Goal: Task Accomplishment & Management: Complete application form

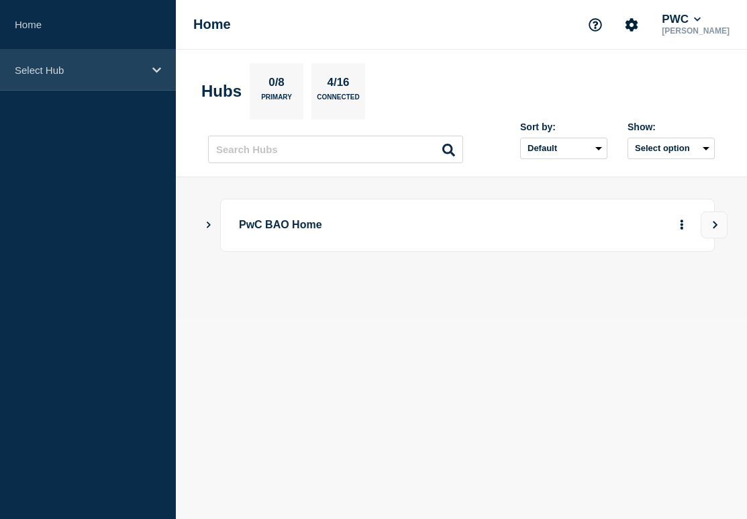
click at [87, 79] on div "Select Hub" at bounding box center [88, 70] width 176 height 41
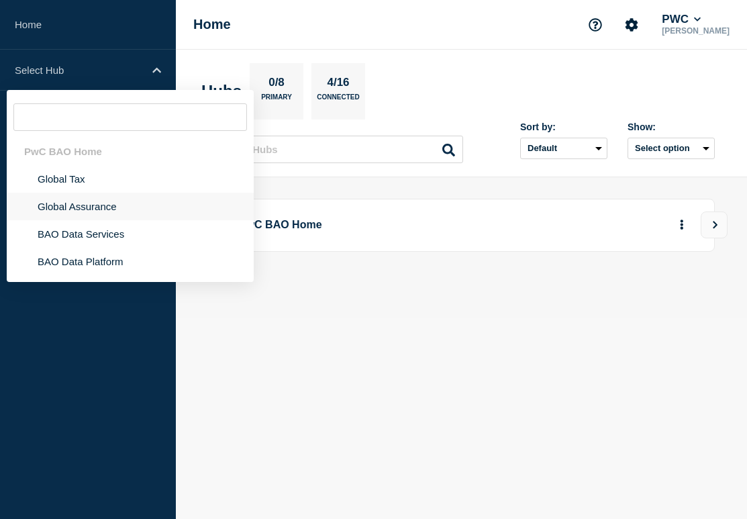
click at [93, 220] on li "Global Assurance" at bounding box center [130, 207] width 247 height 28
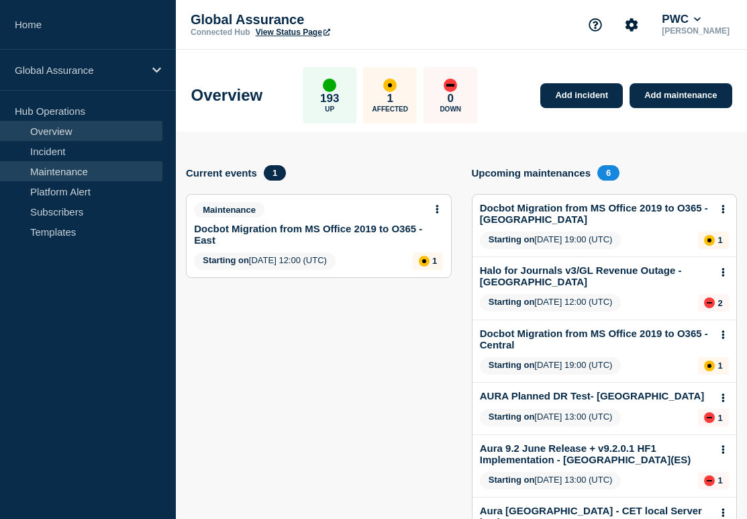
click at [91, 179] on link "Maintenance" at bounding box center [81, 171] width 162 height 20
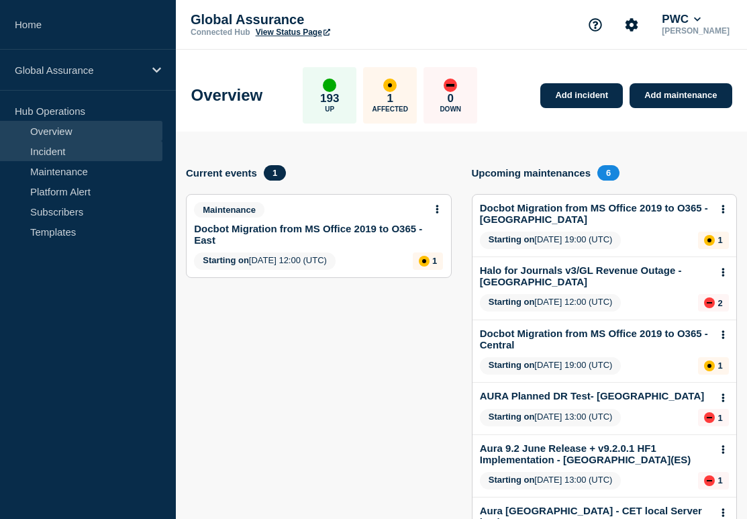
click at [120, 145] on link "Incident" at bounding box center [81, 151] width 162 height 20
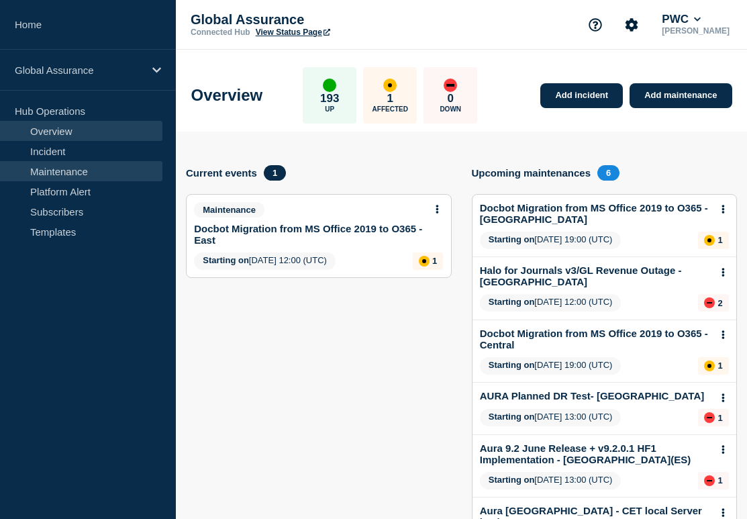
click at [102, 169] on link "Maintenance" at bounding box center [81, 171] width 162 height 20
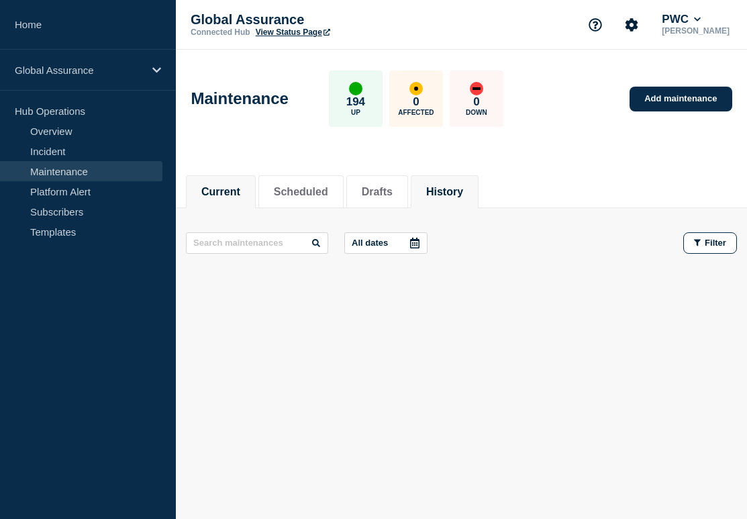
click at [441, 178] on li "History" at bounding box center [445, 191] width 68 height 33
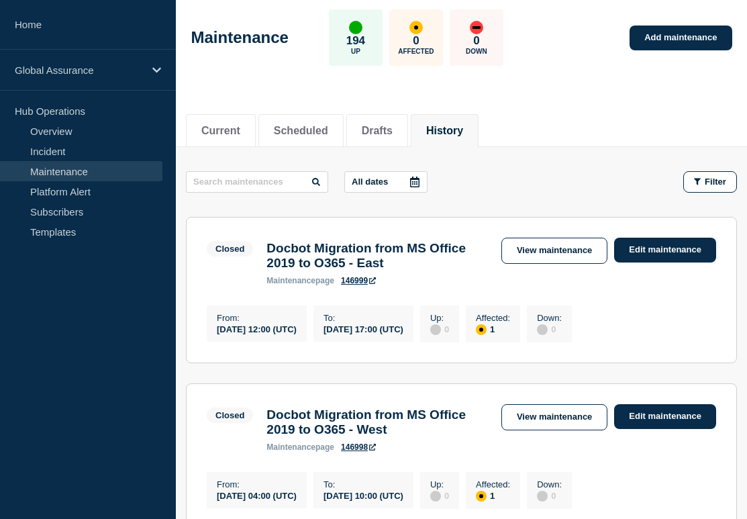
scroll to position [62, 0]
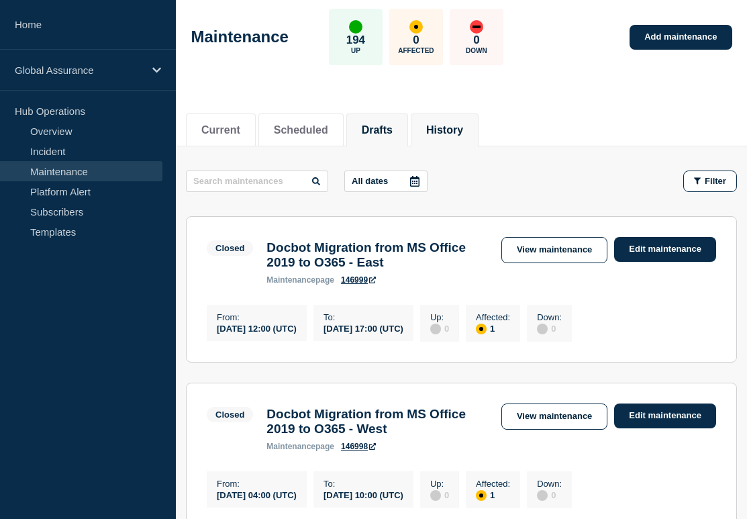
click at [364, 115] on li "Drafts" at bounding box center [377, 129] width 62 height 33
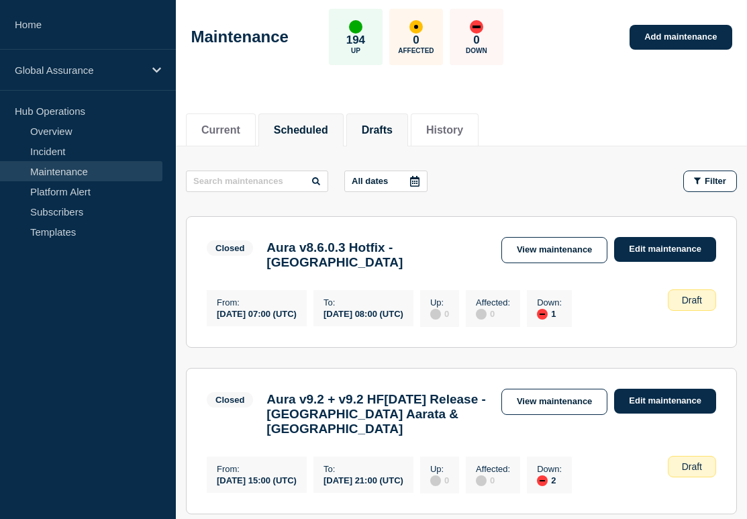
click at [295, 135] on button "Scheduled" at bounding box center [301, 130] width 54 height 12
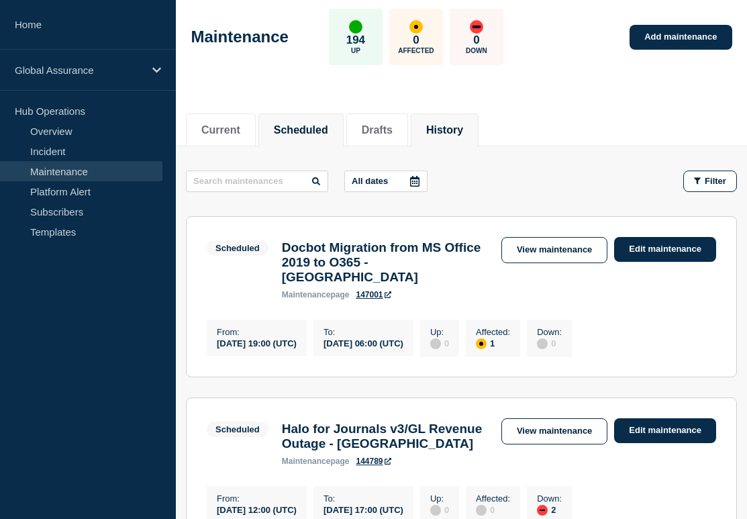
click at [426, 132] on button "History" at bounding box center [444, 130] width 37 height 12
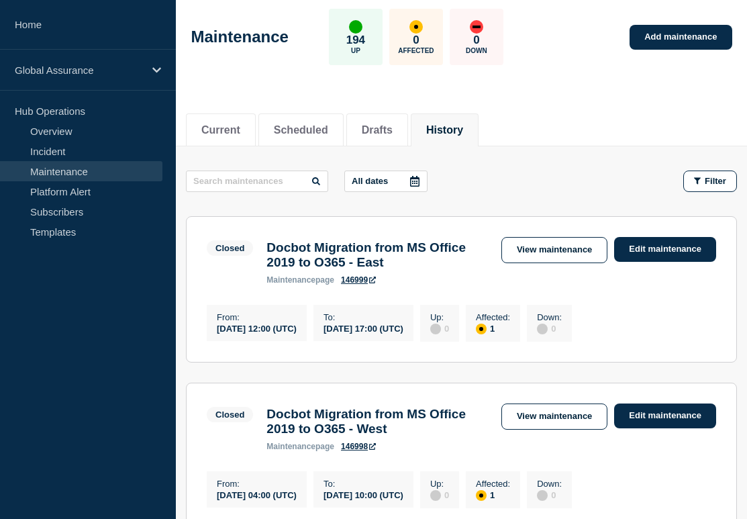
click at [260, 179] on input "text" at bounding box center [257, 180] width 142 height 21
type input "halo for journals"
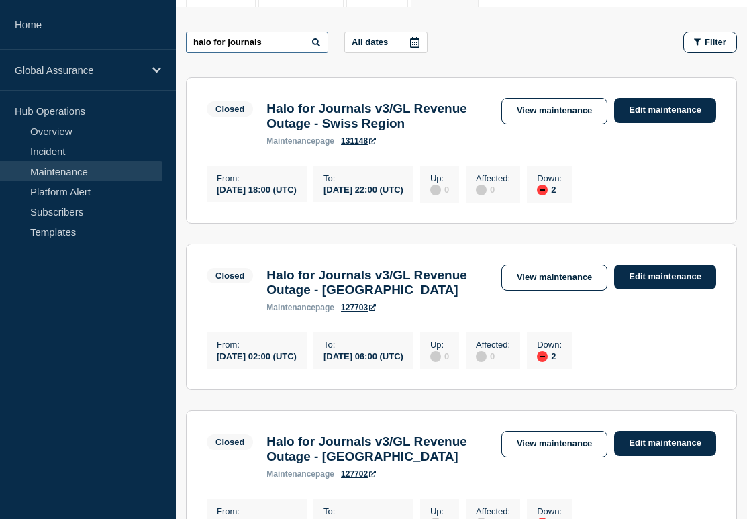
scroll to position [200, 0]
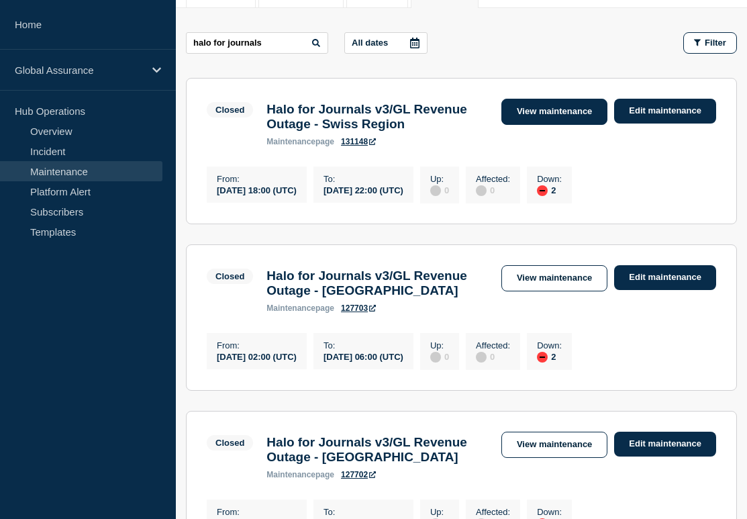
click at [558, 115] on link "View maintenance" at bounding box center [554, 112] width 106 height 26
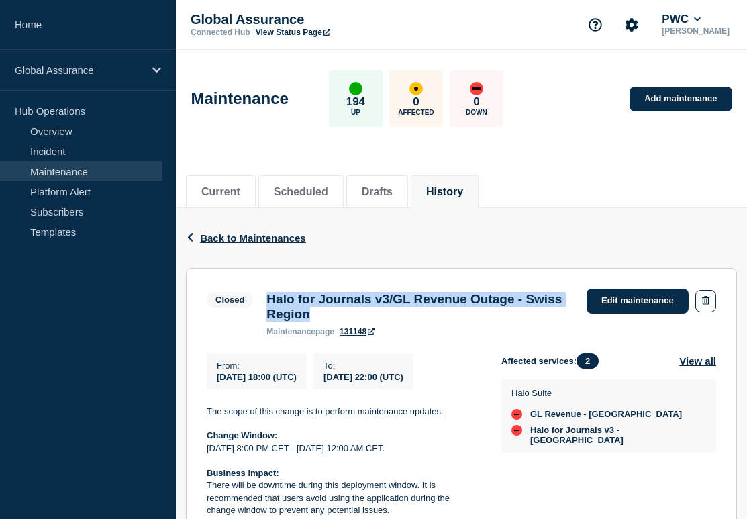
drag, startPoint x: 318, startPoint y: 327, endPoint x: 257, endPoint y: 297, distance: 68.1
click at [257, 297] on div "Closed Halo for Journals v3/GL Revenue Outage - Swiss Region maintenance page 1…" at bounding box center [393, 313] width 373 height 48
copy div "Halo for Journals v3/GL Revenue Outage - Swiss Region"
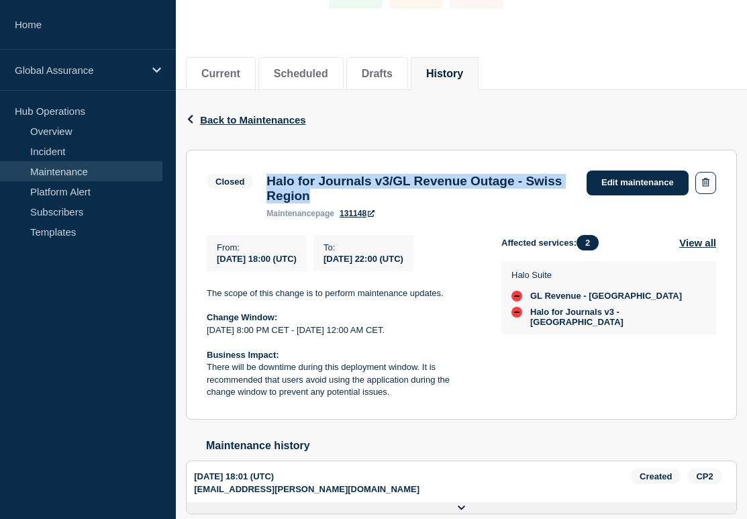
scroll to position [123, 0]
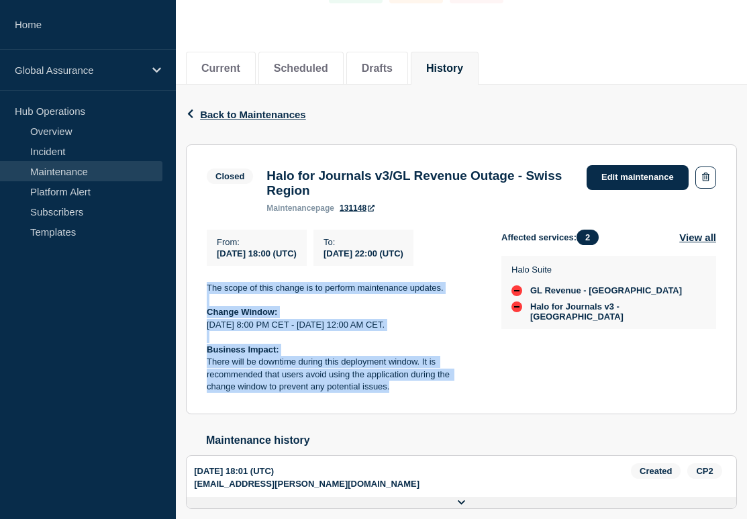
drag, startPoint x: 205, startPoint y: 297, endPoint x: 440, endPoint y: 415, distance: 263.2
click at [440, 414] on section "Closed Halo for Journals v3/GL Revenue Outage - Swiss Region maintenance page 1…" at bounding box center [461, 279] width 551 height 270
copy div "The scope of this change is to perform maintenance updates. Change Window: Wedn…"
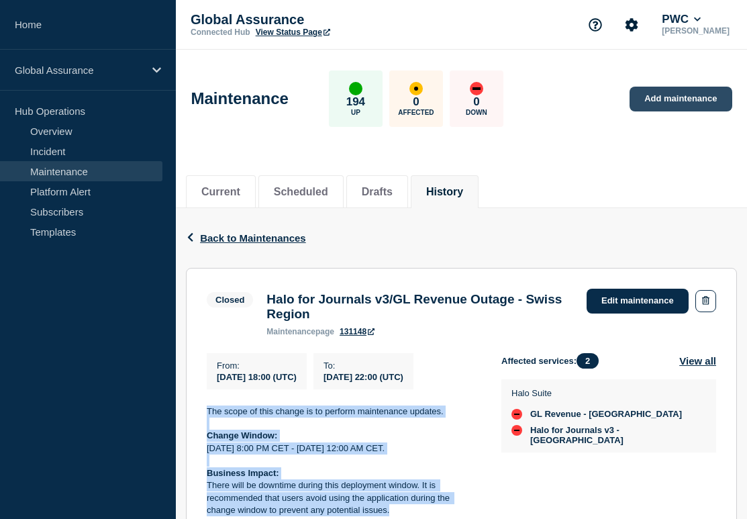
click at [689, 97] on link "Add maintenance" at bounding box center [680, 99] width 102 height 25
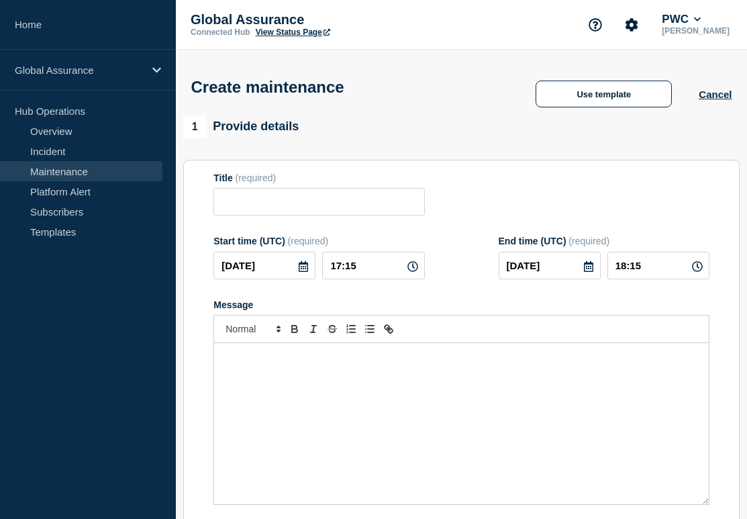
click at [335, 382] on div "Message" at bounding box center [461, 423] width 495 height 161
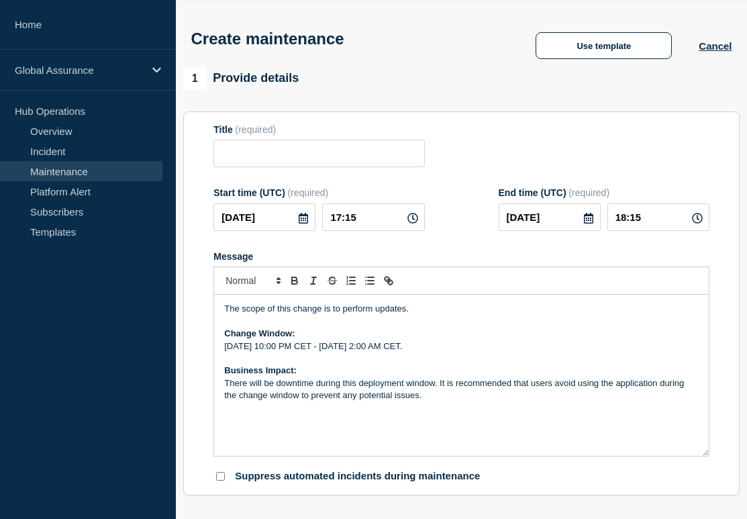
scroll to position [49, 0]
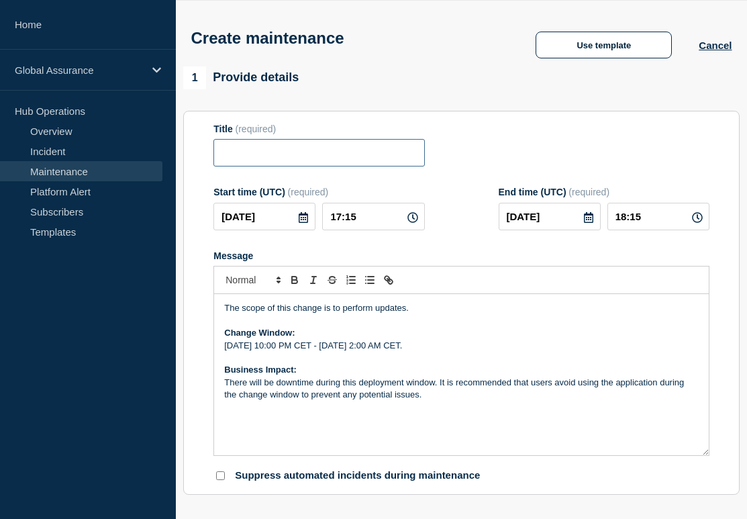
click at [328, 154] on input "Title" at bounding box center [318, 153] width 211 height 28
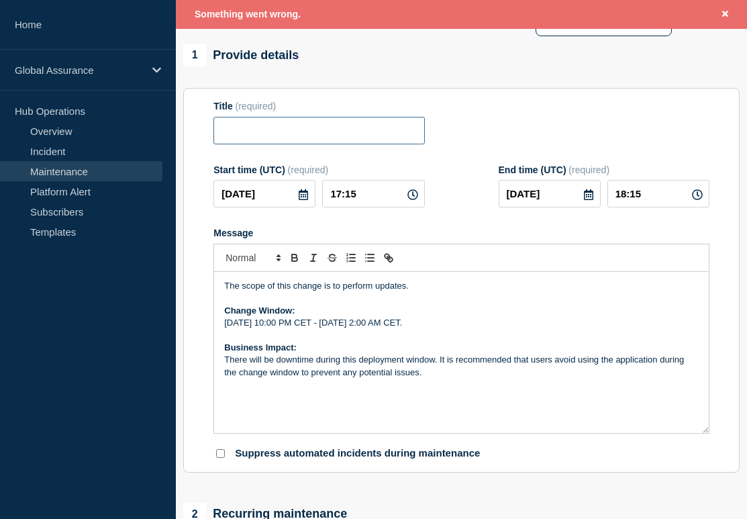
scroll to position [101, 0]
click at [415, 199] on icon at bounding box center [412, 194] width 11 height 11
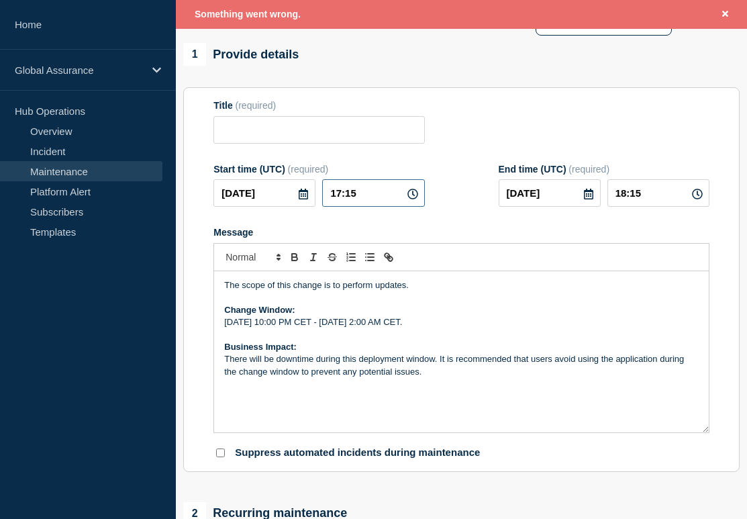
drag, startPoint x: 364, startPoint y: 210, endPoint x: 295, endPoint y: 199, distance: 70.0
click at [295, 199] on div "2025-10-01 17:15" at bounding box center [318, 193] width 211 height 28
type input "20:00"
type input "21:00"
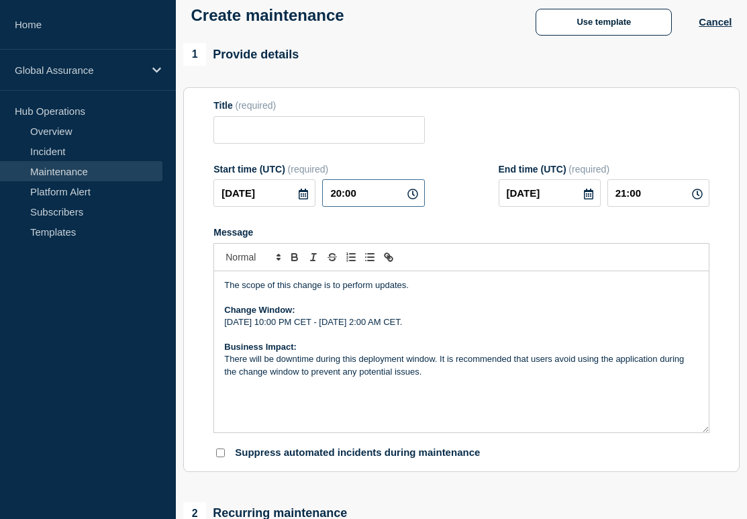
scroll to position [72, 0]
click at [591, 200] on icon at bounding box center [588, 194] width 11 height 11
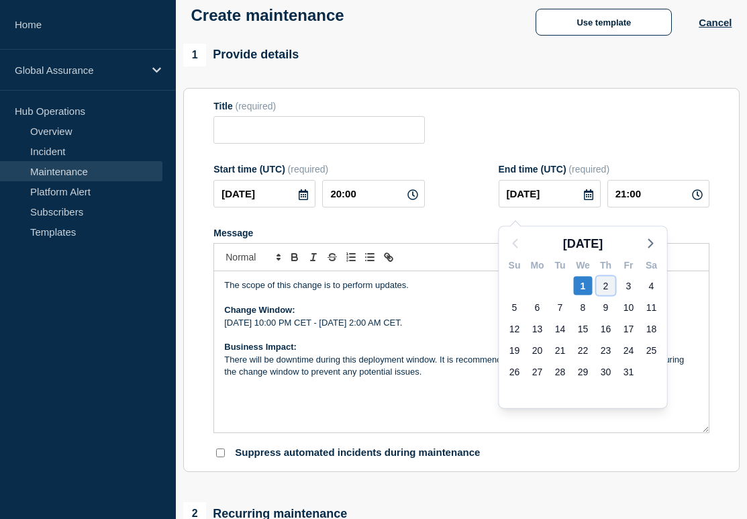
click at [609, 285] on div "2" at bounding box center [606, 285] width 19 height 19
type input "[DATE]"
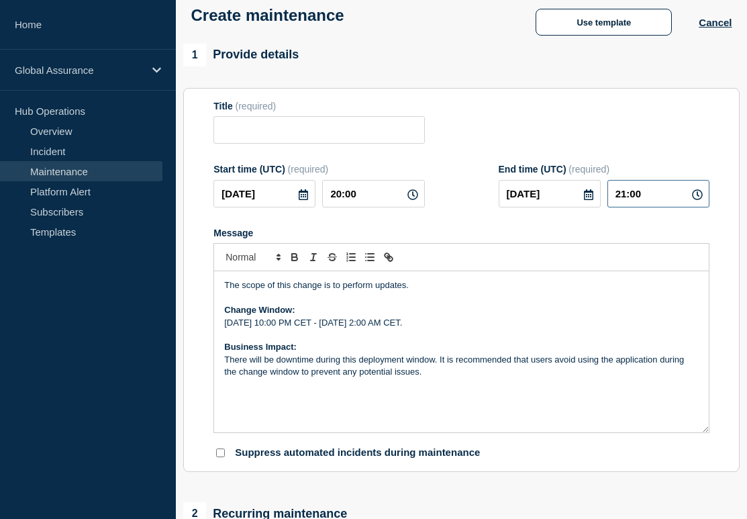
drag, startPoint x: 646, startPoint y: 199, endPoint x: 531, endPoint y: 199, distance: 115.4
click at [531, 199] on div "[DATE] 21:00" at bounding box center [604, 194] width 211 height 28
type input "00:00"
click at [556, 121] on div "Title (required)" at bounding box center [461, 123] width 496 height 44
click at [385, 122] on input "Title" at bounding box center [318, 130] width 211 height 28
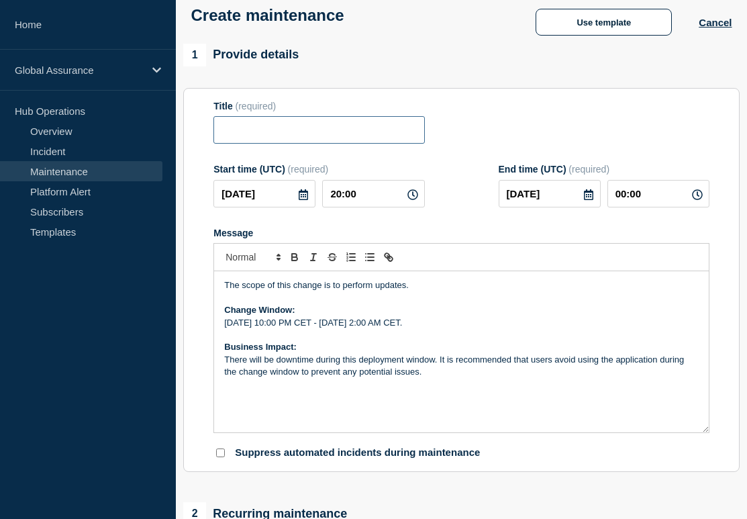
click at [373, 144] on input "Title" at bounding box center [318, 130] width 211 height 28
click at [584, 91] on section "Title (required) Halo for Journals Start time (UTC) (required) 2025-10-01 20:00…" at bounding box center [461, 280] width 556 height 384
drag, startPoint x: 360, startPoint y: 145, endPoint x: 147, endPoint y: 141, distance: 213.4
click at [147, 141] on div "Home Global Assurance Hub Operations Overview Incident Maintenance Platform Ale…" at bounding box center [373, 503] width 747 height 1151
paste input "v3/GL Revenue Outage - Swiss Region"
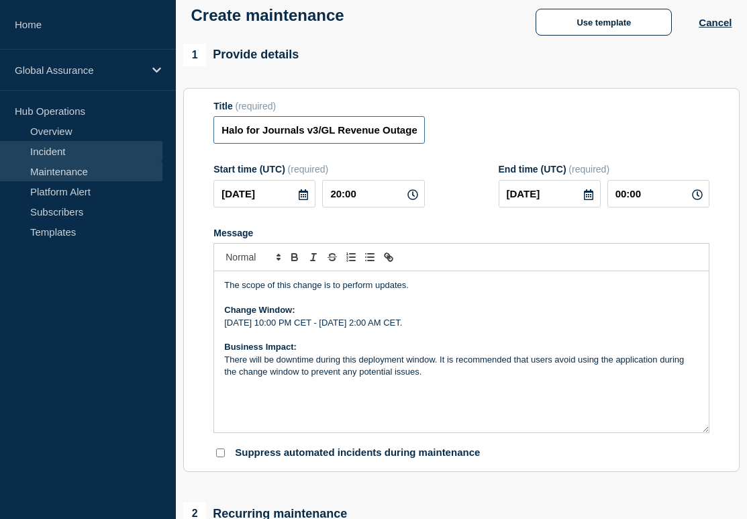
scroll to position [0, 69]
type input "Halo for Journals v3/GL Revenue Outage - Swiss Region"
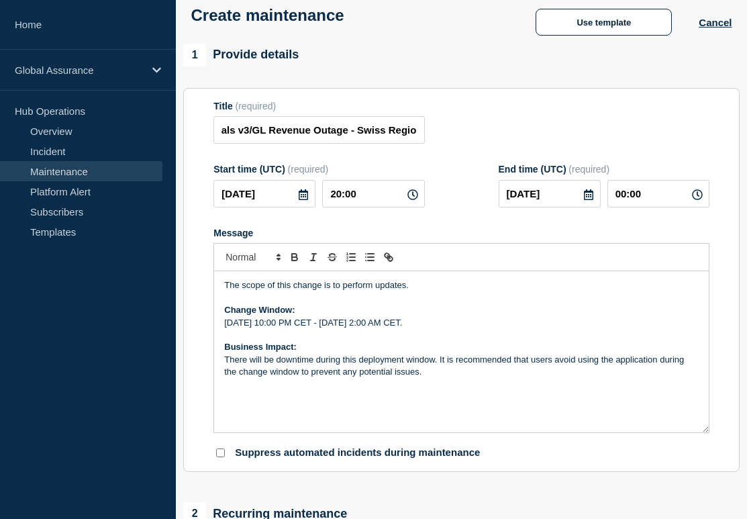
click at [454, 126] on div "Title (required) Halo for Journals v3/GL Revenue Outage - Swiss Region" at bounding box center [461, 123] width 496 height 44
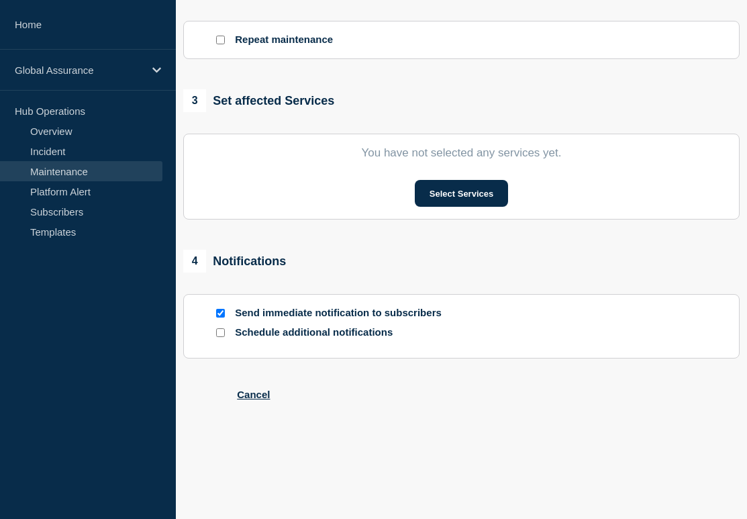
scroll to position [614, 0]
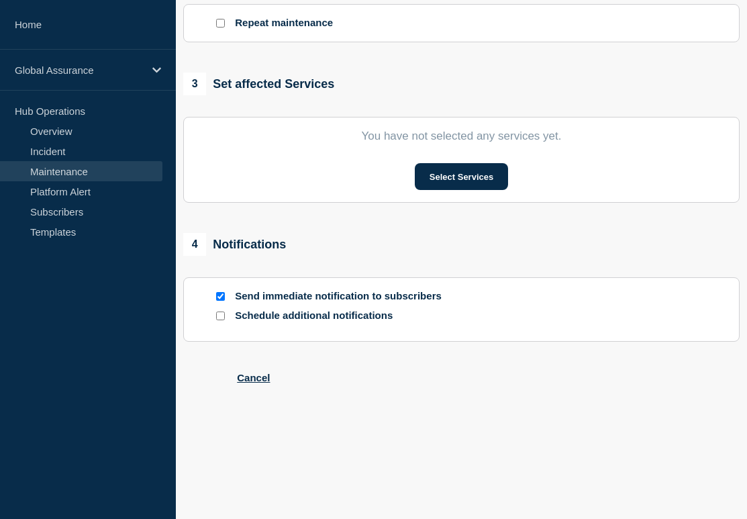
click at [217, 303] on div at bounding box center [219, 296] width 13 height 13
click at [225, 301] on input "Send immediate notification to subscribers" at bounding box center [220, 296] width 9 height 9
checkbox input "false"
click at [460, 190] on button "Select Services" at bounding box center [461, 176] width 93 height 27
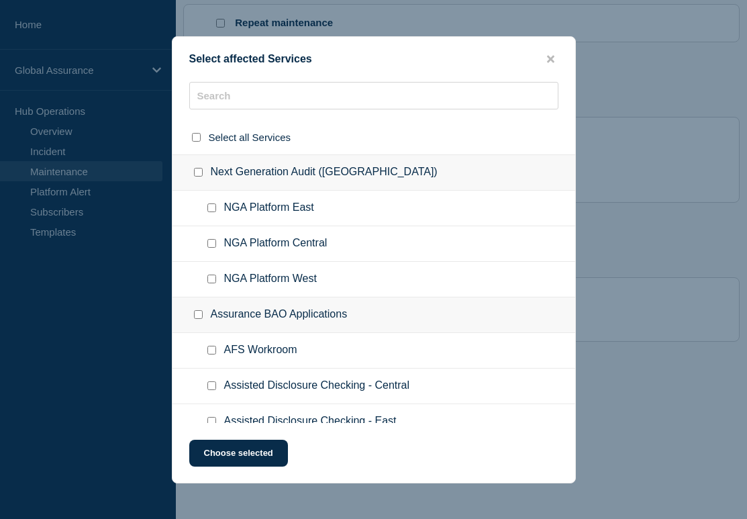
click at [333, 231] on ul "NGA Platform Central" at bounding box center [373, 244] width 403 height 36
click at [330, 116] on div at bounding box center [373, 101] width 403 height 38
click at [330, 101] on input "text" at bounding box center [373, 96] width 369 height 28
type input "g"
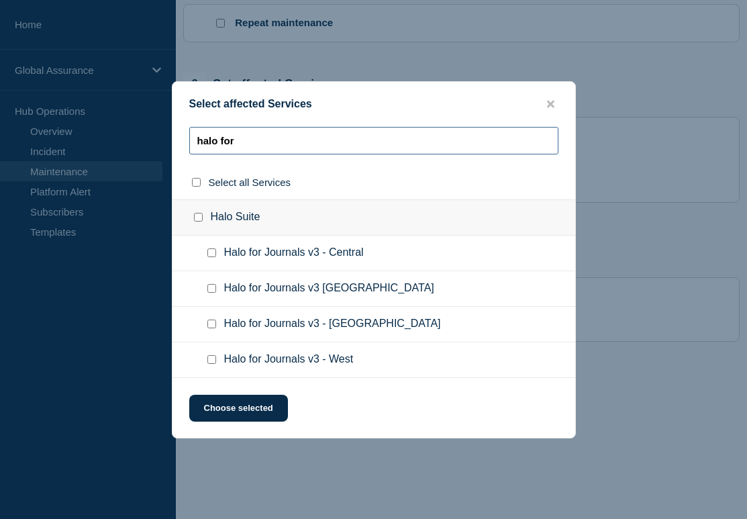
type input "halo for"
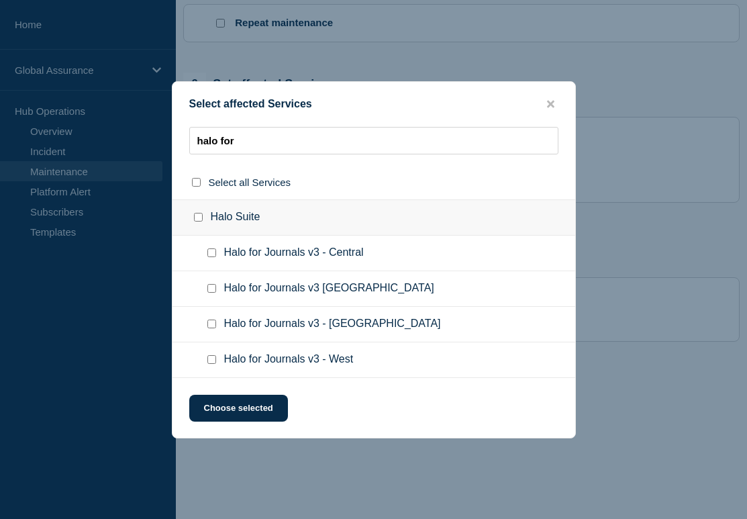
click at [211, 325] on input "Halo for Journals v3 - Switzerland checkbox" at bounding box center [211, 323] width 9 height 9
checkbox input "true"
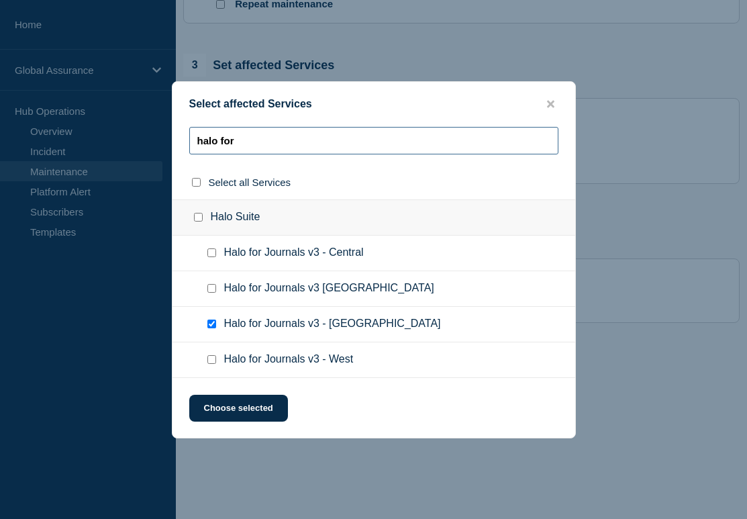
drag, startPoint x: 287, startPoint y: 136, endPoint x: 185, endPoint y: 136, distance: 102.0
click at [185, 136] on div "halo for" at bounding box center [373, 146] width 403 height 38
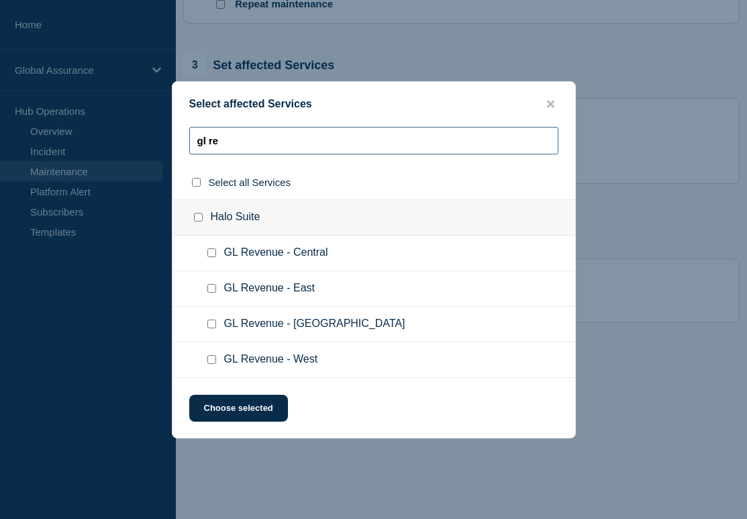
type input "gl re"
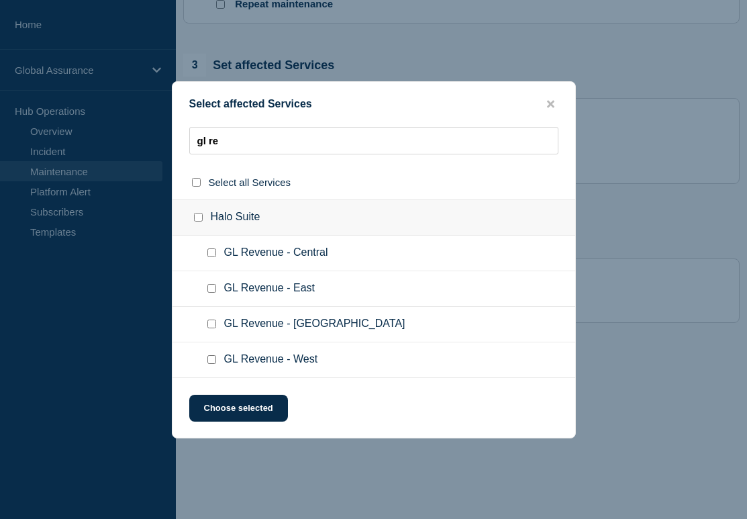
click at [210, 325] on input "GL Revenue - Switzerland checkbox" at bounding box center [211, 323] width 9 height 9
checkbox input "true"
click at [229, 411] on button "Choose selected" at bounding box center [238, 408] width 99 height 27
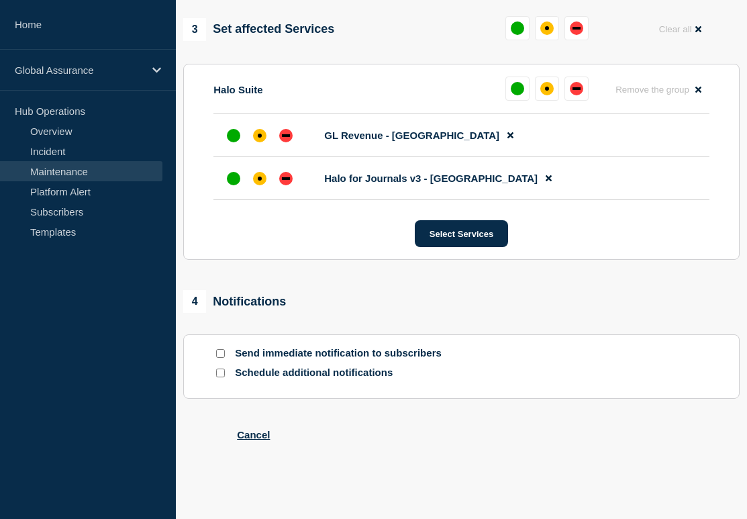
scroll to position [672, 0]
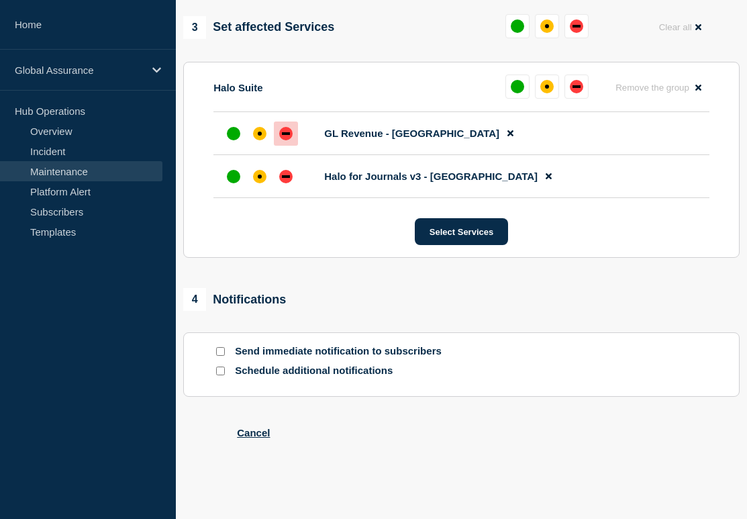
click at [278, 146] on div at bounding box center [286, 133] width 24 height 24
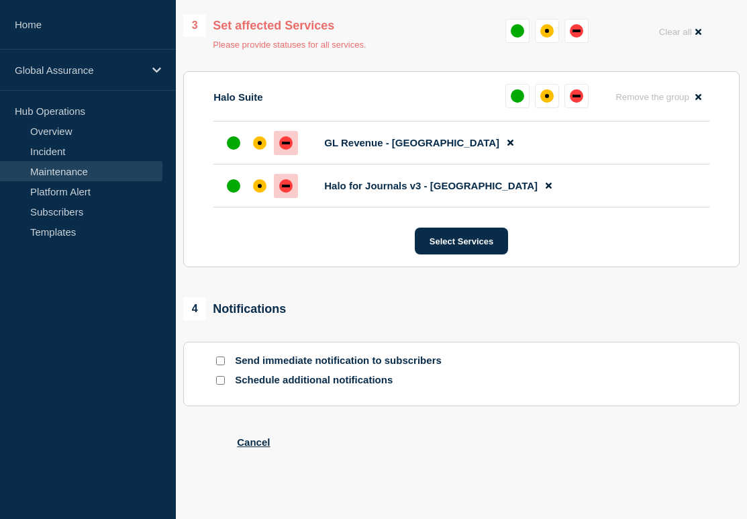
click at [279, 198] on div at bounding box center [286, 186] width 24 height 24
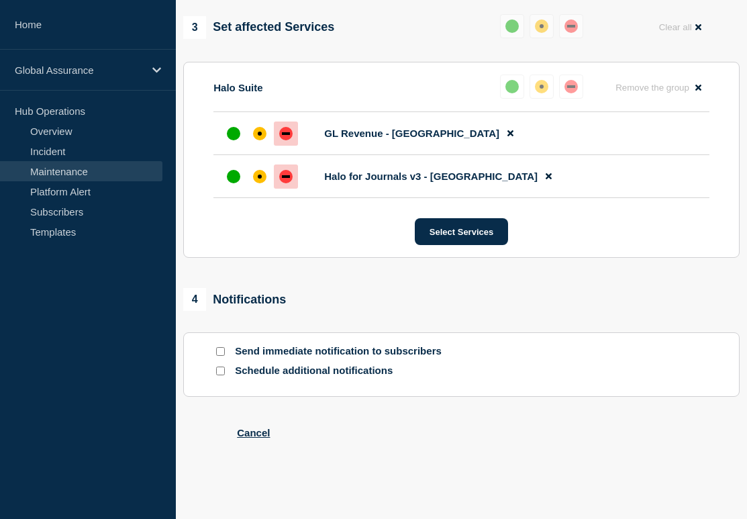
click at [394, 311] on div "4 Notifications" at bounding box center [461, 299] width 556 height 23
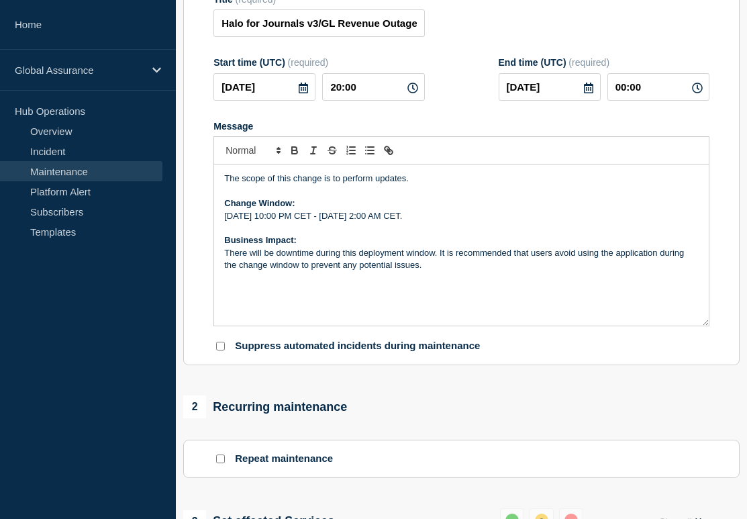
scroll to position [0, 0]
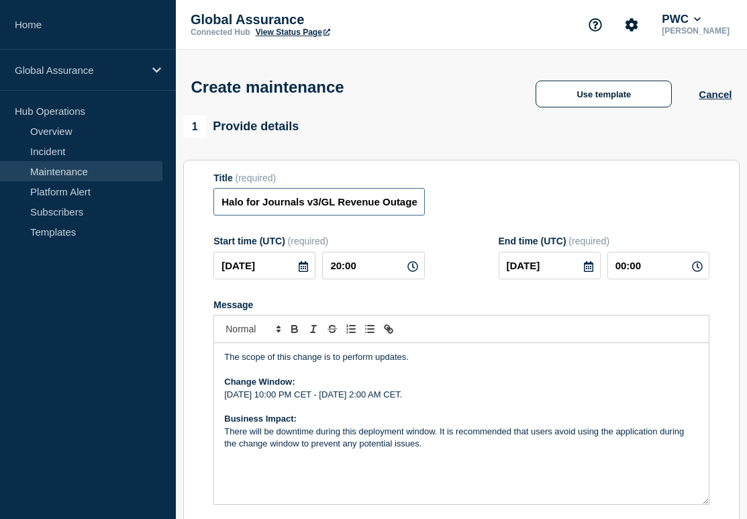
drag, startPoint x: 348, startPoint y: 215, endPoint x: 499, endPoint y: 217, distance: 151.0
click at [502, 215] on div "Title (required) Halo for Journals v3/GL Revenue Outage - Swiss Region" at bounding box center [461, 194] width 496 height 44
drag, startPoint x: 374, startPoint y: 208, endPoint x: 522, endPoint y: 225, distance: 149.3
click at [522, 225] on form "Title (required) Halo for Journals v3/GL Revenue Outage - Swiss Region Start ti…" at bounding box center [461, 351] width 496 height 359
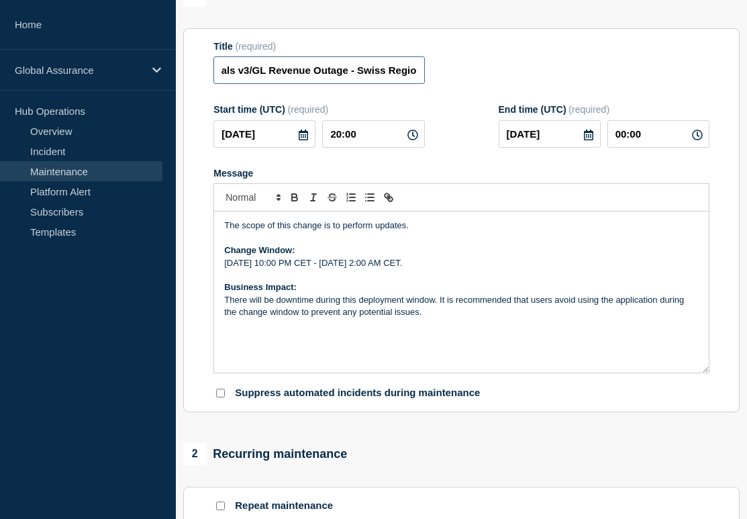
scroll to position [193, 0]
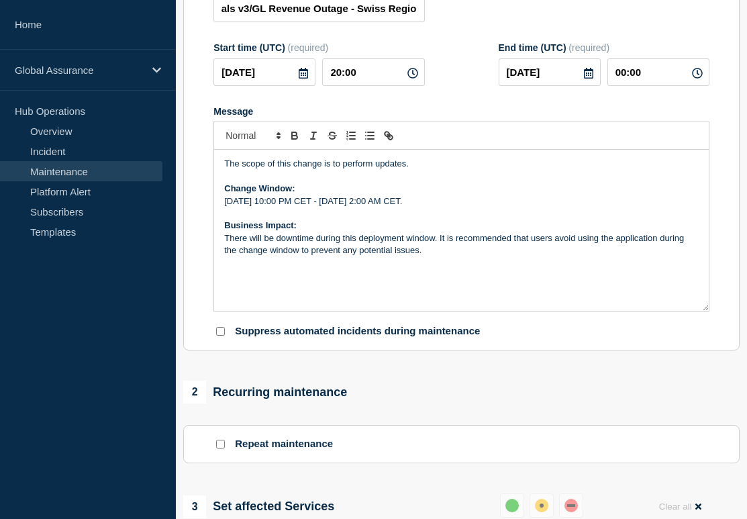
click at [454, 23] on div "Title (required) Halo for Journals v3/GL Revenue Outage - Swiss Region" at bounding box center [461, 1] width 496 height 44
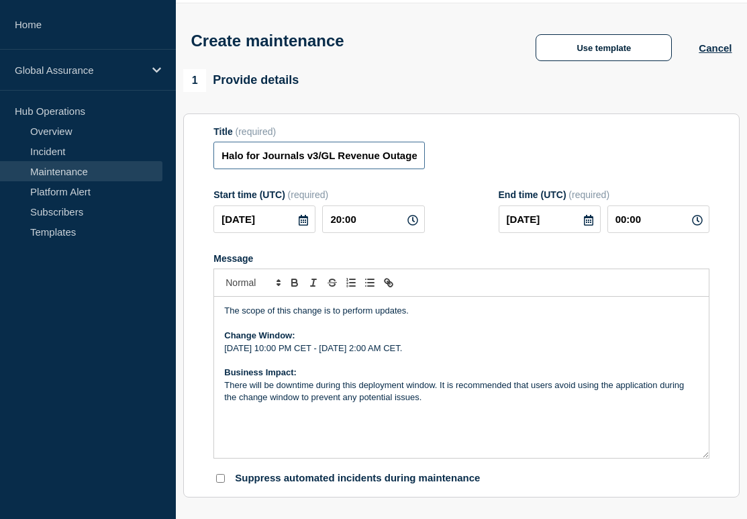
scroll to position [0, 69]
drag, startPoint x: 316, startPoint y: 163, endPoint x: 532, endPoint y: 162, distance: 216.1
click at [532, 162] on div "Title (required) Halo for Journals v3/GL Revenue Outage - Swiss Region" at bounding box center [461, 148] width 496 height 44
click at [539, 147] on div "Title (required) Halo for Journals v3/GL Revenue Outage - Swiss Region" at bounding box center [461, 148] width 496 height 44
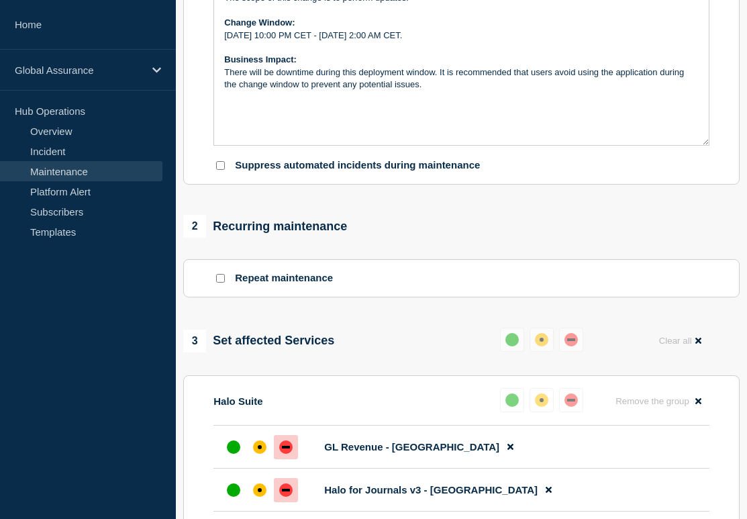
scroll to position [777, 0]
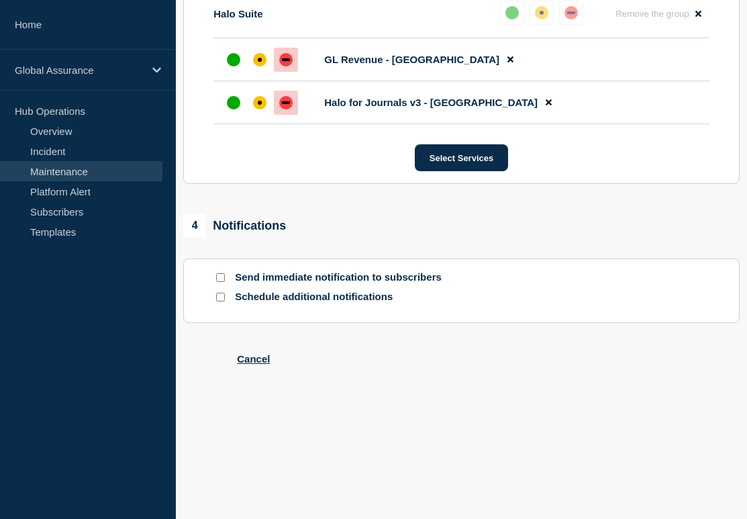
click at [280, 295] on p "Schedule additional notifications" at bounding box center [342, 297] width 215 height 13
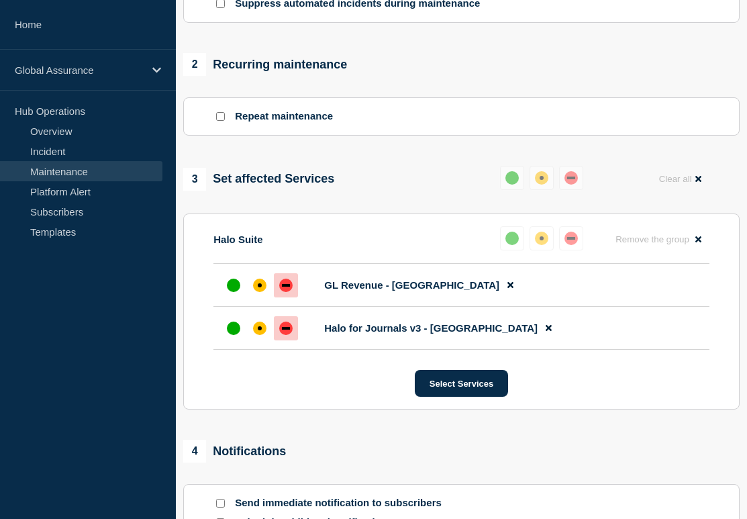
scroll to position [0, 0]
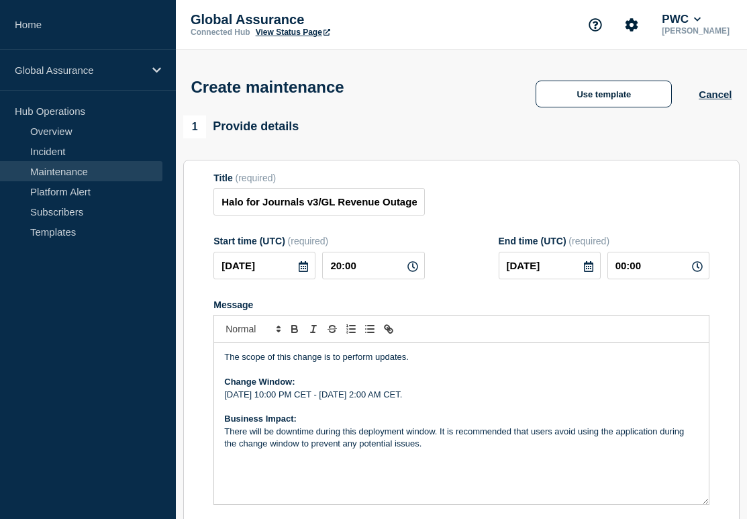
click at [450, 50] on div "Create maintenance Use template Cancel" at bounding box center [461, 83] width 571 height 66
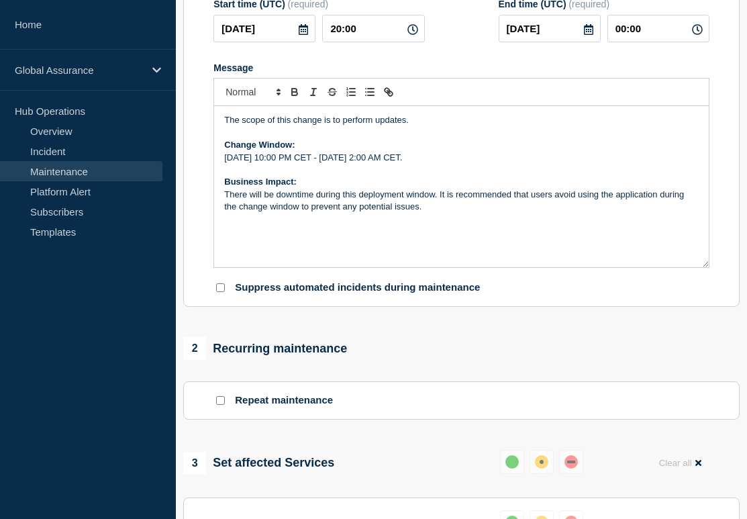
scroll to position [777, 0]
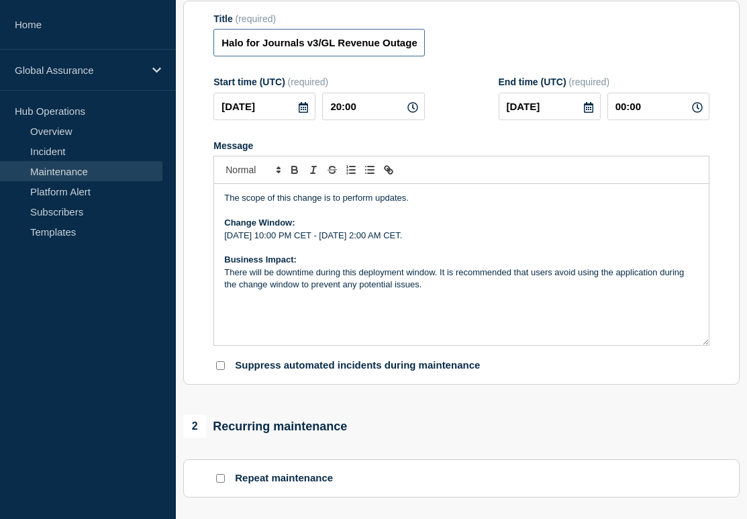
scroll to position [0, 69]
drag, startPoint x: 218, startPoint y: 48, endPoint x: 617, endPoint y: 73, distance: 399.4
click at [617, 73] on form "Title (required) Halo for Journals v3/GL Revenue Outage - Swiss Region Start ti…" at bounding box center [461, 192] width 496 height 359
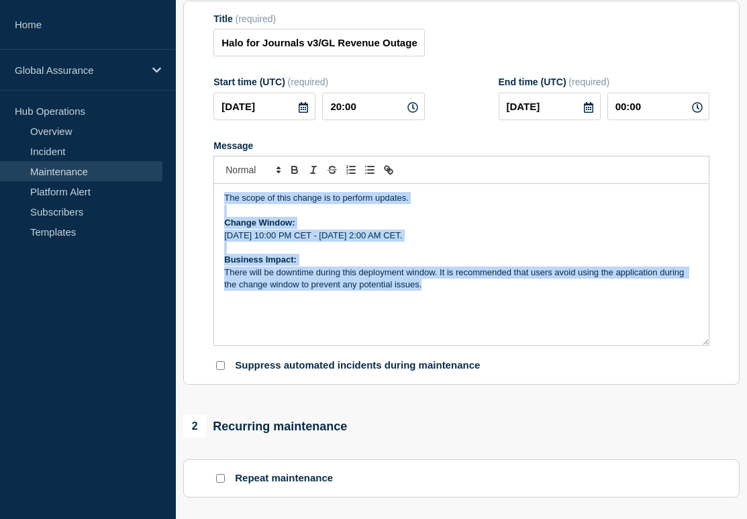
drag, startPoint x: 220, startPoint y: 215, endPoint x: 529, endPoint y: 316, distance: 324.7
click at [529, 316] on div "The scope of this change is to perform updates. Change Window: [DATE] 10:00 PM …" at bounding box center [461, 264] width 495 height 161
copy div "The scope of this change is to perform updates. Change Window: [DATE] 10:00 PM …"
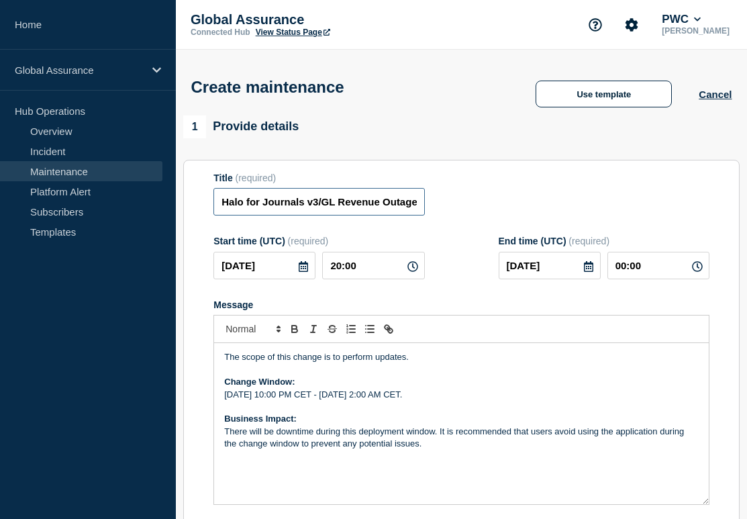
scroll to position [0, 69]
drag, startPoint x: 223, startPoint y: 208, endPoint x: 544, endPoint y: 203, distance: 320.8
click at [544, 203] on div "Title (required) Halo for Journals v3/GL Revenue Outage - Swiss Region" at bounding box center [461, 194] width 496 height 44
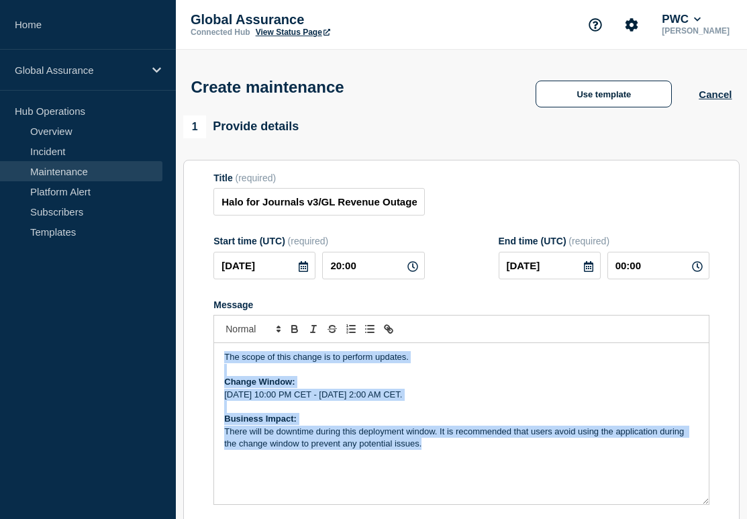
drag, startPoint x: 221, startPoint y: 374, endPoint x: 524, endPoint y: 502, distance: 328.4
click at [524, 502] on div "The scope of this change is to perform updates. Change Window: [DATE] 10:00 PM …" at bounding box center [461, 423] width 495 height 161
copy div "The scope of this change is to perform updates. Change Window: [DATE] 10:00 PM …"
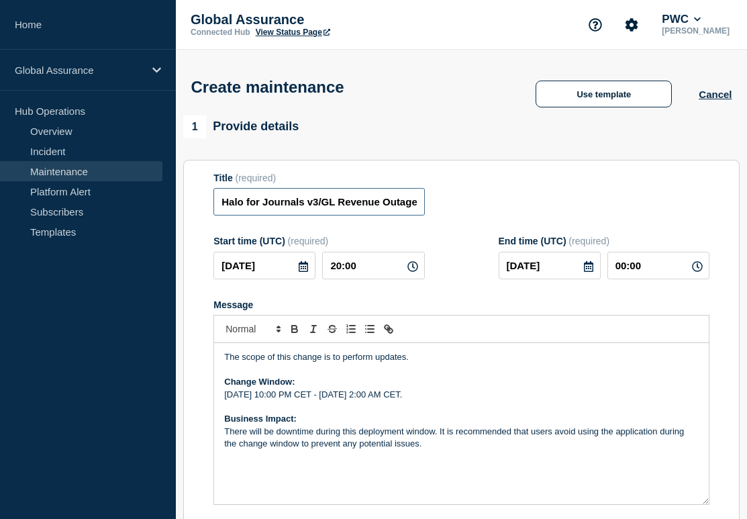
scroll to position [0, 69]
drag, startPoint x: 220, startPoint y: 208, endPoint x: 599, endPoint y: 220, distance: 378.6
click at [599, 216] on div "Title (required) Halo for Journals v3/GL Revenue Outage - Swiss Region" at bounding box center [461, 194] width 496 height 44
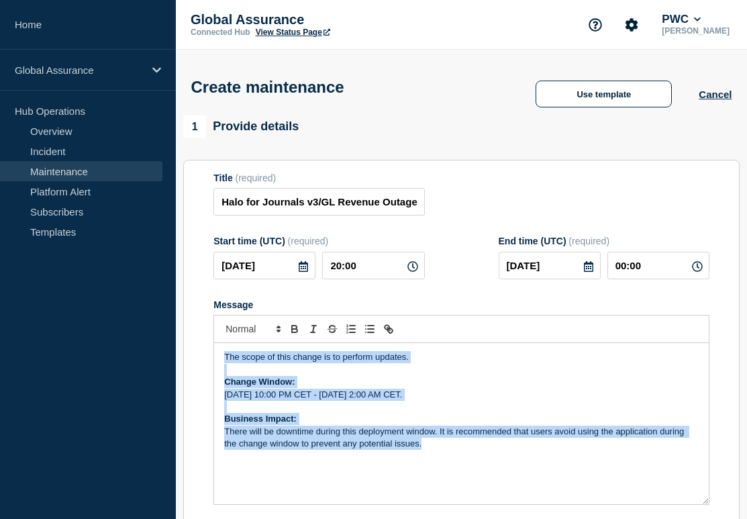
drag, startPoint x: 222, startPoint y: 370, endPoint x: 453, endPoint y: 470, distance: 251.8
click at [453, 470] on div "The scope of this change is to perform updates. Change Window: [DATE] 10:00 PM …" at bounding box center [461, 423] width 495 height 161
copy div "The scope of this change is to perform updates. Change Window: [DATE] 10:00 PM …"
click at [315, 401] on p "[DATE] 10:00 PM CET - [DATE] 2:00 AM CET." at bounding box center [461, 395] width 474 height 12
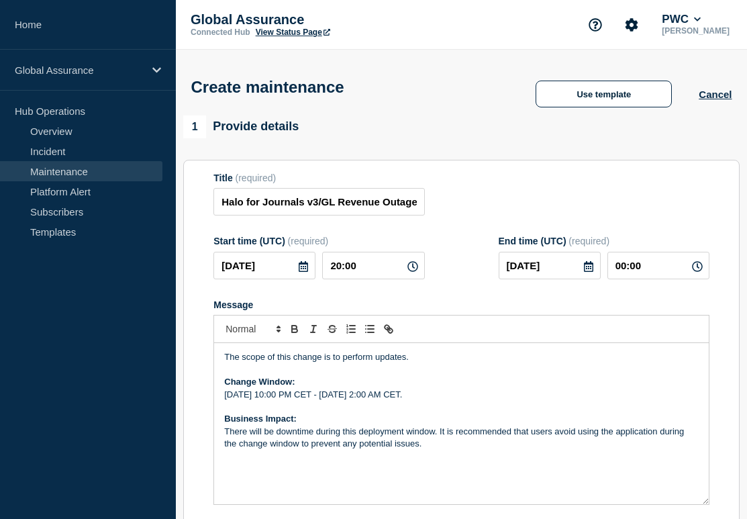
click at [317, 401] on p "[DATE] 10:00 PM CET - [DATE] 2:00 AM CET." at bounding box center [461, 395] width 474 height 12
click at [442, 401] on p "Thursday, October 1, 9:00 PM CET - Friday, October 2, 2:00 AM CET." at bounding box center [461, 395] width 474 height 12
drag, startPoint x: 223, startPoint y: 208, endPoint x: 493, endPoint y: 215, distance: 269.2
click at [493, 215] on div "Title (required) Halo for Journals v3/GL Revenue Outage - Swiss Region" at bounding box center [461, 194] width 496 height 44
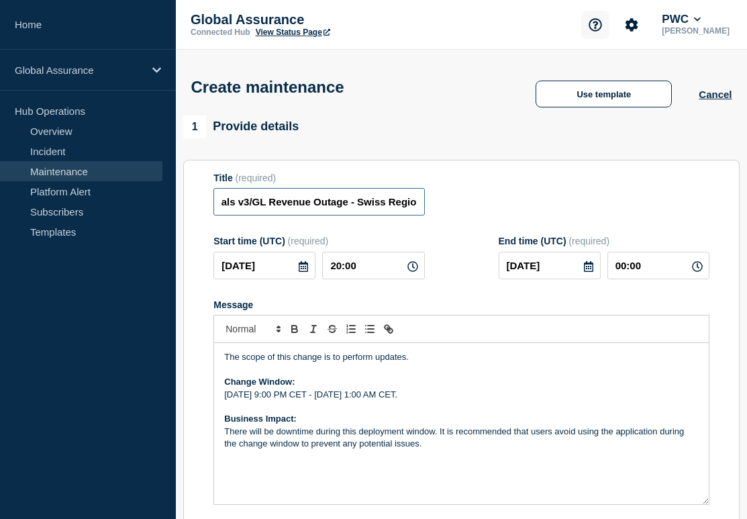
scroll to position [0, 0]
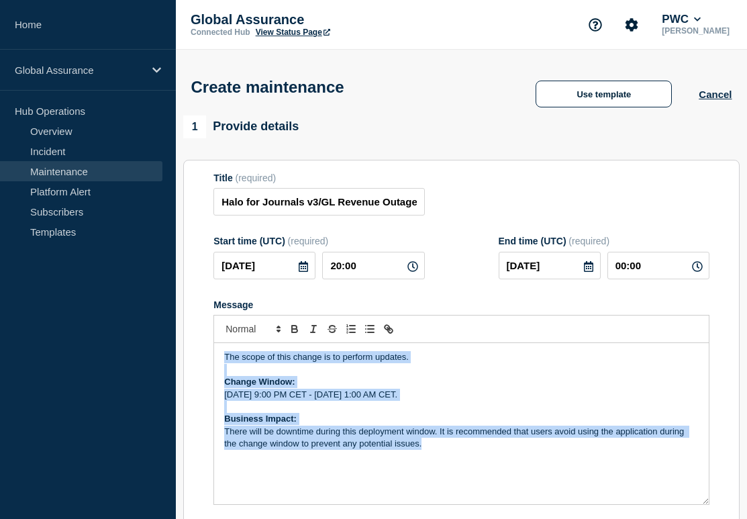
drag, startPoint x: 226, startPoint y: 372, endPoint x: 474, endPoint y: 480, distance: 270.1
click at [474, 480] on div "The scope of this change is to perform updates. Change Window: [DATE] 9:00 PM C…" at bounding box center [461, 423] width 495 height 161
copy div "The scope of this change is to perform updates. Change Window: [DATE] 9:00 PM C…"
click at [311, 401] on p "[DATE] 9:00 PM CET - [DATE] 1:00 AM CET." at bounding box center [461, 395] width 474 height 12
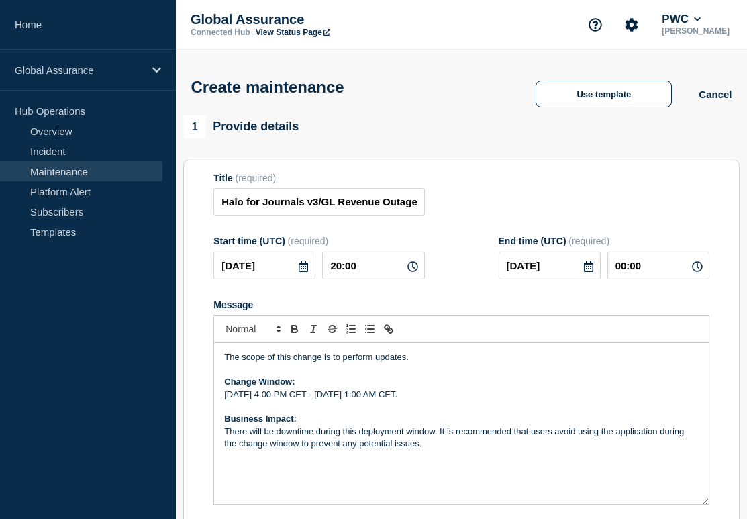
click at [330, 401] on p "Thursday, October 1, 4:00 PM CET - Friday, October 2, 1:00 AM CET." at bounding box center [461, 395] width 474 height 12
click at [353, 401] on p "Thursday, October 1, 4:00 AM CET - Friday, October 2, 1:00 AM CET." at bounding box center [461, 395] width 474 height 12
click at [442, 401] on p "Thursday, October 1, 4:00 AM HKT - Friday, October 2, 1:00 AM CET." at bounding box center [461, 395] width 474 height 12
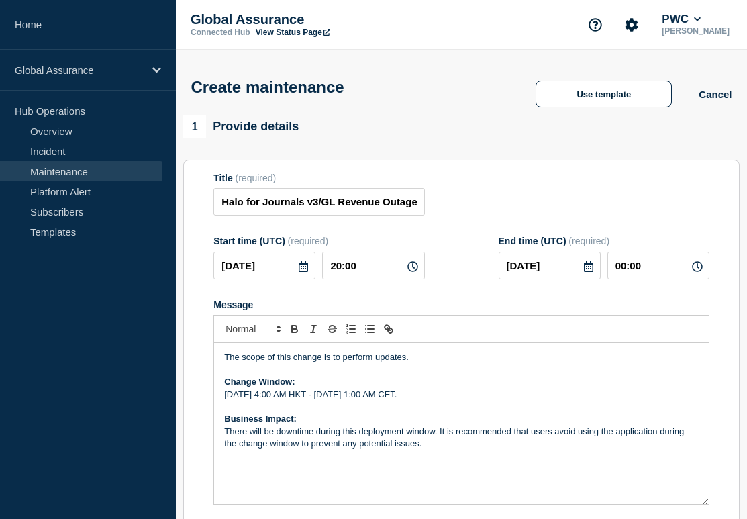
click at [442, 401] on p "Thursday, October 1, 4:00 AM HKT - Friday, October 2, 1:00 AM CET." at bounding box center [461, 395] width 474 height 12
drag, startPoint x: 366, startPoint y: 408, endPoint x: 391, endPoint y: 408, distance: 25.5
click at [391, 401] on p "Thursday, October 1, 4:00 AM HKT - Friday, October 2, 8:00 AM CET." at bounding box center [461, 395] width 474 height 12
copy p "[DATE]"
drag, startPoint x: 260, startPoint y: 407, endPoint x: 219, endPoint y: 407, distance: 40.3
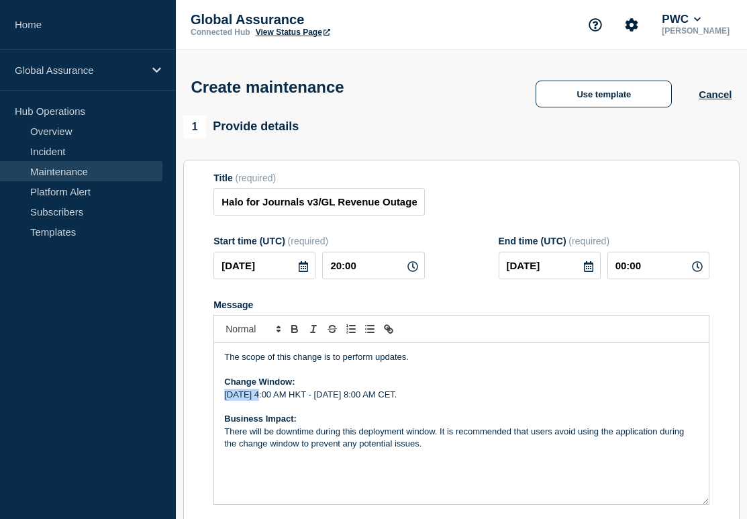
click at [219, 407] on div "The scope of this change is to perform updates. Change Window: Thursday, Octobe…" at bounding box center [461, 423] width 495 height 161
click at [183, 417] on section "Title (required) Halo for Journals v3/GL Revenue Outage - Swiss Region Start ti…" at bounding box center [461, 352] width 556 height 384
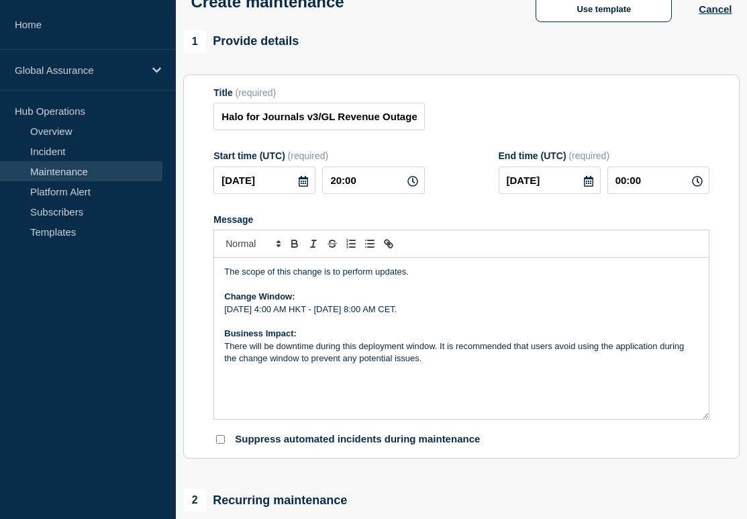
scroll to position [88, 0]
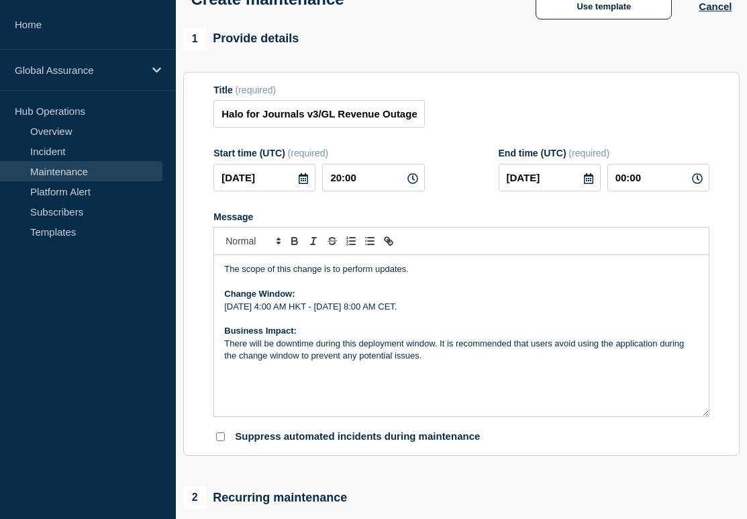
drag, startPoint x: 464, startPoint y: 324, endPoint x: 476, endPoint y: 324, distance: 12.1
click at [476, 313] on p "Friday, October 1, 4:00 AM HKT - Friday, October 2, 8:00 AM CET." at bounding box center [461, 307] width 474 height 12
click at [187, 328] on section "Title (required) Halo for Journals v3/GL Revenue Outage - Swiss Region Start ti…" at bounding box center [461, 264] width 556 height 384
click at [289, 313] on p "Friday, October 1, 4:00 AM HKT - Friday, October 2, 8:00 AM HKT." at bounding box center [461, 307] width 474 height 12
click at [197, 386] on section "Title (required) Halo for Journals v3/GL Revenue Outage - Swiss Region Start ti…" at bounding box center [461, 264] width 556 height 384
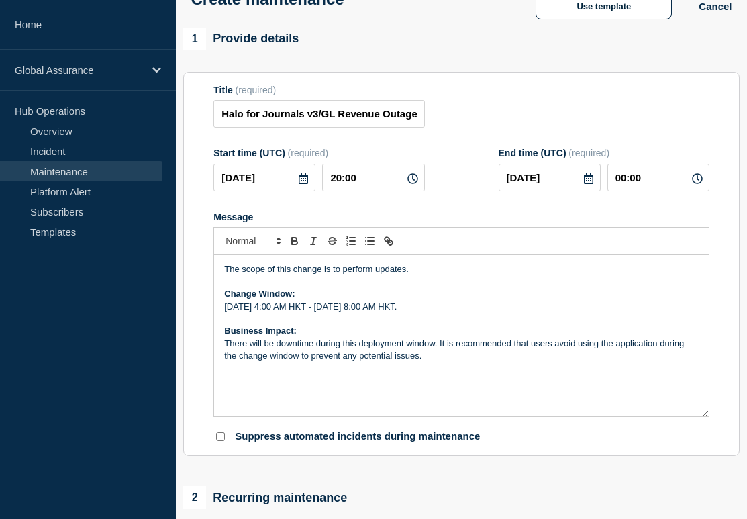
drag, startPoint x: 428, startPoint y: 319, endPoint x: 356, endPoint y: 318, distance: 72.5
click at [356, 313] on p "Friday, October 2, 4:00 AM HKT - Friday, October 2, 8:00 AM HKT." at bounding box center [461, 307] width 474 height 12
click at [459, 392] on div "The scope of this change is to perform updates. Change Window: [DATE] 4:00 AM H…" at bounding box center [461, 335] width 495 height 161
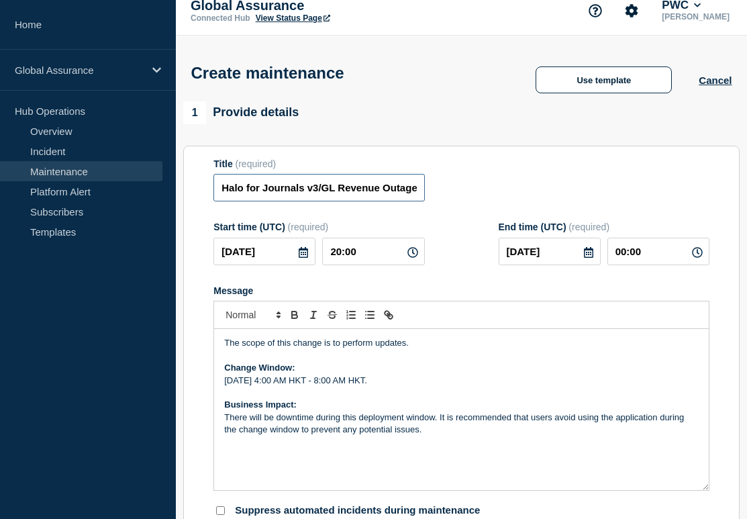
scroll to position [0, 69]
drag, startPoint x: 346, startPoint y: 200, endPoint x: 474, endPoint y: 200, distance: 128.2
click at [474, 200] on div "Title (required) Halo for Journals v3/GL Revenue Outage - Swiss Region" at bounding box center [461, 180] width 496 height 44
click at [389, 194] on input "Halo for Journals v3/GL Revenue Outage - Swiss Region" at bounding box center [318, 188] width 211 height 28
click at [379, 194] on input "Halo for Journals v3/GL Revenue Outage - Swiss Region" at bounding box center [318, 188] width 211 height 28
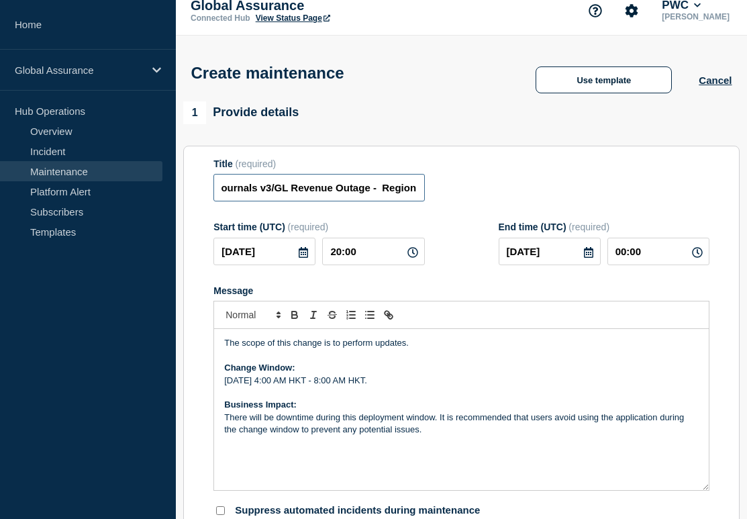
scroll to position [0, 44]
type input "Halo for Journals v3/GL Revenue Outage - Est Region"
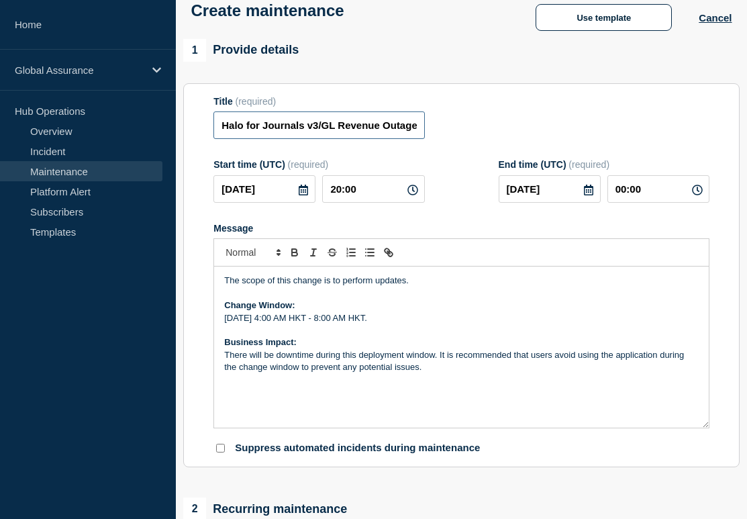
scroll to position [70, 0]
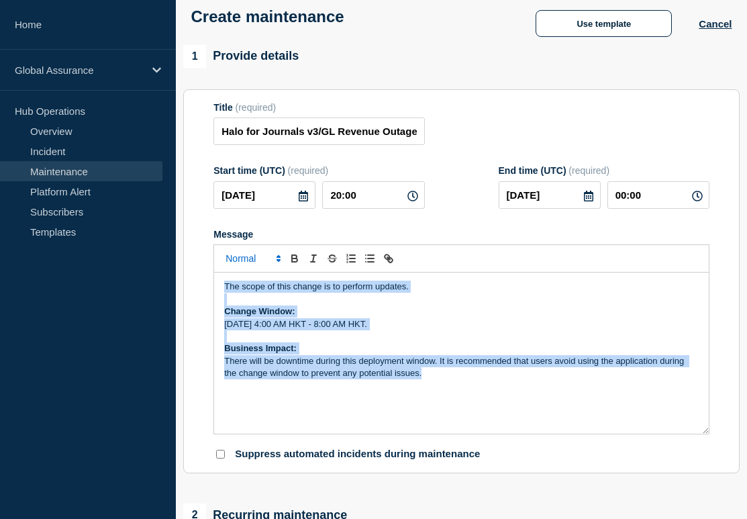
drag, startPoint x: 431, startPoint y: 391, endPoint x: 227, endPoint y: 270, distance: 237.1
click at [227, 270] on div "The scope of this change is to perform updates. Change Window: [DATE] 4:00 AM H…" at bounding box center [461, 339] width 496 height 190
copy div "The scope of this change is to perform updates. Change Window: [DATE] 4:00 AM H…"
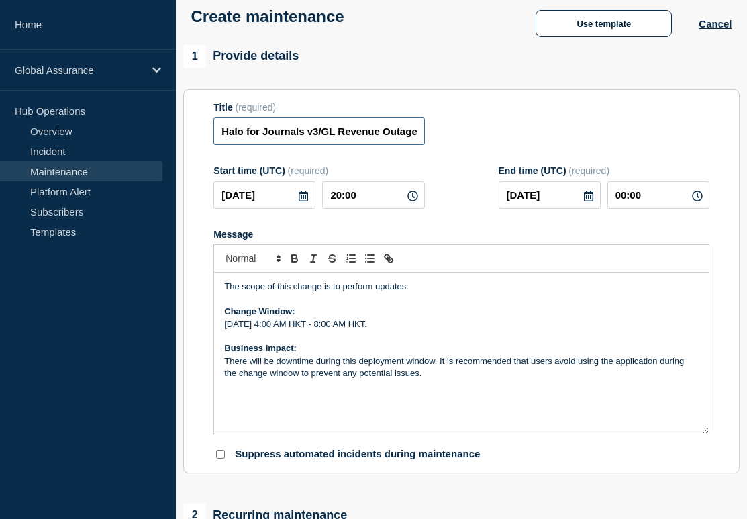
scroll to position [0, 58]
drag, startPoint x: 222, startPoint y: 133, endPoint x: 552, endPoint y: 147, distance: 330.4
click at [552, 146] on div "Title (required) Halo for Journals v3/GL Revenue Outage - Est Region" at bounding box center [461, 124] width 496 height 44
click at [399, 126] on input "Halo for Journals v3/GL Revenue Outage - Est Region" at bounding box center [318, 131] width 211 height 28
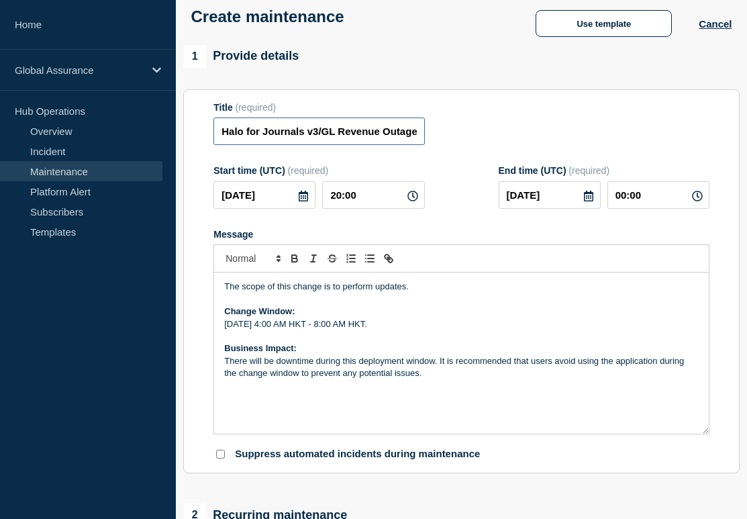
scroll to position [0, 58]
drag, startPoint x: 386, startPoint y: 135, endPoint x: 492, endPoint y: 135, distance: 105.3
click at [492, 135] on div "Title (required) Halo for Journals v3/GL Revenue Outage - Est Region" at bounding box center [461, 124] width 496 height 44
click at [221, 131] on input "Halo for Journals v3/GL Revenue Outage - Est Region" at bounding box center [318, 131] width 211 height 28
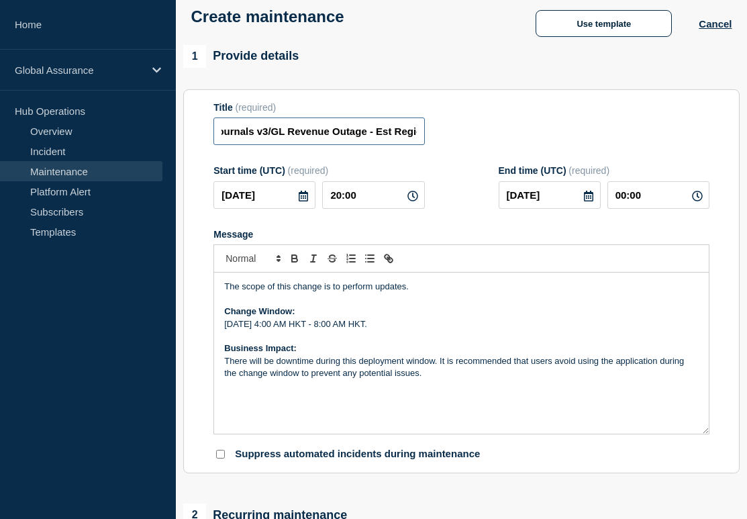
scroll to position [0, 58]
drag, startPoint x: 220, startPoint y: 135, endPoint x: 442, endPoint y: 142, distance: 221.6
click at [442, 142] on div "Title (required) Halo for Journals v3/GL Revenue Outage - Est Region" at bounding box center [461, 124] width 496 height 44
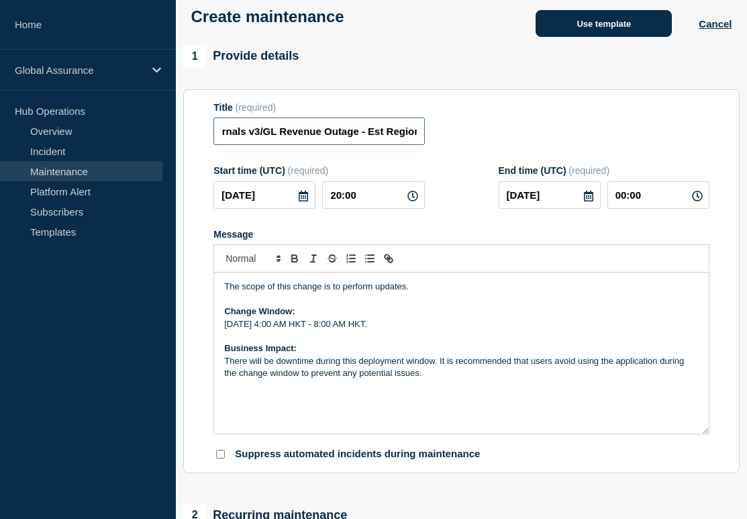
scroll to position [0, 0]
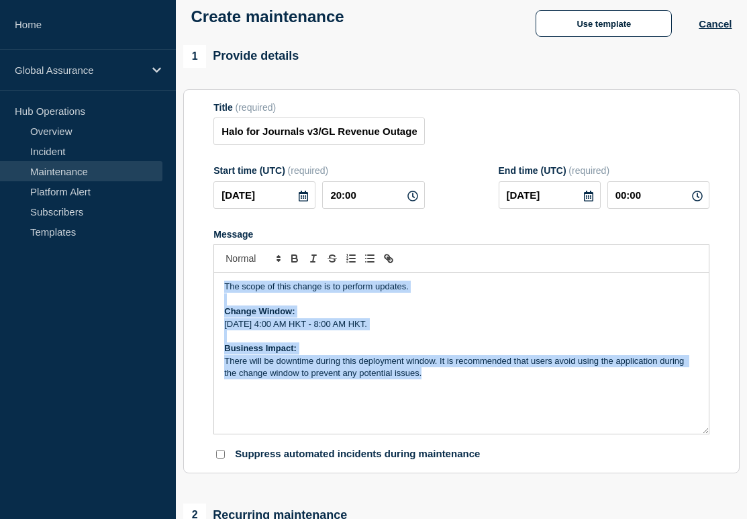
drag, startPoint x: 221, startPoint y: 302, endPoint x: 562, endPoint y: 470, distance: 380.2
click at [565, 461] on form "Title (required) Halo for Journals v3/GL Revenue Outage - Est Region Start time…" at bounding box center [461, 281] width 496 height 359
copy div "The scope of this change is to perform updates. Change Window: [DATE] 4:00 AM H…"
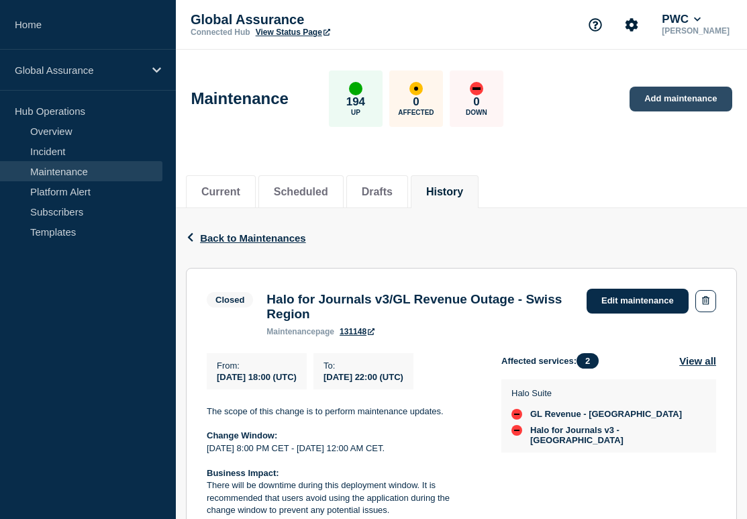
click at [658, 100] on link "Add maintenance" at bounding box center [680, 99] width 102 height 25
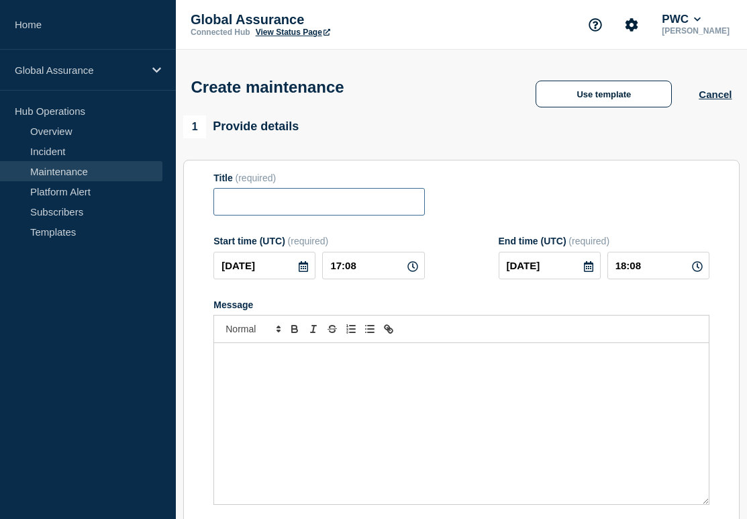
click at [301, 215] on input "Title" at bounding box center [318, 202] width 211 height 28
paste input "Halo for Journals v3/GL Revenue Outage - Swiss Region"
type input "Halo for Journals v3/GL Revenue Outage - Swiss Region"
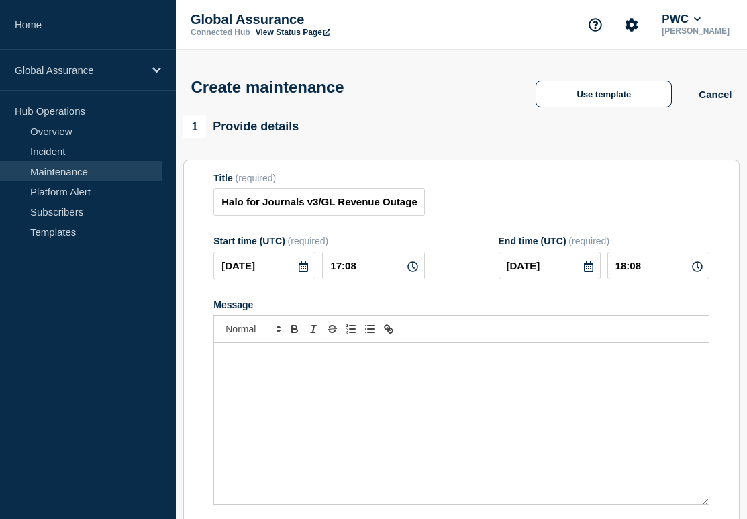
click at [496, 216] on div "Title (required) Halo for Journals v3/GL Revenue Outage - Swiss Region" at bounding box center [461, 194] width 496 height 44
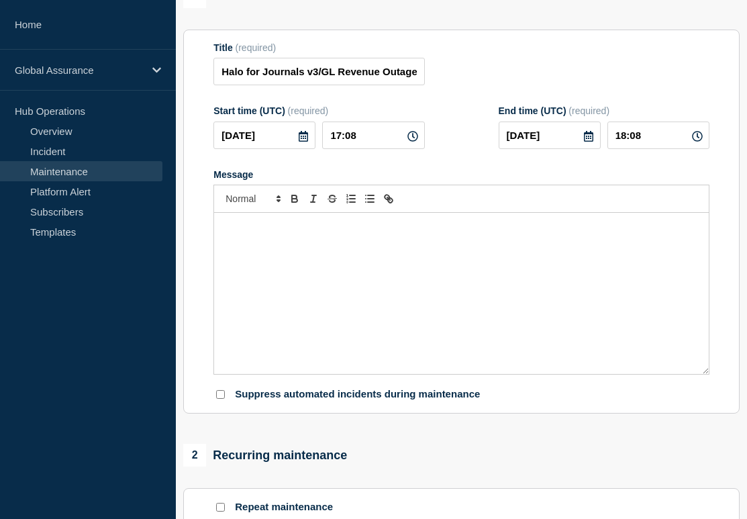
scroll to position [138, 0]
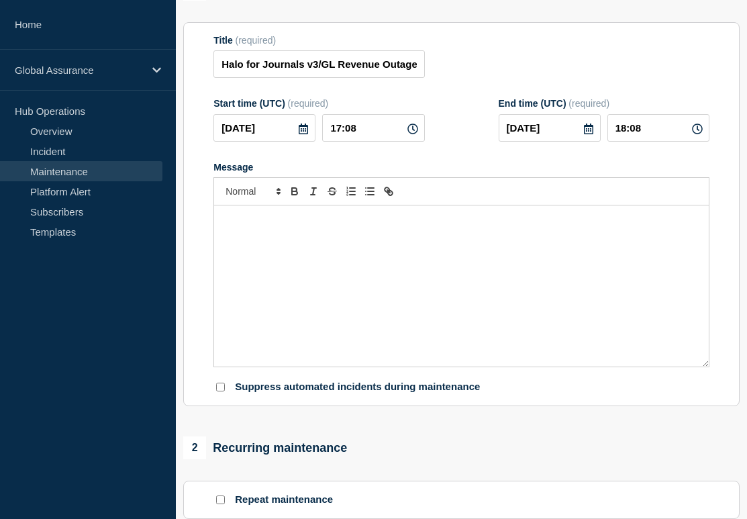
click at [422, 285] on div "Message" at bounding box center [461, 285] width 495 height 161
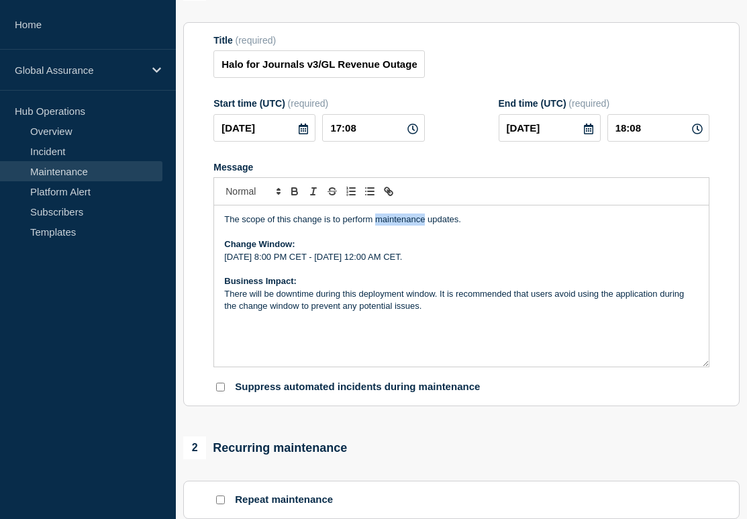
drag, startPoint x: 424, startPoint y: 234, endPoint x: 374, endPoint y: 234, distance: 49.7
click at [374, 225] on p "The scope of this change is to perform maintenance updates." at bounding box center [461, 219] width 474 height 12
click at [407, 225] on p "The scope of this change is to perform updates." at bounding box center [461, 219] width 474 height 12
click at [310, 263] on p "Wednesday, July 23, 8:00 PM CET - Thursday, July 24, 12:00 AM CET." at bounding box center [461, 257] width 474 height 12
click at [450, 263] on p "Wednesday, July 23, 10:00 PM CET - Thursday, July 24, 12:00 AM CET." at bounding box center [461, 257] width 474 height 12
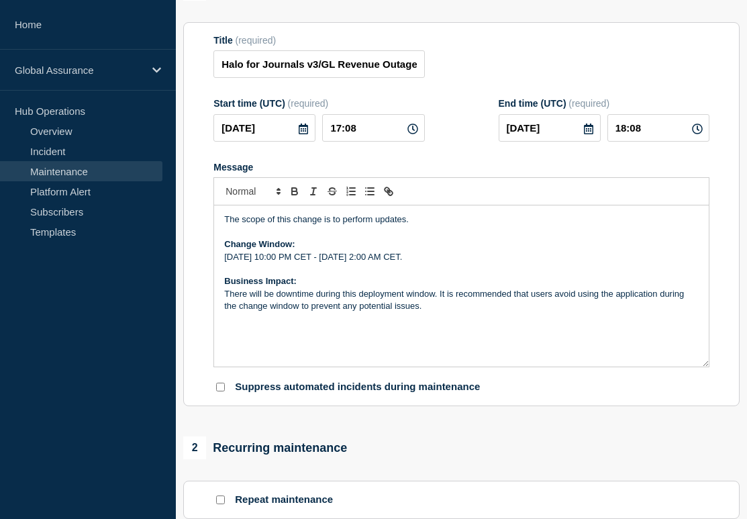
click at [268, 263] on p "Wednesday, July 23, 10:00 PM CET - Thursday, July 24, 2:00 AM CET." at bounding box center [461, 257] width 474 height 12
click at [279, 263] on p "Thursday, July 23, 10:00 PM CET - Thursday, July 24, 2:00 AM CET." at bounding box center [461, 257] width 474 height 12
click at [303, 263] on p "Thursday, October 23, 10:00 PM CET - Thursday, July 24, 2:00 AM CET." at bounding box center [461, 257] width 474 height 12
click at [305, 263] on p "Thursday, October 23, 10:00 PM CET - Thursday, July 24, 2:00 AM CET." at bounding box center [461, 257] width 474 height 12
click at [307, 263] on p "Thursday, October 13, 10:00 PM CET - Thursday, July 24, 2:00 AM CET." at bounding box center [461, 257] width 474 height 12
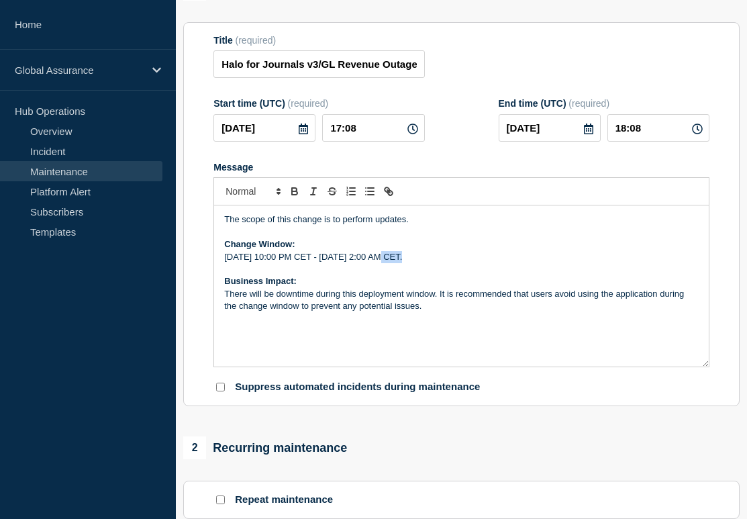
drag, startPoint x: 374, startPoint y: 270, endPoint x: 397, endPoint y: 272, distance: 22.9
click at [397, 263] on p "Thursday, October 1, 10:00 PM CET - Thursday, July 24, 2:00 AM CET." at bounding box center [461, 257] width 474 height 12
drag, startPoint x: 401, startPoint y: 272, endPoint x: 428, endPoint y: 273, distance: 27.5
click at [428, 263] on p "Thursday, October 1, 10:00 PM CET - Friday, July 24, 2:00 AM CET." at bounding box center [461, 257] width 474 height 12
click at [498, 313] on p "There will be downtime during this deployment window. It is recommended that us…" at bounding box center [461, 300] width 474 height 25
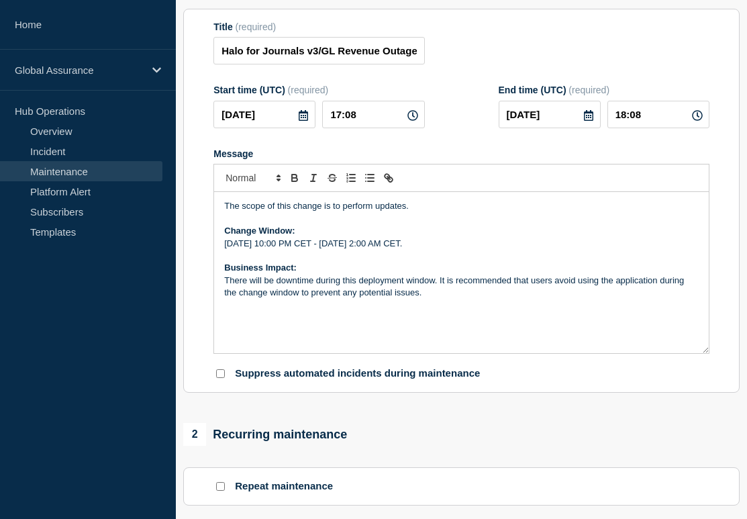
scroll to position [152, 0]
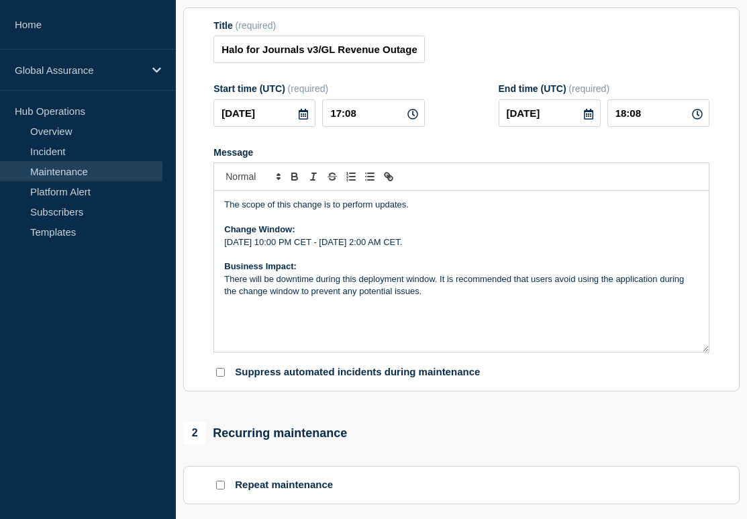
click at [413, 119] on icon at bounding box center [412, 114] width 11 height 11
drag, startPoint x: 365, startPoint y: 122, endPoint x: 298, endPoint y: 121, distance: 67.1
click at [298, 121] on div "2025-10-01 17:08" at bounding box center [318, 113] width 211 height 28
type input "20:00"
type input "21:00"
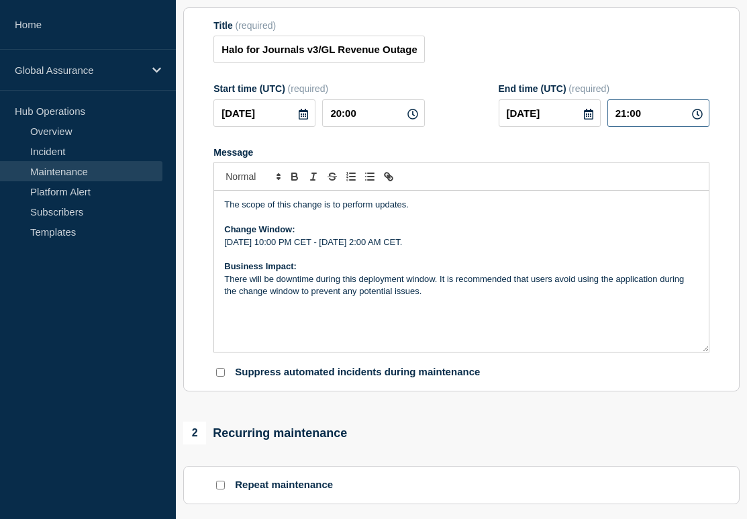
click at [646, 121] on input "21:00" at bounding box center [658, 113] width 102 height 28
drag, startPoint x: 646, startPoint y: 121, endPoint x: 599, endPoint y: 121, distance: 47.6
click at [599, 121] on div "2025-10-01 21:00" at bounding box center [604, 113] width 211 height 28
click at [588, 119] on icon at bounding box center [588, 114] width 9 height 11
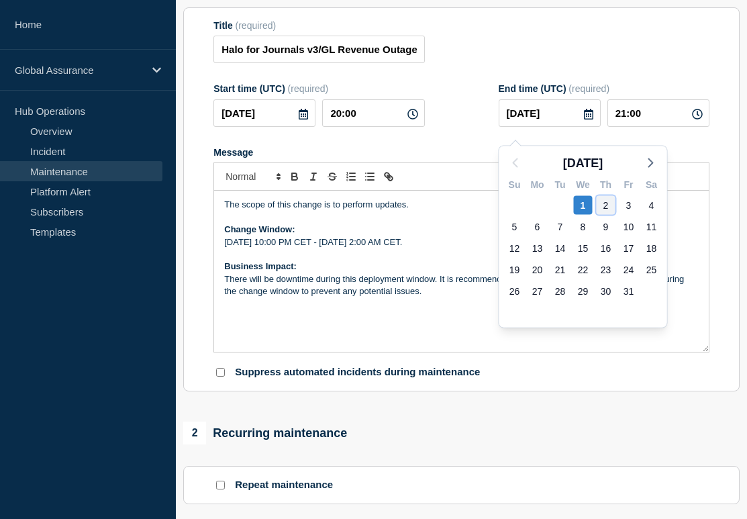
click at [609, 206] on div "2" at bounding box center [606, 205] width 19 height 19
type input "[DATE]"
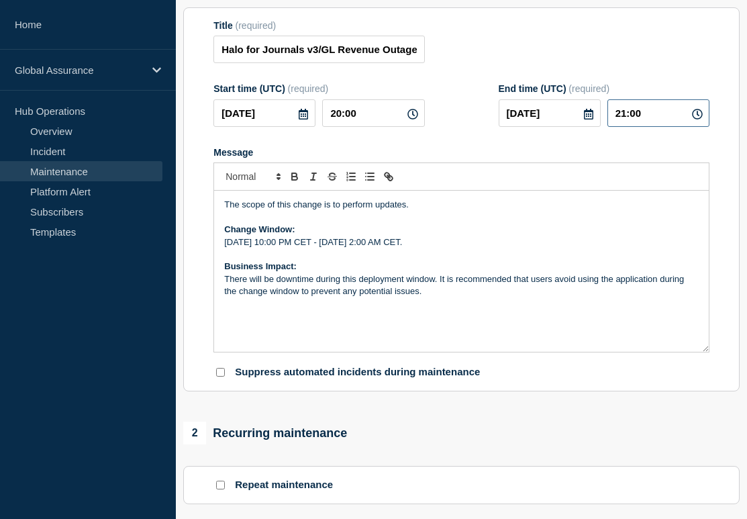
drag, startPoint x: 643, startPoint y: 125, endPoint x: 622, endPoint y: 125, distance: 20.8
click at [622, 125] on input "21:00" at bounding box center [658, 113] width 102 height 28
drag, startPoint x: 615, startPoint y: 121, endPoint x: 701, endPoint y: 121, distance: 85.9
click at [701, 121] on div "21:00" at bounding box center [658, 113] width 102 height 28
type input "00:00"
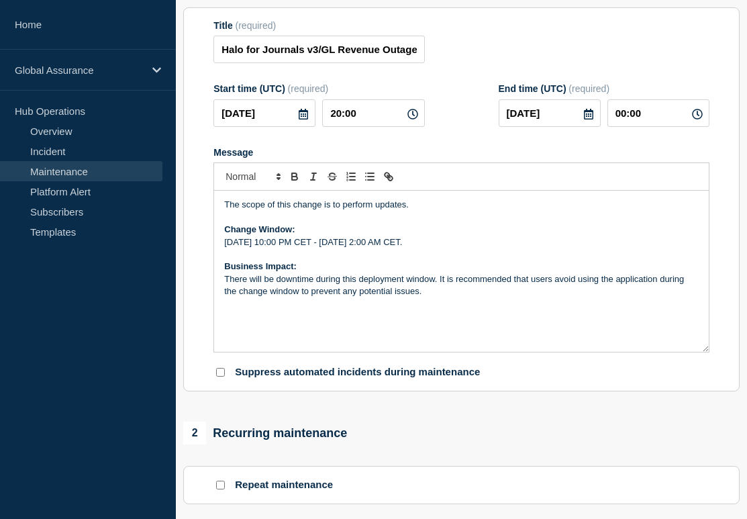
click at [562, 158] on div "Message" at bounding box center [461, 152] width 496 height 11
click at [686, 58] on div "Title (required) Halo for Journals v3/GL Revenue Outage - Swiss Region" at bounding box center [461, 42] width 496 height 44
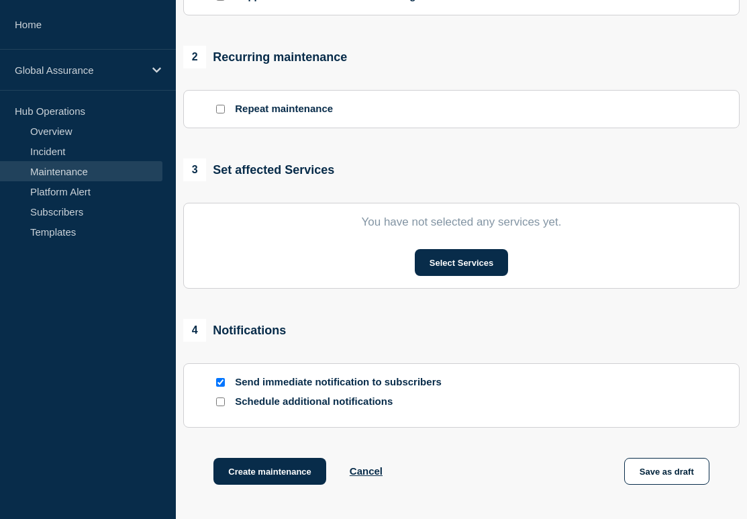
scroll to position [529, 0]
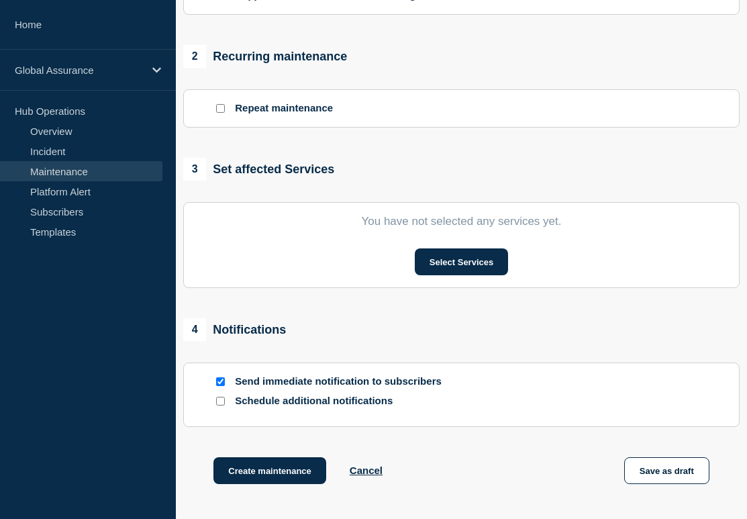
click at [294, 388] on p "Send immediate notification to subscribers" at bounding box center [342, 381] width 215 height 13
click at [220, 386] on input "Send immediate notification to subscribers" at bounding box center [220, 381] width 9 height 9
checkbox input "false"
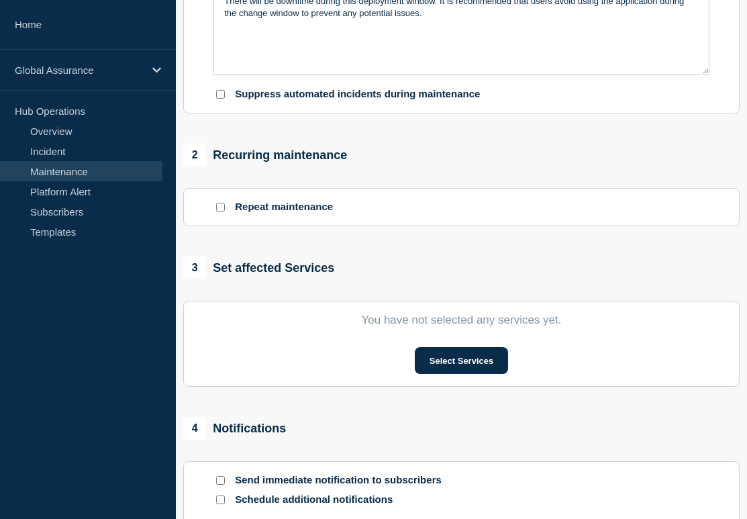
scroll to position [429, 0]
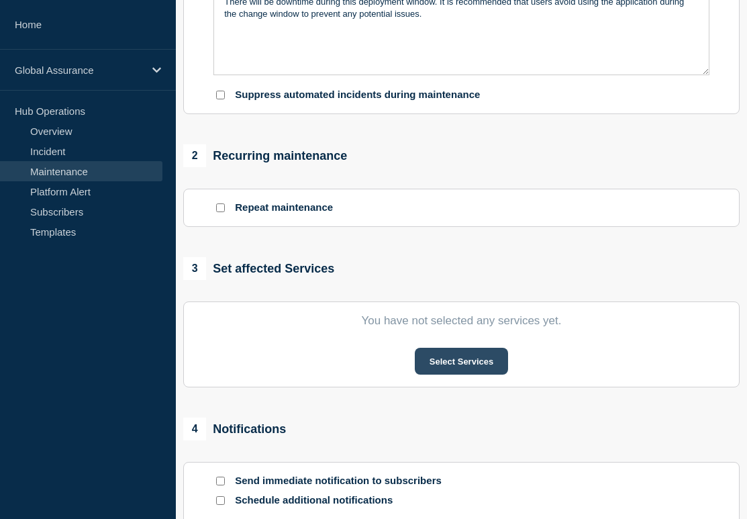
click at [444, 374] on button "Select Services" at bounding box center [461, 361] width 93 height 27
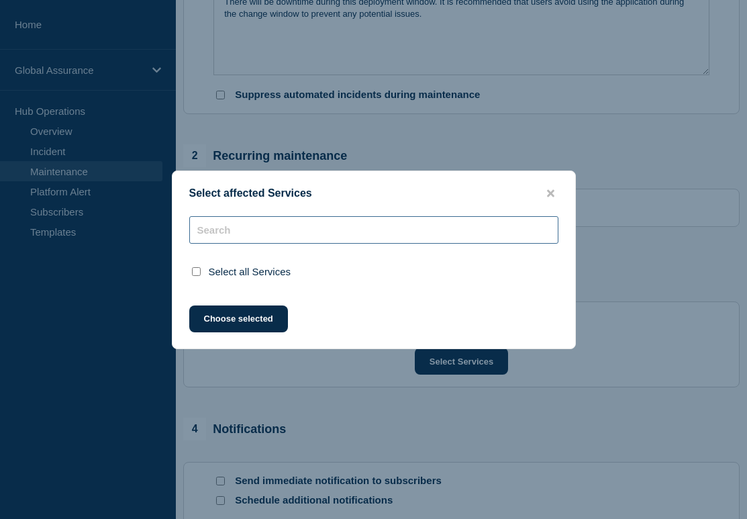
click at [320, 223] on input "text" at bounding box center [373, 230] width 369 height 28
type input "h"
checkbox input "true"
type input "h"
type input "halo for"
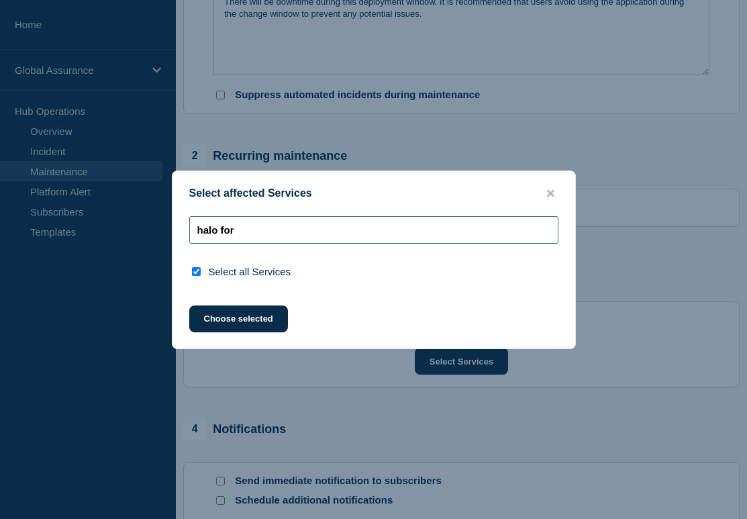
drag, startPoint x: 304, startPoint y: 238, endPoint x: 56, endPoint y: 225, distance: 248.6
click at [56, 225] on div "Select affected Services halo for Select all Services Choose selected" at bounding box center [373, 259] width 747 height 519
click at [547, 189] on icon "close button" at bounding box center [550, 193] width 7 height 11
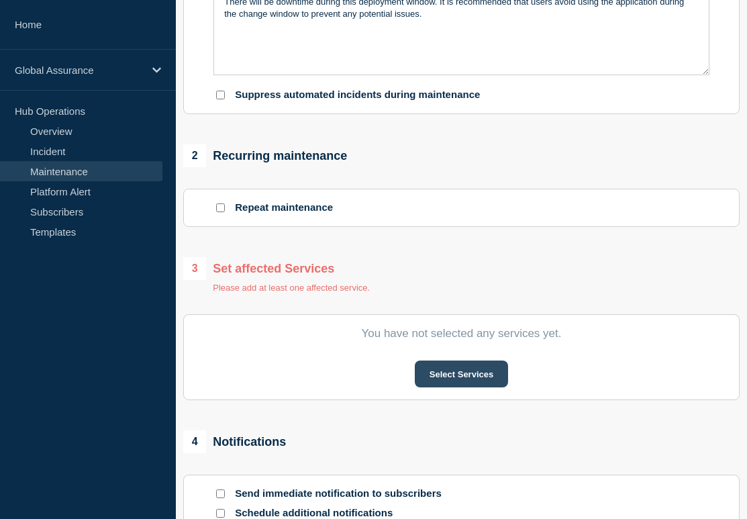
click at [458, 387] on button "Select Services" at bounding box center [461, 373] width 93 height 27
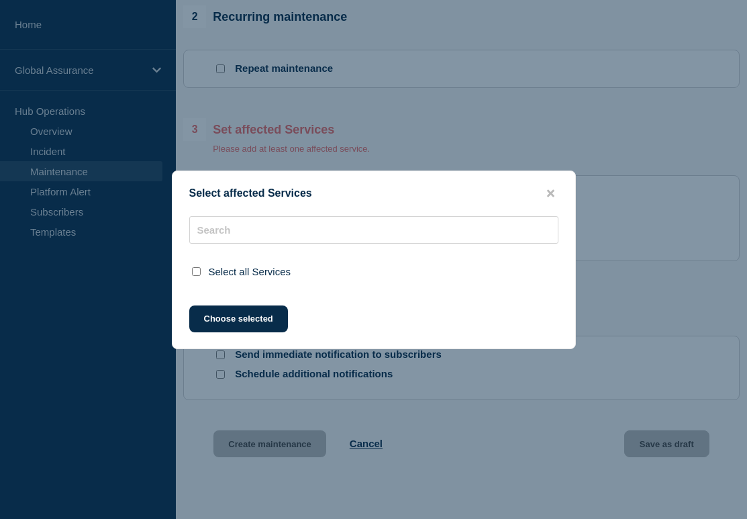
scroll to position [566, 0]
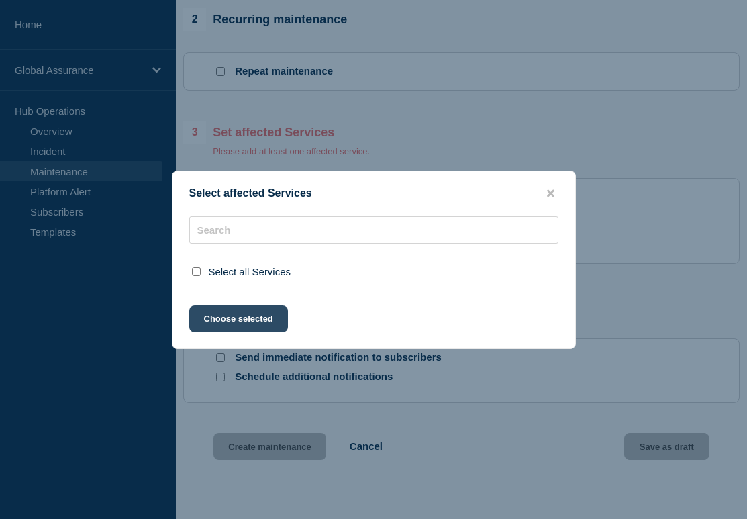
click at [258, 331] on button "Choose selected" at bounding box center [238, 318] width 99 height 27
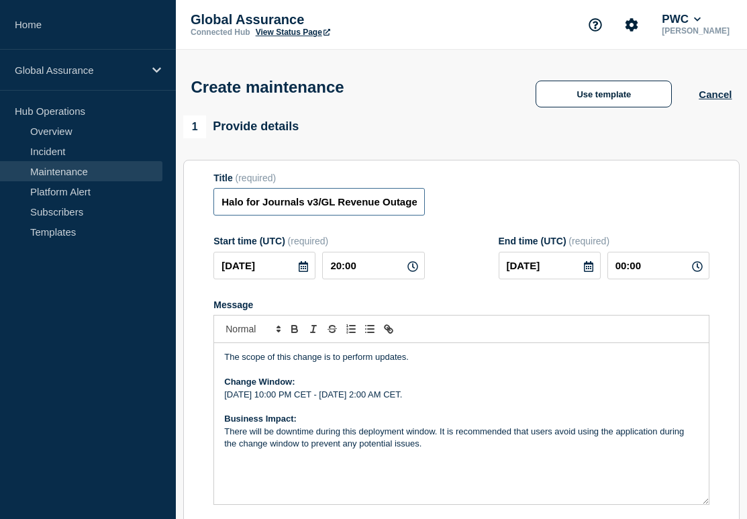
scroll to position [0, 72]
drag, startPoint x: 348, startPoint y: 210, endPoint x: 511, endPoint y: 211, distance: 163.7
click at [511, 211] on div "Title (required) Halo for Journals v3/GL Revenue Outage - Swiss Region" at bounding box center [461, 194] width 496 height 44
click at [460, 205] on div "Title (required) Halo for Journals v3/GL Revenue Outage - Swiss Region" at bounding box center [461, 194] width 496 height 44
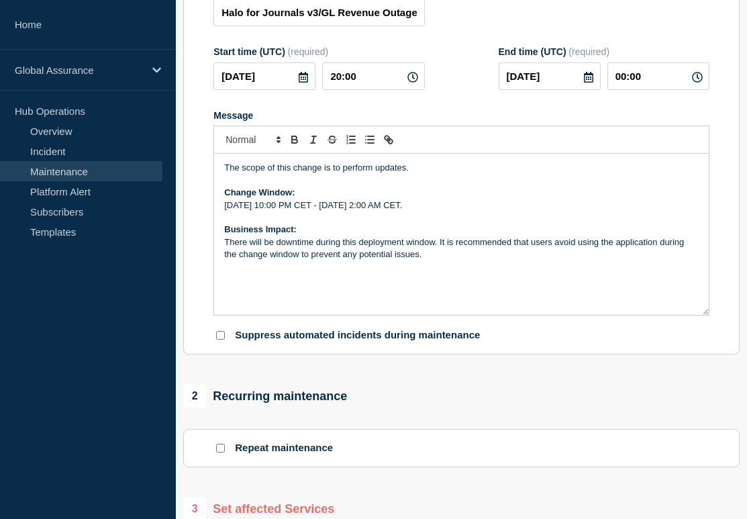
scroll to position [684, 0]
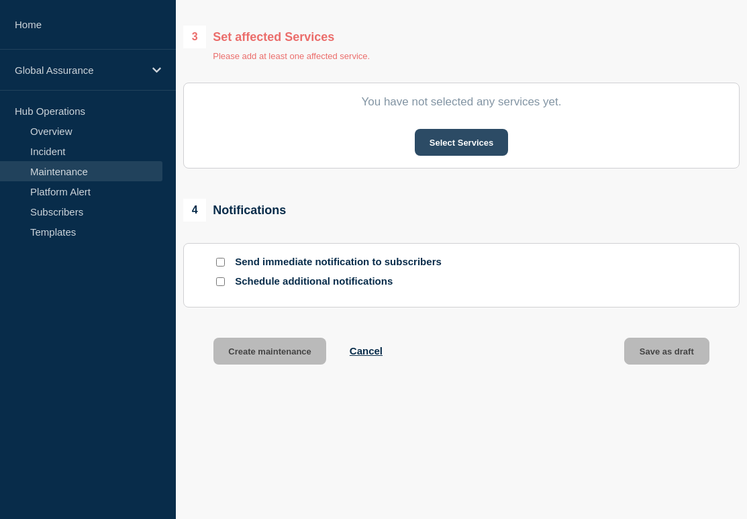
click at [462, 138] on button "Select Services" at bounding box center [461, 142] width 93 height 27
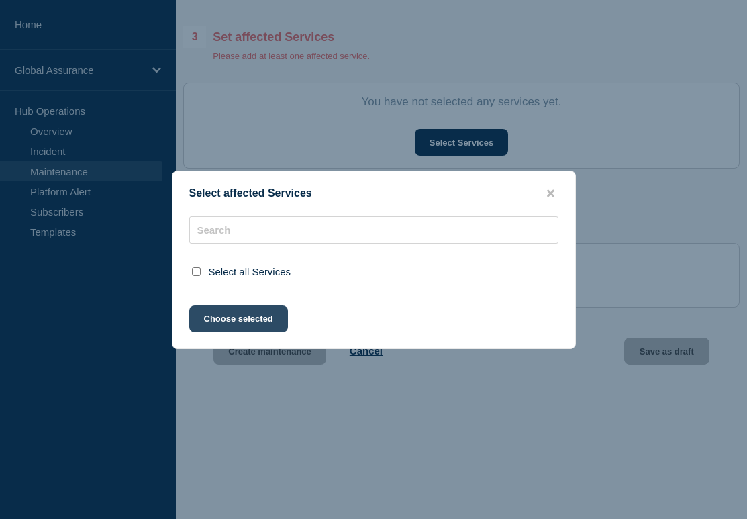
click at [248, 327] on button "Choose selected" at bounding box center [238, 318] width 99 height 27
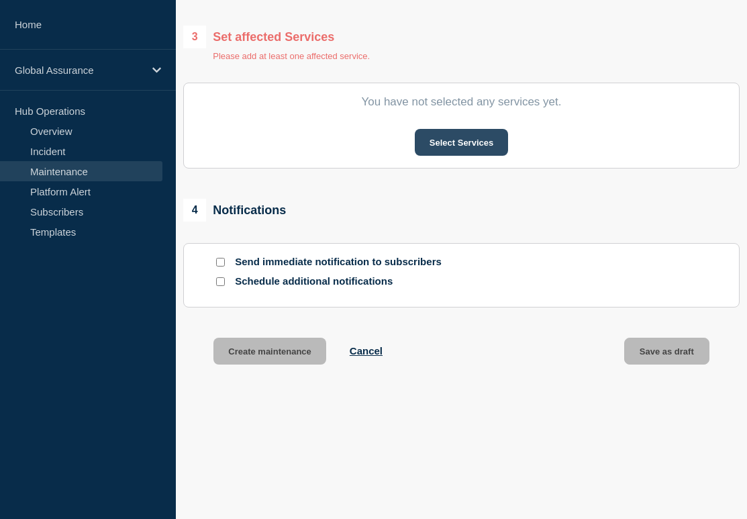
click at [448, 148] on button "Select Services" at bounding box center [461, 142] width 93 height 27
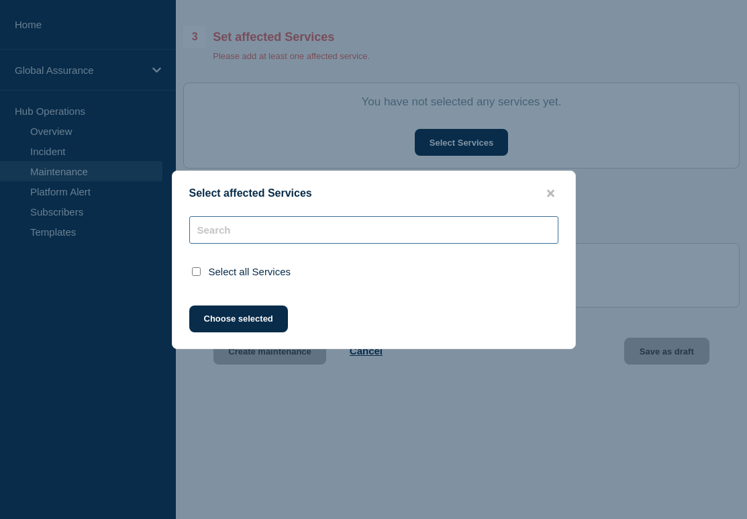
click at [318, 233] on input "text" at bounding box center [373, 230] width 369 height 28
type input "h"
checkbox input "true"
type input "halo for"
click at [550, 188] on icon "close button" at bounding box center [550, 193] width 7 height 11
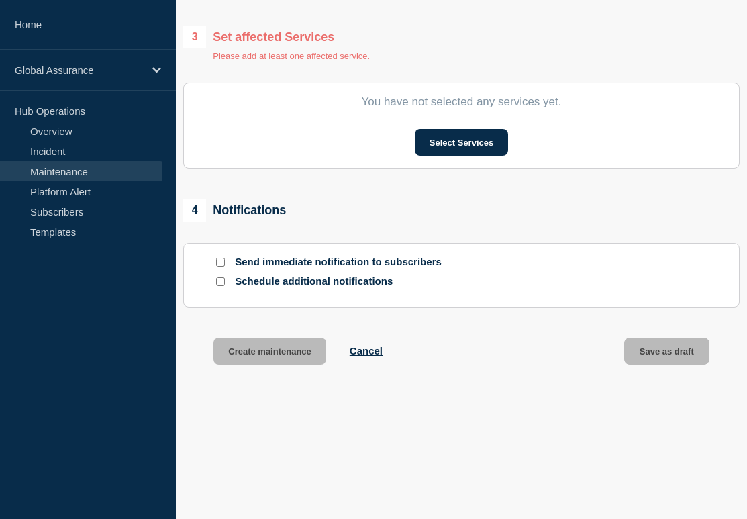
click at [549, 375] on div "Create maintenance Cancel Save as draft" at bounding box center [461, 368] width 556 height 60
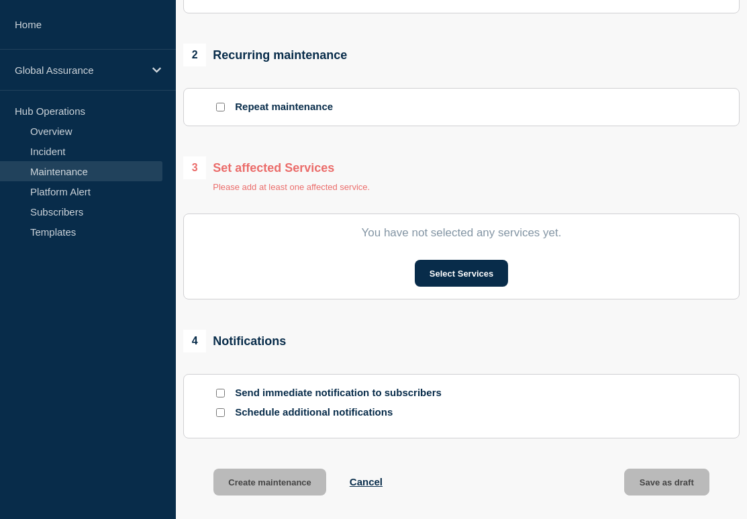
scroll to position [515, 0]
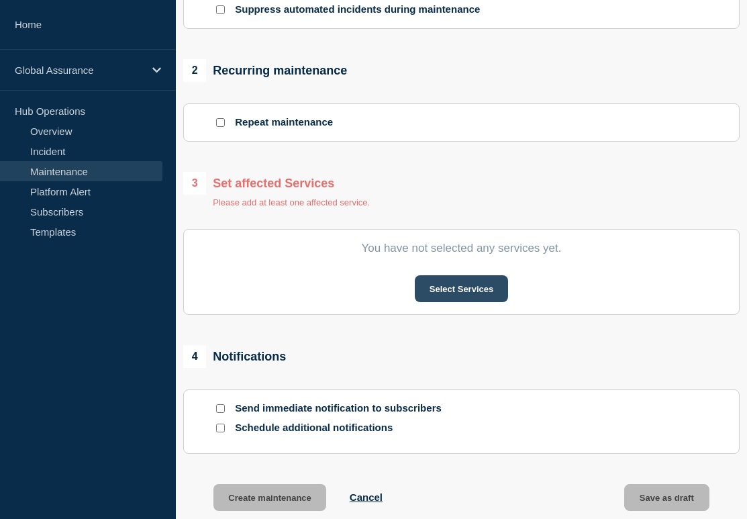
click at [444, 302] on button "Select Services" at bounding box center [461, 288] width 93 height 27
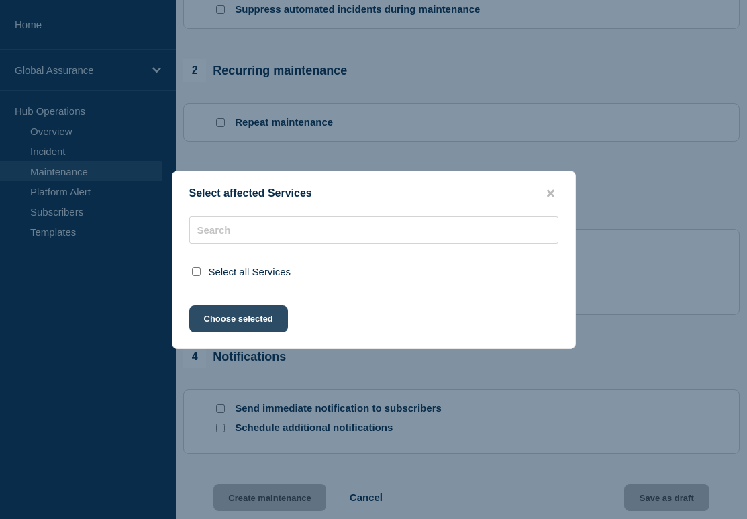
click at [254, 310] on button "Choose selected" at bounding box center [238, 318] width 99 height 27
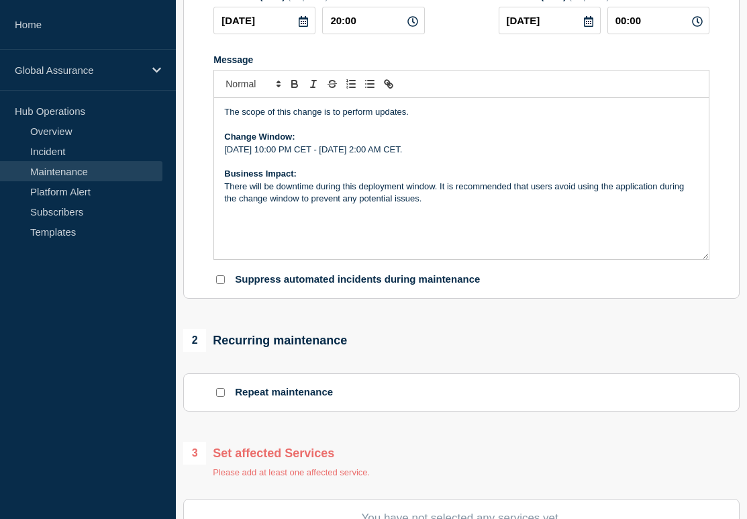
scroll to position [0, 0]
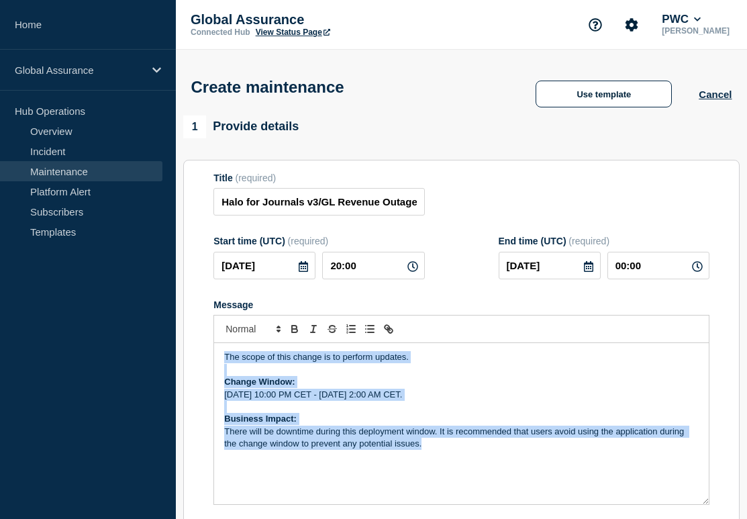
drag, startPoint x: 452, startPoint y: 474, endPoint x: 176, endPoint y: 325, distance: 312.9
copy div "The scope of this change is to perform updates. Change Window: [DATE] 10:00 PM …"
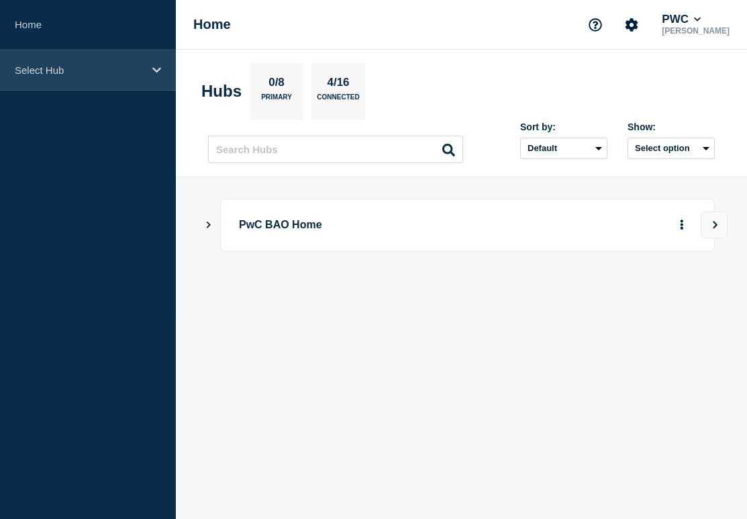
click at [147, 67] on div "Select Hub" at bounding box center [88, 70] width 176 height 41
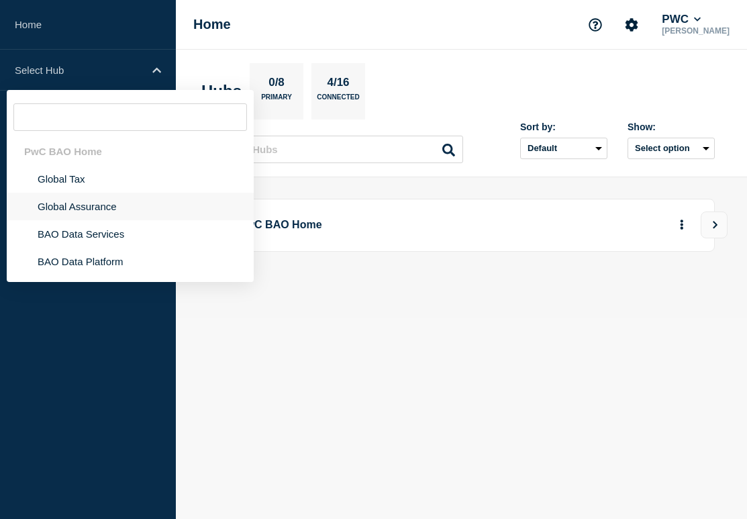
click at [92, 218] on li "Global Assurance" at bounding box center [130, 207] width 247 height 28
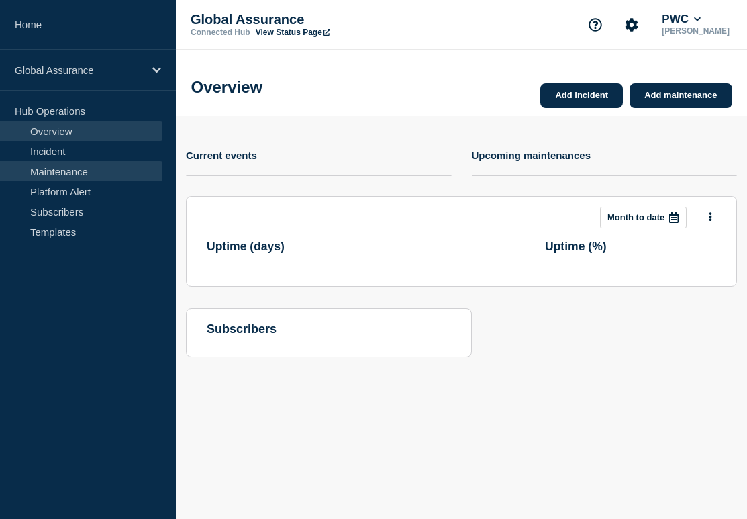
click at [111, 175] on link "Maintenance" at bounding box center [81, 171] width 162 height 20
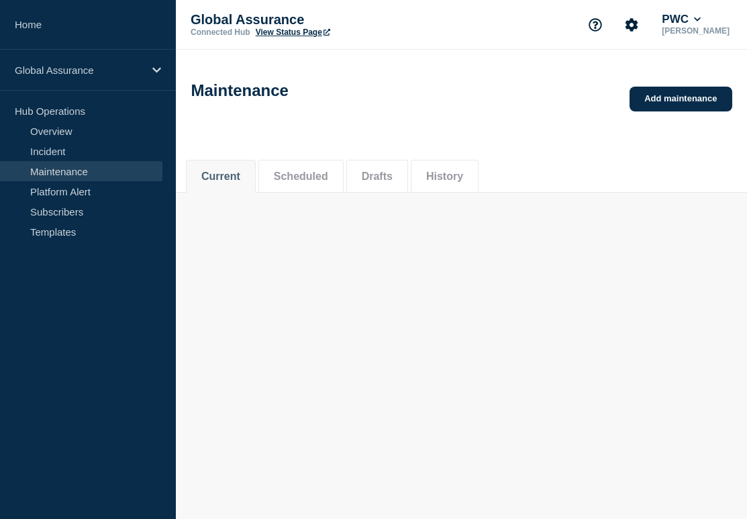
click at [366, 174] on button "Drafts" at bounding box center [377, 176] width 31 height 12
click at [390, 303] on div "Current Scheduled Drafts History Current Scheduled Drafts History All dates Fil…" at bounding box center [461, 260] width 571 height 228
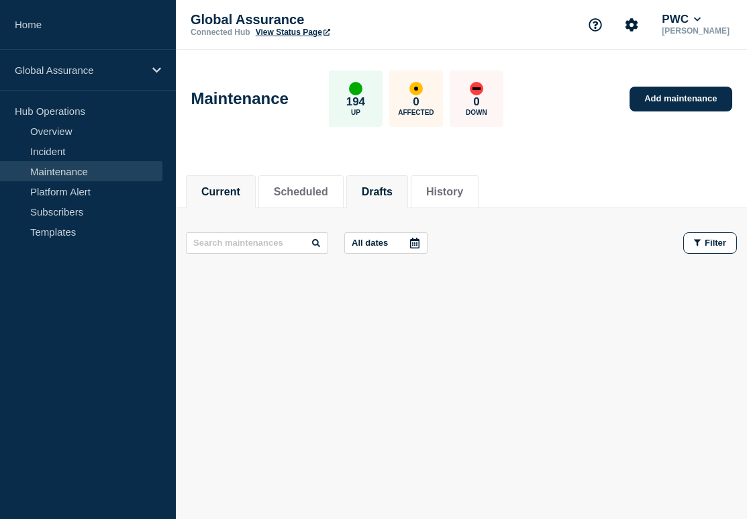
click at [382, 186] on button "Drafts" at bounding box center [377, 192] width 31 height 12
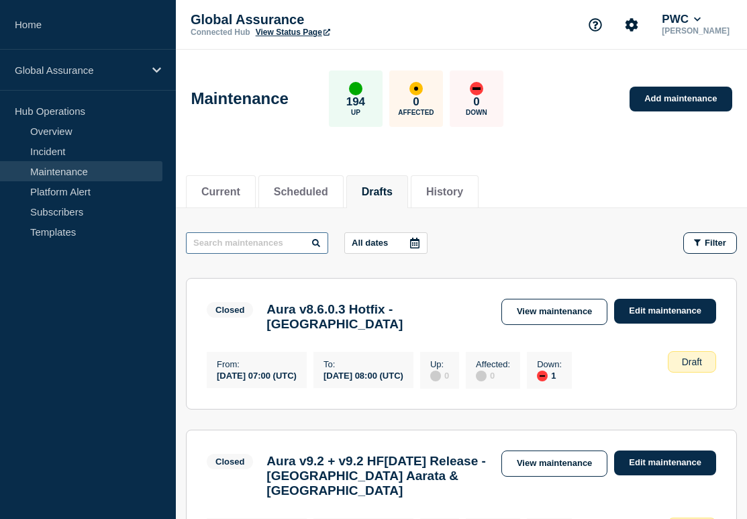
click at [264, 244] on input "text" at bounding box center [257, 242] width 142 height 21
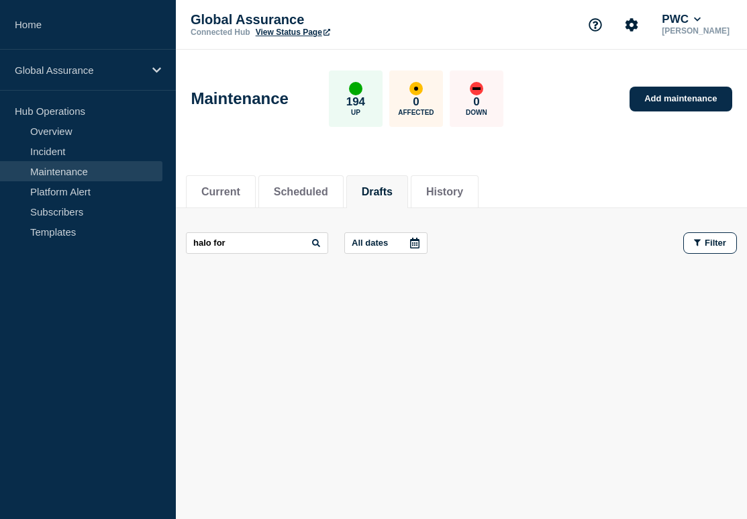
click at [499, 248] on div "halo for All dates Filter" at bounding box center [461, 242] width 551 height 21
click at [282, 248] on input "halo for" at bounding box center [257, 242] width 142 height 21
click at [285, 245] on input "halo for" at bounding box center [257, 242] width 142 height 21
click at [625, 281] on div at bounding box center [461, 283] width 571 height 11
click at [486, 240] on div "halo for journals All dates Filter" at bounding box center [461, 242] width 551 height 21
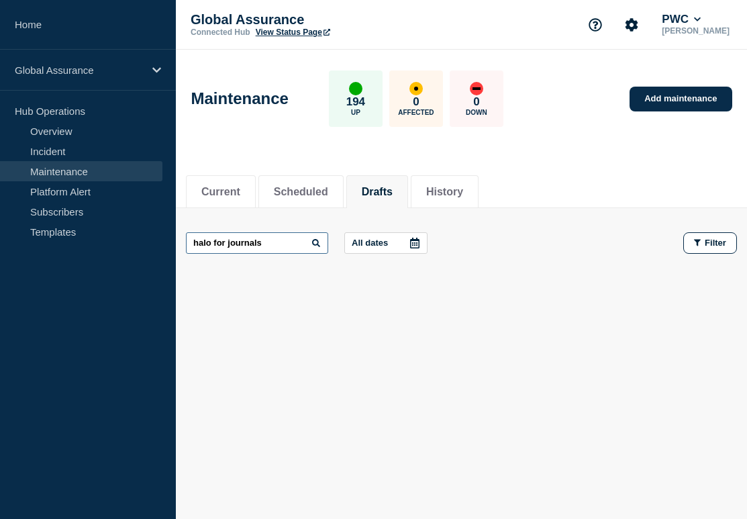
click at [282, 250] on input "halo for journals" at bounding box center [257, 242] width 142 height 21
click at [312, 244] on icon at bounding box center [316, 243] width 8 height 8
click at [277, 248] on input "halo for journals" at bounding box center [257, 242] width 142 height 21
type input "halo for journals"
click at [297, 192] on button "Scheduled" at bounding box center [301, 192] width 54 height 12
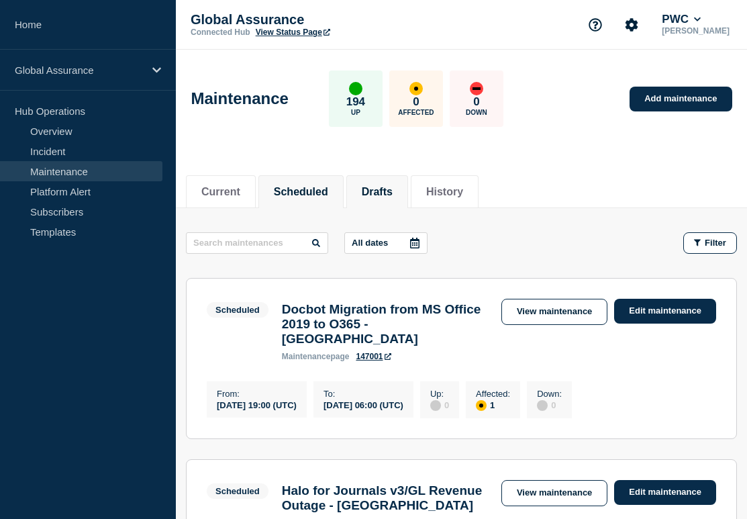
click at [370, 201] on li "Drafts" at bounding box center [377, 191] width 62 height 33
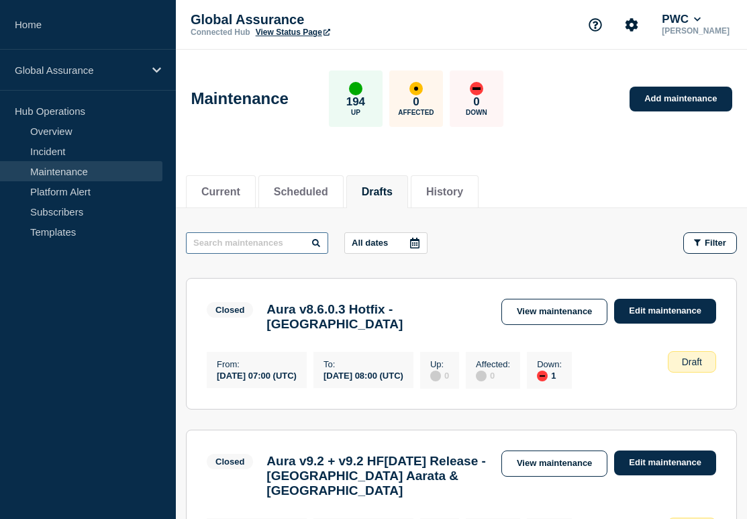
click at [285, 238] on input "text" at bounding box center [257, 242] width 142 height 21
type input "halo for"
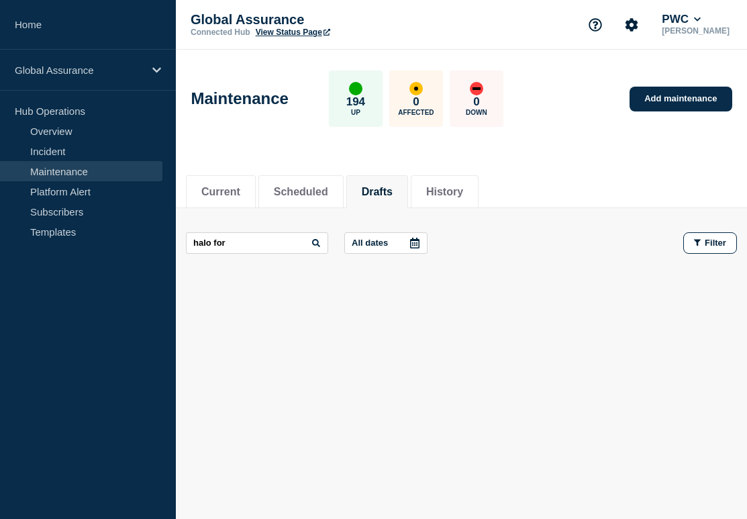
click at [535, 236] on div "halo for All dates Filter" at bounding box center [461, 242] width 551 height 21
click at [246, 240] on input "halo for" at bounding box center [257, 242] width 142 height 21
type input "halo for jou"
click at [442, 199] on li "History" at bounding box center [445, 191] width 68 height 33
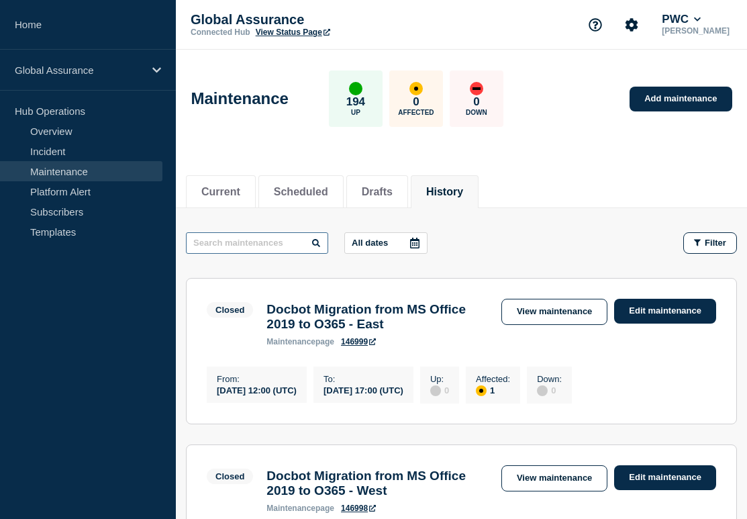
click at [240, 245] on input "text" at bounding box center [257, 242] width 142 height 21
type input "halo fo"
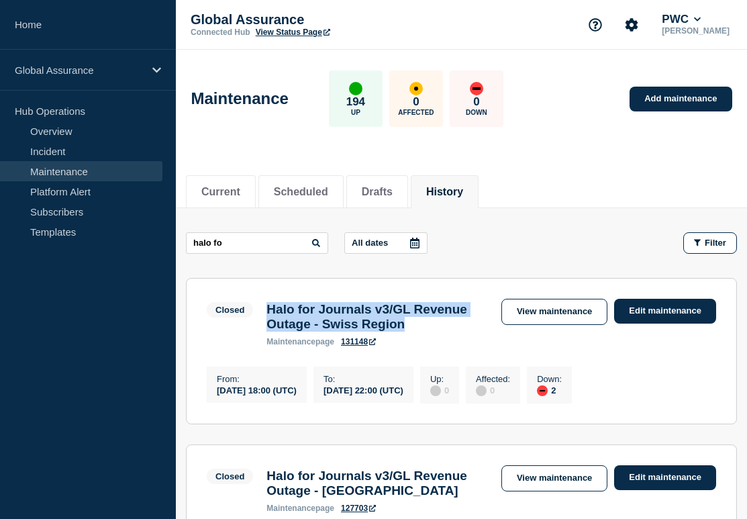
drag, startPoint x: 266, startPoint y: 308, endPoint x: 433, endPoint y: 322, distance: 167.7
click at [433, 322] on h3 "Halo for Journals v3/GL Revenue Outage - Swiss Region" at bounding box center [376, 317] width 221 height 30
copy h3 "Halo for Journals v3/GL Revenue Outage - Swiss Region"
click at [655, 104] on link "Add maintenance" at bounding box center [680, 99] width 102 height 25
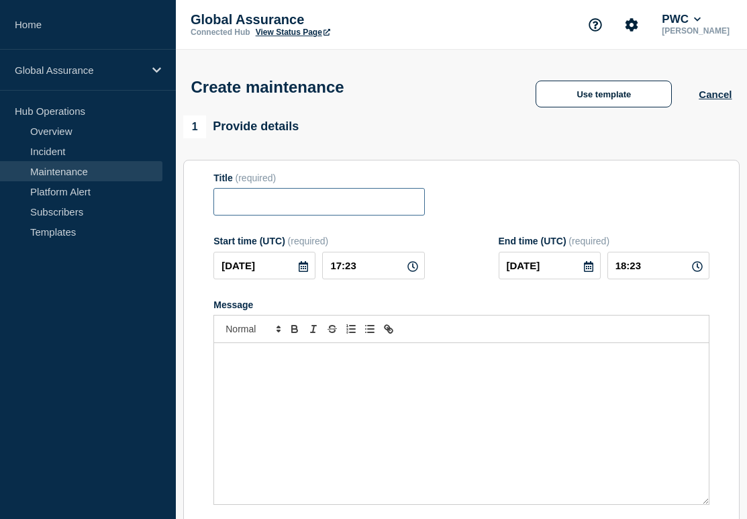
click at [354, 215] on input "Title" at bounding box center [318, 202] width 211 height 28
paste input "Halo for Journals v3/GL Revenue Outage - Swiss Region"
type input "Halo for Journals v3/GL Revenue Outage - Swiss Region"
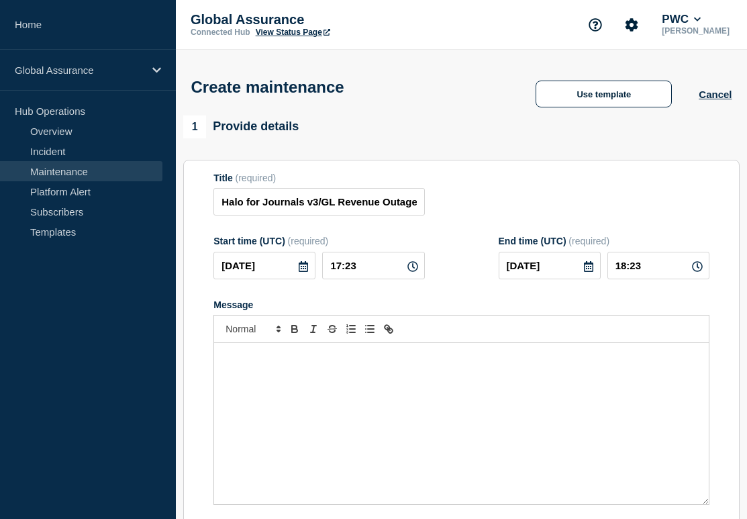
click at [389, 363] on p "Message" at bounding box center [461, 357] width 474 height 12
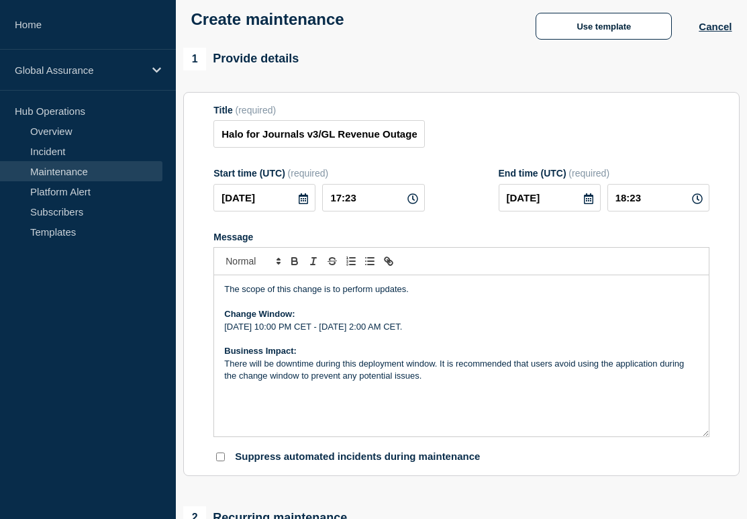
scroll to position [68, 0]
drag, startPoint x: 384, startPoint y: 207, endPoint x: 240, endPoint y: 196, distance: 144.0
click at [240, 196] on div "[DATE] 17:23" at bounding box center [318, 197] width 211 height 28
type input "20:00"
type input "21:00"
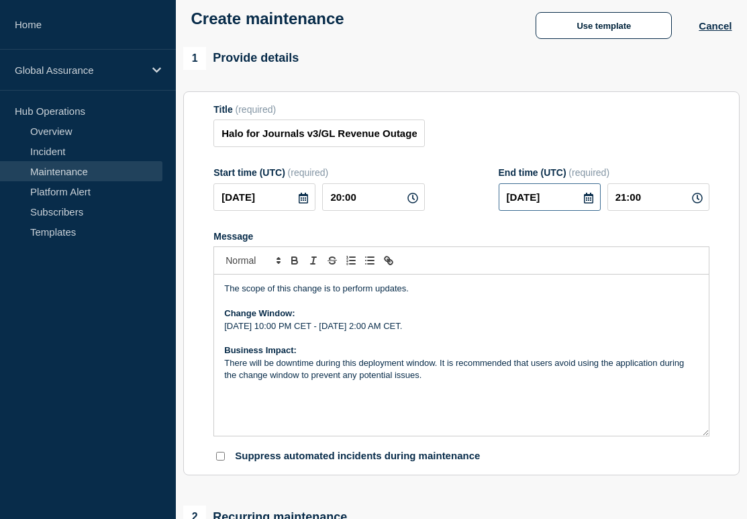
click at [590, 211] on input "[DATE]" at bounding box center [550, 197] width 102 height 28
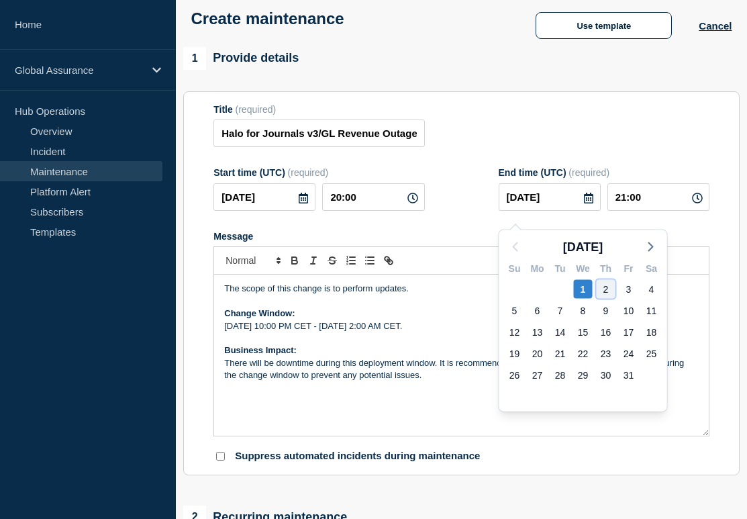
click at [601, 287] on div "2" at bounding box center [606, 289] width 19 height 19
type input "[DATE]"
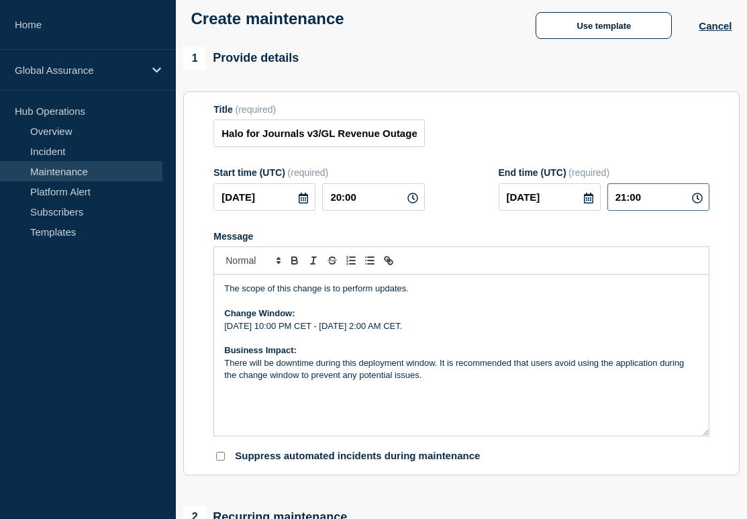
drag, startPoint x: 653, startPoint y: 207, endPoint x: 539, endPoint y: 200, distance: 114.3
click at [539, 200] on div "[DATE] 21:00" at bounding box center [604, 197] width 211 height 28
type input "00:00"
click at [583, 110] on div "Title (required) Halo for Journals v3/GL Revenue Outage - Swiss Region" at bounding box center [461, 126] width 496 height 44
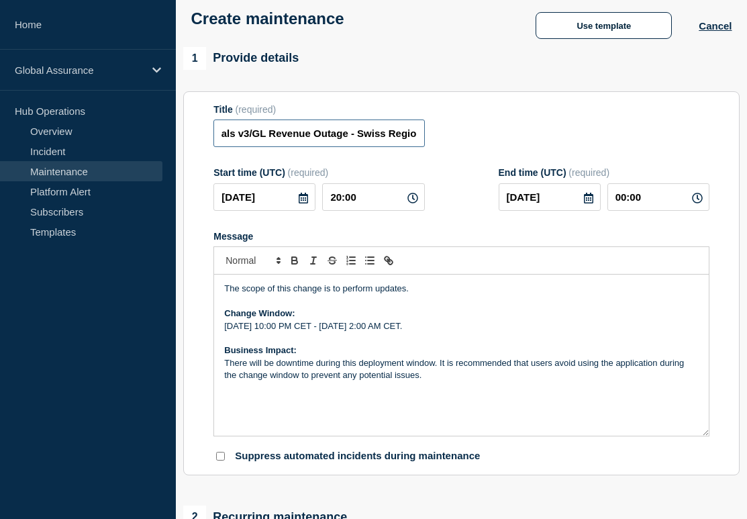
drag, startPoint x: 370, startPoint y: 137, endPoint x: 519, endPoint y: 138, distance: 149.0
click at [519, 138] on div "Title (required) Halo for Journals v3/GL Revenue Outage - Swiss Region" at bounding box center [461, 126] width 496 height 44
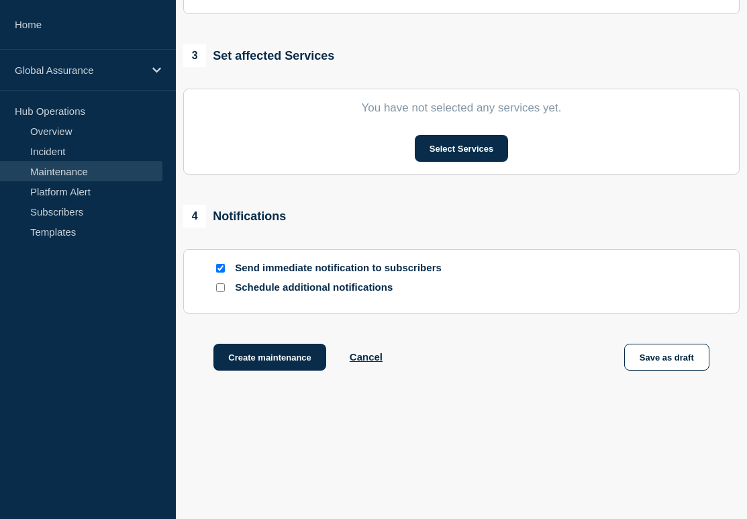
scroll to position [670, 0]
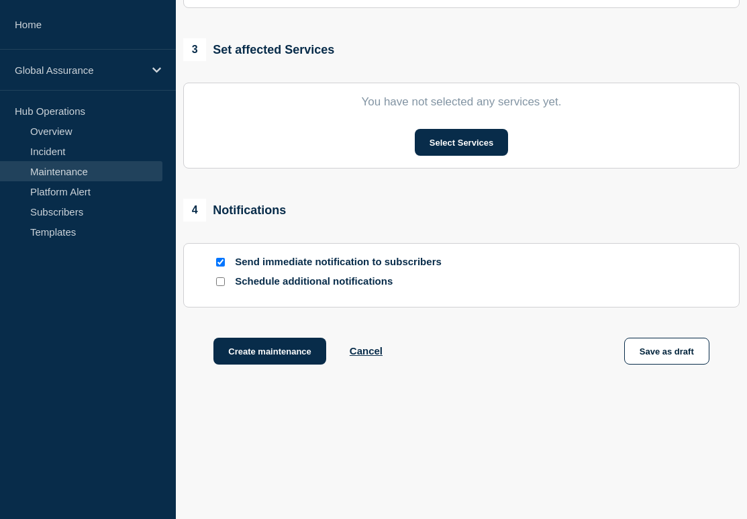
click at [218, 258] on input "Send immediate notification to subscribers" at bounding box center [220, 262] width 9 height 9
checkbox input "false"
click at [459, 146] on button "Select Services" at bounding box center [461, 142] width 93 height 27
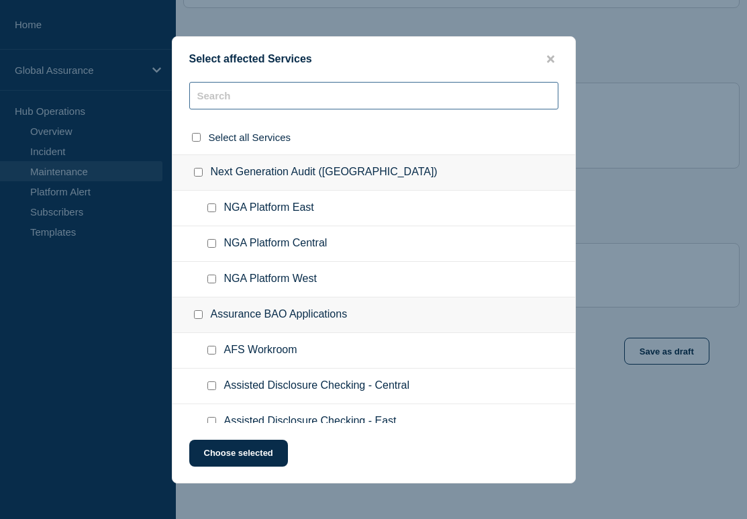
click at [309, 95] on input "text" at bounding box center [373, 96] width 369 height 28
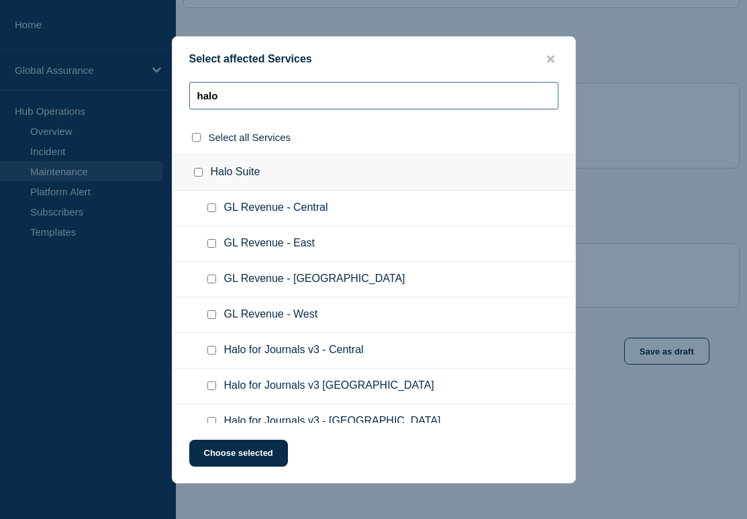
type input "halo"
click at [208, 283] on input "GL Revenue - Switzerland checkbox" at bounding box center [211, 278] width 9 height 9
checkbox input "true"
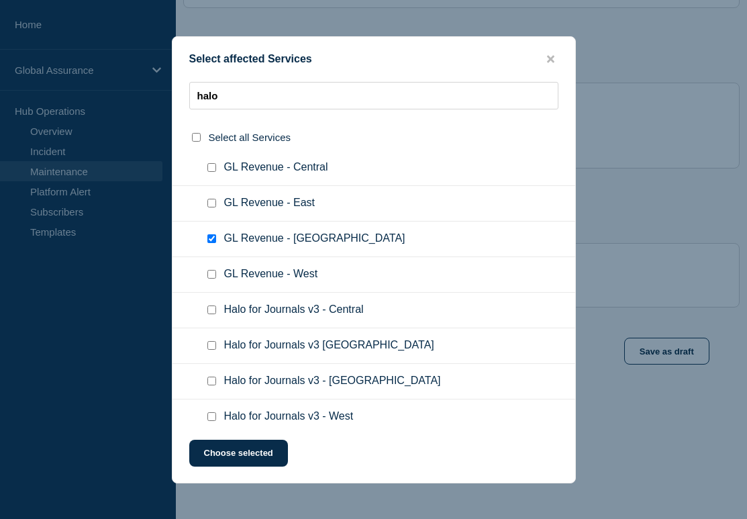
scroll to position [55, 0]
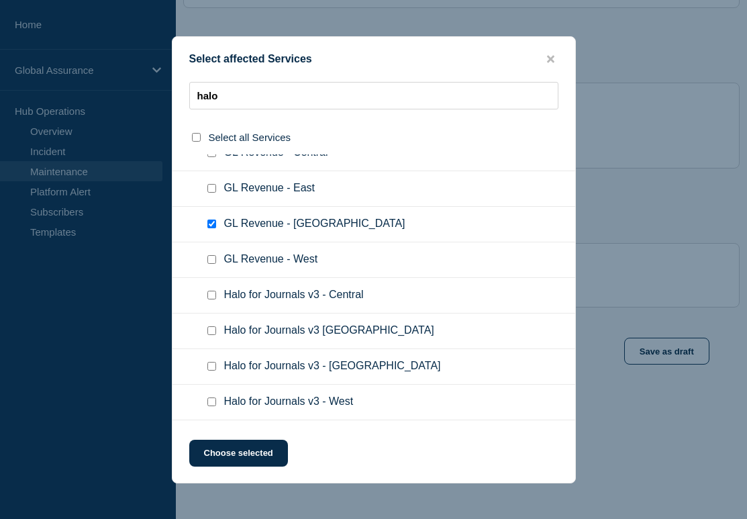
click at [206, 373] on div at bounding box center [214, 366] width 19 height 13
click at [209, 370] on input "Halo for Journals v3 - Switzerland checkbox" at bounding box center [211, 366] width 9 height 9
checkbox input "true"
click at [234, 464] on button "Choose selected" at bounding box center [238, 453] width 99 height 27
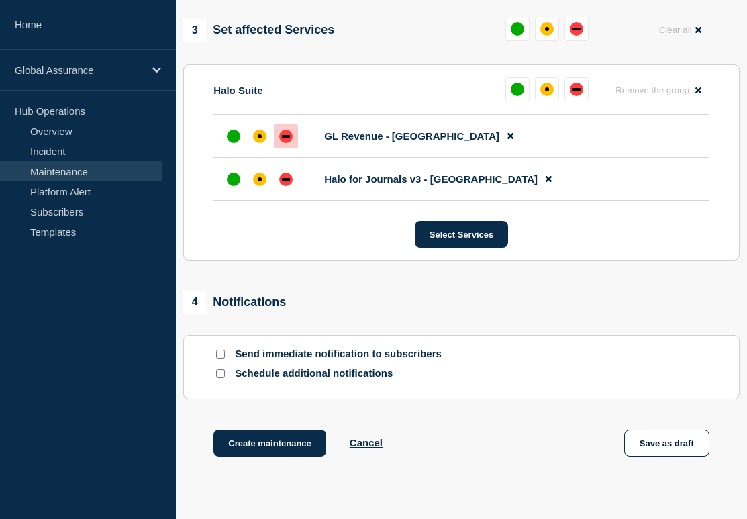
click at [283, 138] on div "down" at bounding box center [286, 136] width 8 height 3
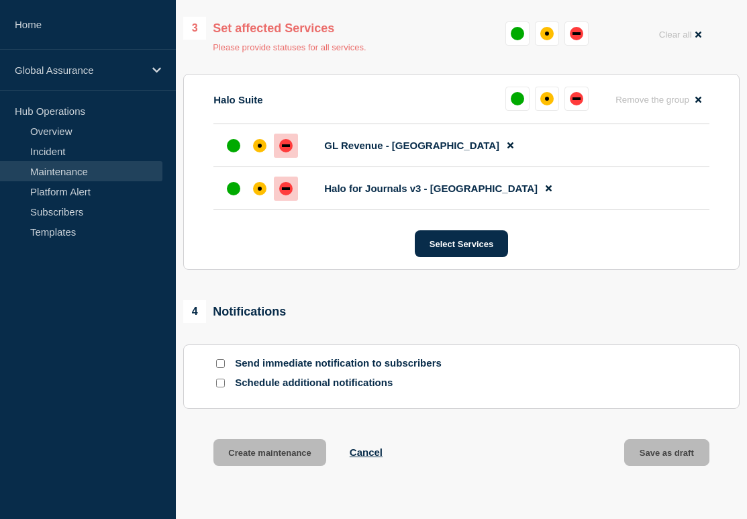
click at [284, 190] on div "down" at bounding box center [286, 188] width 8 height 3
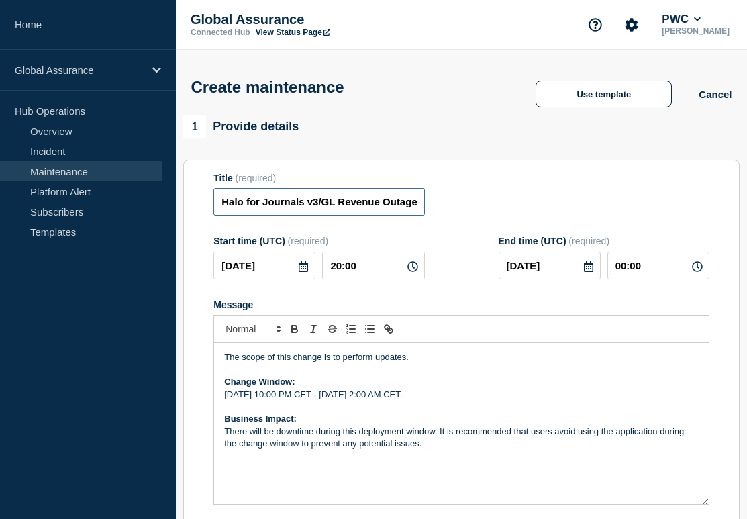
scroll to position [0, 69]
drag, startPoint x: 316, startPoint y: 209, endPoint x: 561, endPoint y: 244, distance: 247.5
click at [561, 244] on form "Title (required) Halo for Journals v3/GL Revenue Outage - Swiss Region Start ti…" at bounding box center [461, 351] width 496 height 359
click at [539, 198] on div "Title (required) Halo for Journals v3/GL Revenue Outage - Swiss Region" at bounding box center [461, 194] width 496 height 44
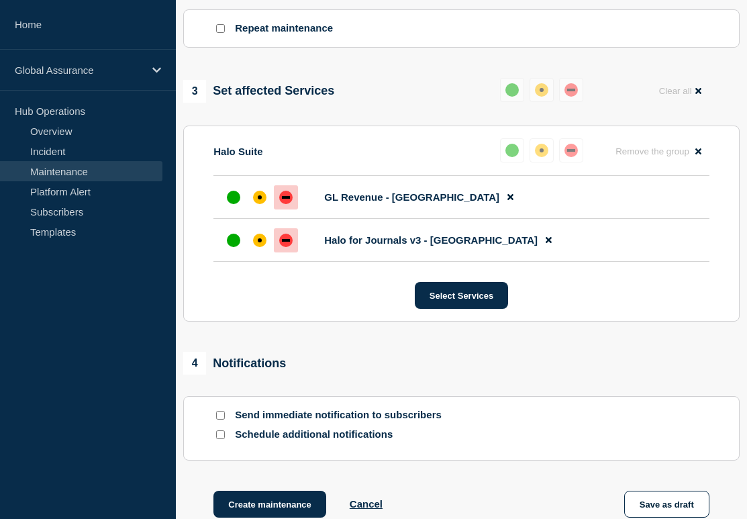
scroll to position [790, 0]
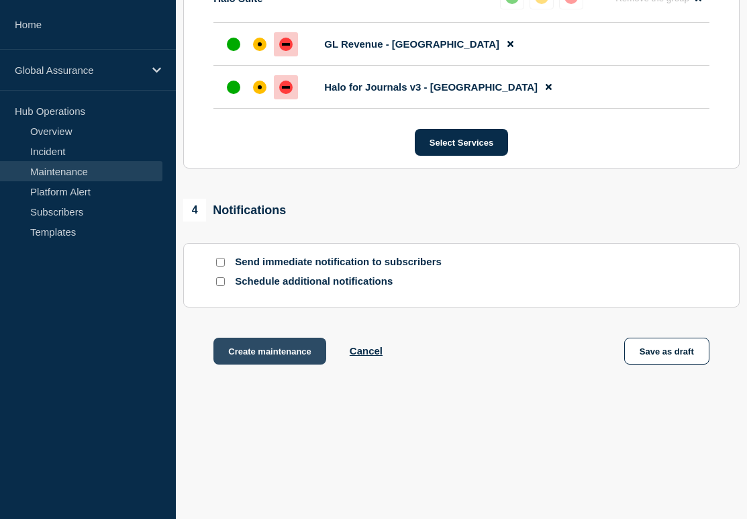
click at [294, 350] on button "Create maintenance" at bounding box center [269, 351] width 113 height 27
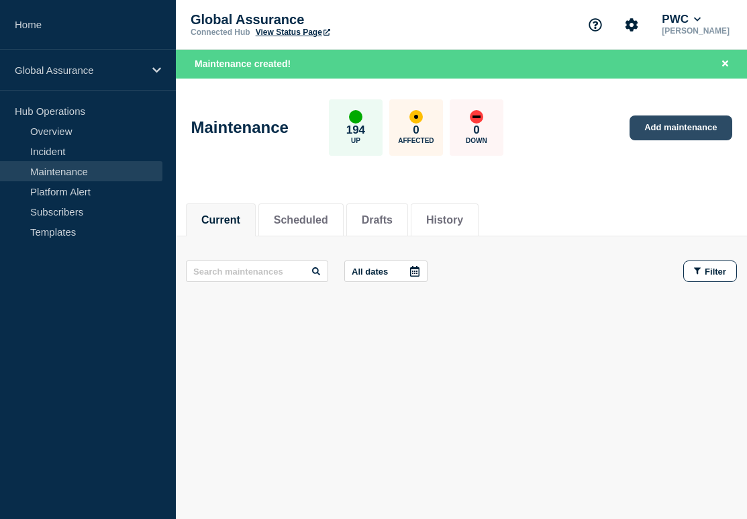
click at [693, 131] on link "Add maintenance" at bounding box center [680, 127] width 102 height 25
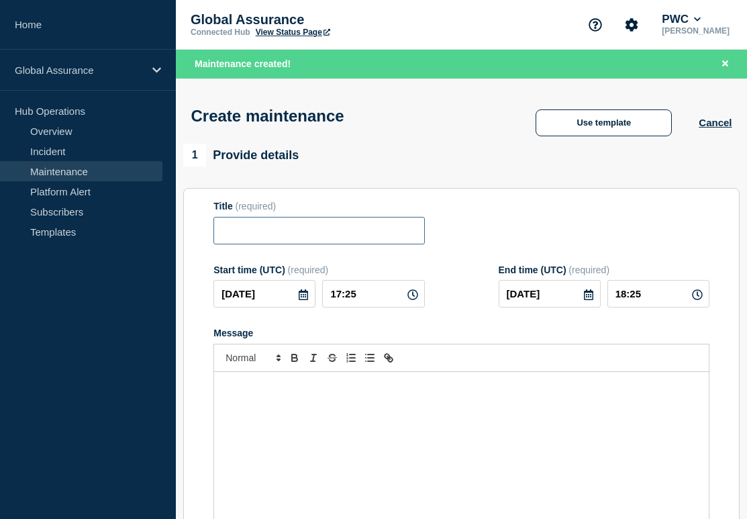
click at [319, 242] on input "Title" at bounding box center [318, 231] width 211 height 28
paste input "Halo for Journals v3/GL Revenue Outage - Swiss Region"
drag, startPoint x: 354, startPoint y: 235, endPoint x: 379, endPoint y: 235, distance: 24.8
click at [379, 235] on input "Halo for Journals v3/GL Revenue Outage - Swiss Region" at bounding box center [318, 231] width 211 height 28
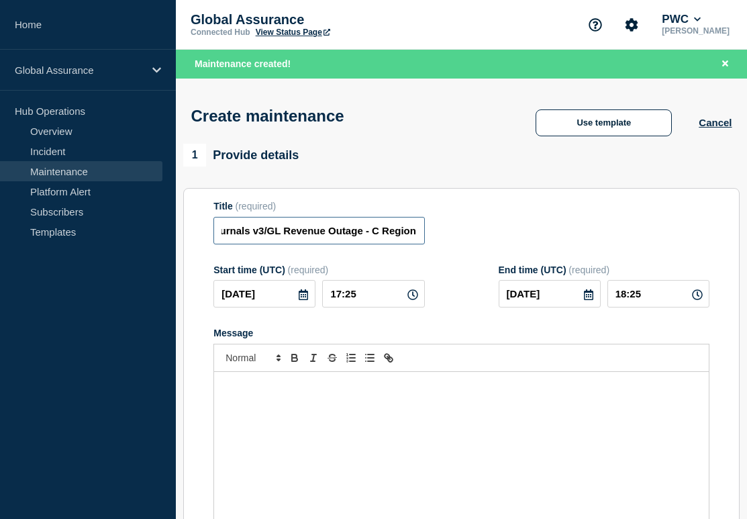
scroll to position [0, 50]
type input "Halo for Journals v3/GL Revenue Outage - [GEOGRAPHIC_DATA]"
click at [533, 221] on div "Title (required) Halo for Journals v3/GL Revenue Outage - Central Region" at bounding box center [461, 223] width 496 height 44
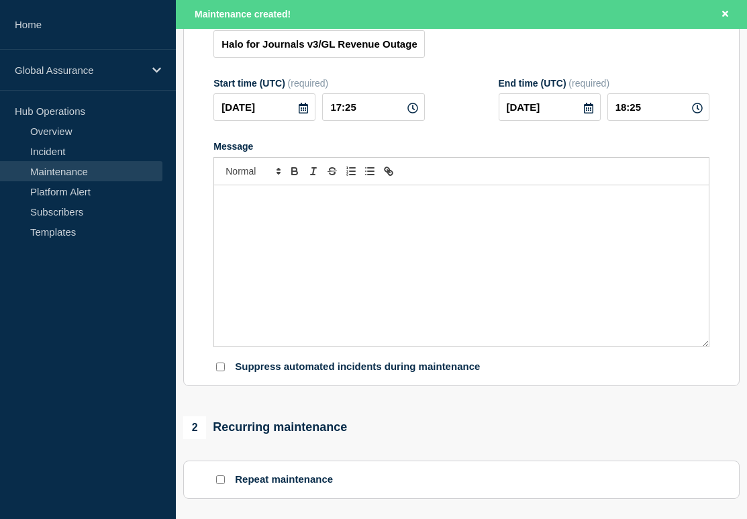
scroll to position [212, 0]
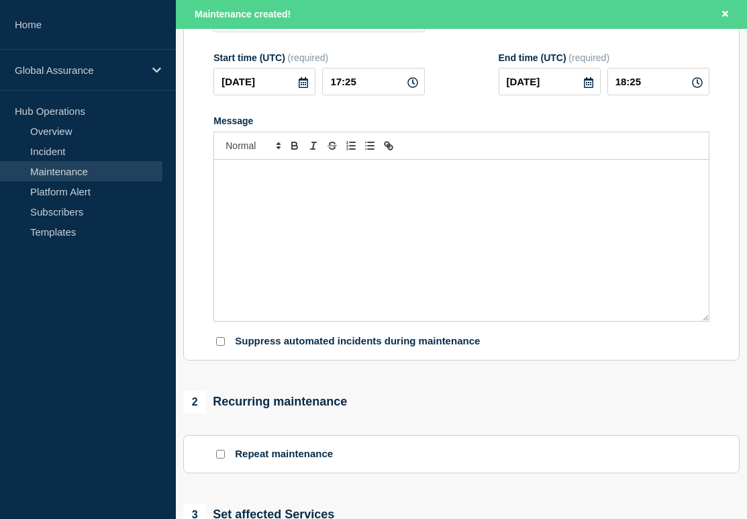
click at [387, 230] on div "Message" at bounding box center [461, 240] width 495 height 161
paste div "Message"
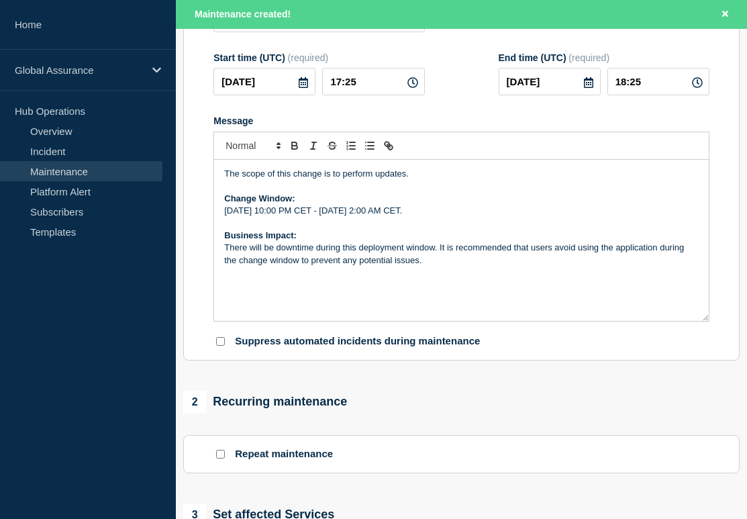
click at [375, 180] on p "The scope of this change is to perform updates." at bounding box center [461, 174] width 474 height 12
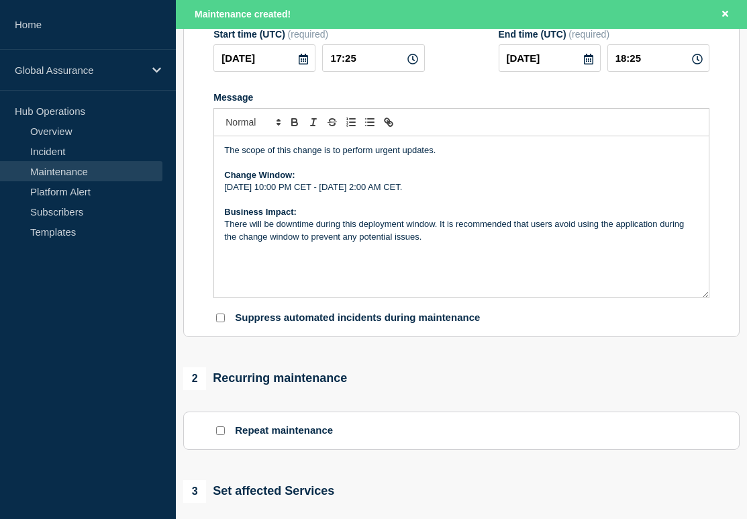
scroll to position [246, 0]
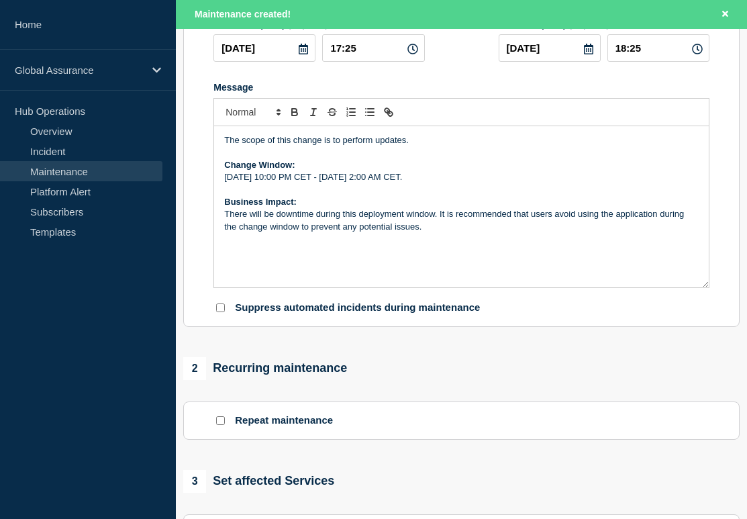
click at [309, 183] on p "[DATE] 10:00 PM CET - [DATE] 2:00 AM CET." at bounding box center [461, 177] width 474 height 12
click at [358, 183] on p "[DATE] 10:00 PM CET - [DATE] 2:00 AM CET." at bounding box center [461, 177] width 474 height 12
drag, startPoint x: 480, startPoint y: 189, endPoint x: 488, endPoint y: 190, distance: 7.4
click at [488, 183] on p "[DATE] 10:00 PM BST - [DATE] 2:00 AM CET." at bounding box center [461, 177] width 474 height 12
click at [314, 183] on p "[DATE] 10:00 PM BST - [DATE] 2:00 AM BST." at bounding box center [461, 177] width 474 height 12
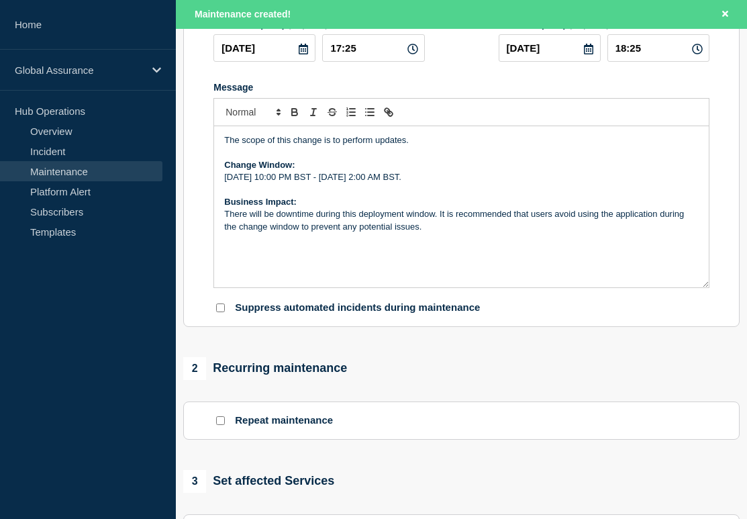
click at [316, 183] on p "[DATE] 10:00 PM BST - [DATE] 2:00 AM BST." at bounding box center [461, 177] width 474 height 12
click at [443, 183] on p "[DATE] 9:00 PM BST - [DATE] 2:00 AM BST." at bounding box center [461, 177] width 474 height 12
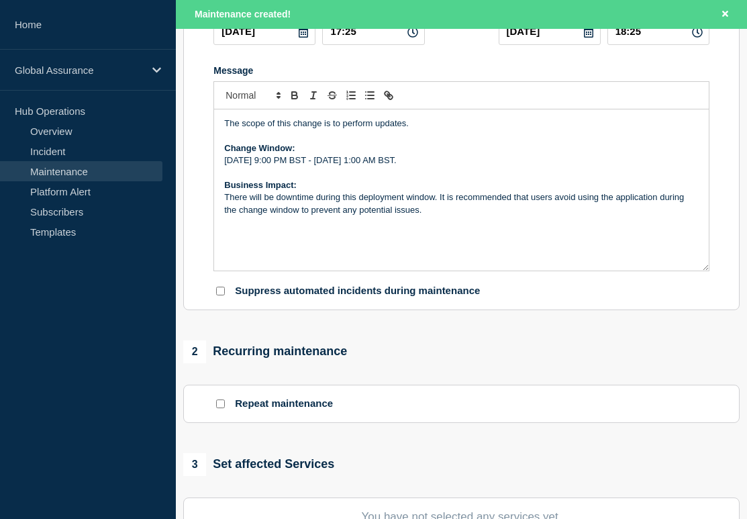
scroll to position [166, 0]
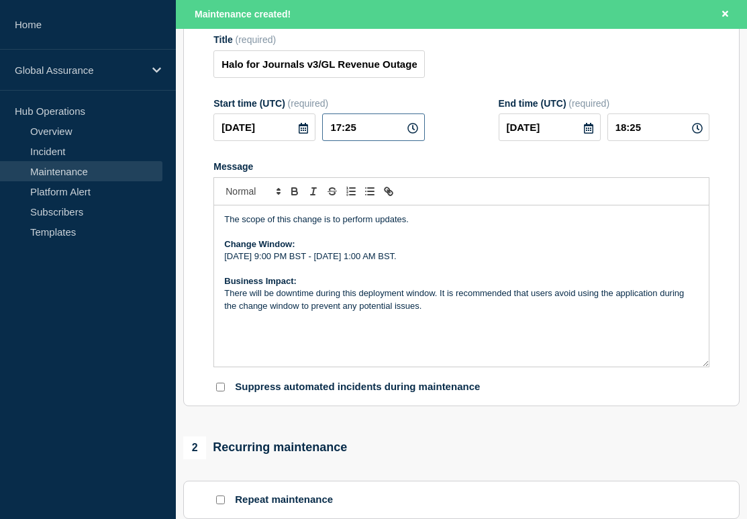
drag, startPoint x: 372, startPoint y: 127, endPoint x: 395, endPoint y: 139, distance: 25.8
click at [395, 139] on input "17:25" at bounding box center [373, 127] width 102 height 28
type input "20:00"
type input "21:00"
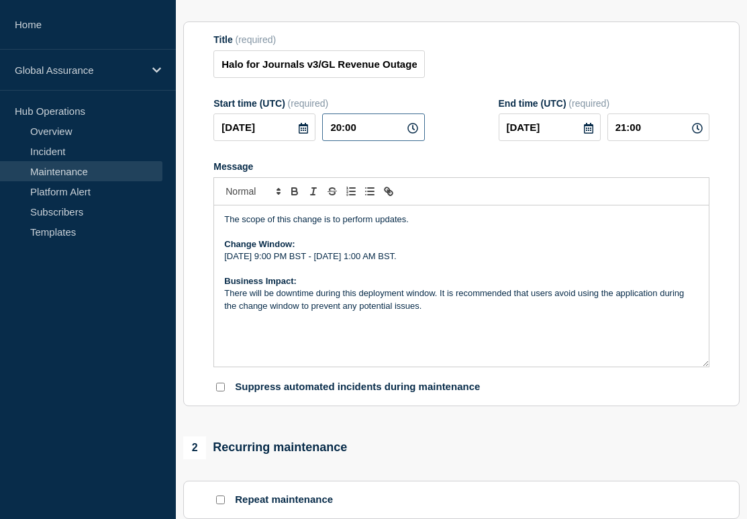
scroll to position [138, 0]
click at [595, 134] on input "[DATE]" at bounding box center [550, 128] width 102 height 28
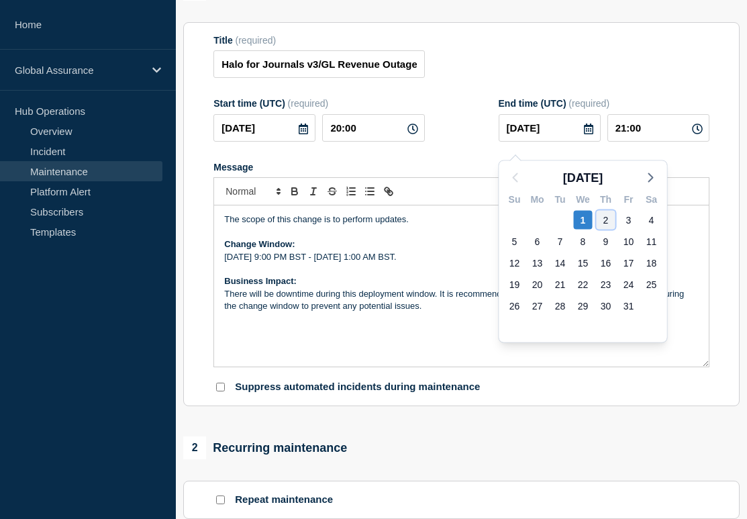
click at [610, 219] on div "2" at bounding box center [606, 220] width 19 height 19
type input "[DATE]"
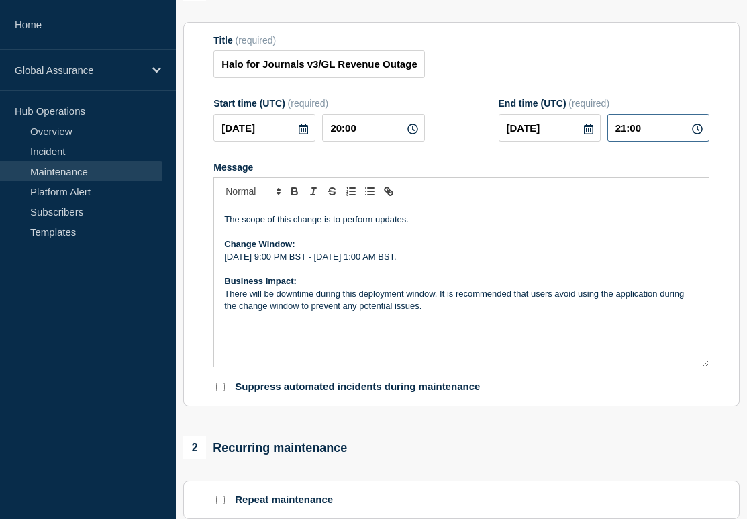
drag, startPoint x: 658, startPoint y: 138, endPoint x: 548, endPoint y: 134, distance: 110.8
click at [548, 135] on div "[DATE] 21:00" at bounding box center [604, 128] width 211 height 28
type input "00:00"
click at [570, 79] on div "Title (required) Halo for Journals v3/GL Revenue Outage - Central Region" at bounding box center [461, 57] width 496 height 44
click at [475, 166] on form "Title (required) Halo for Journals v3/GL Revenue Outage - Central Region Start …" at bounding box center [461, 214] width 496 height 359
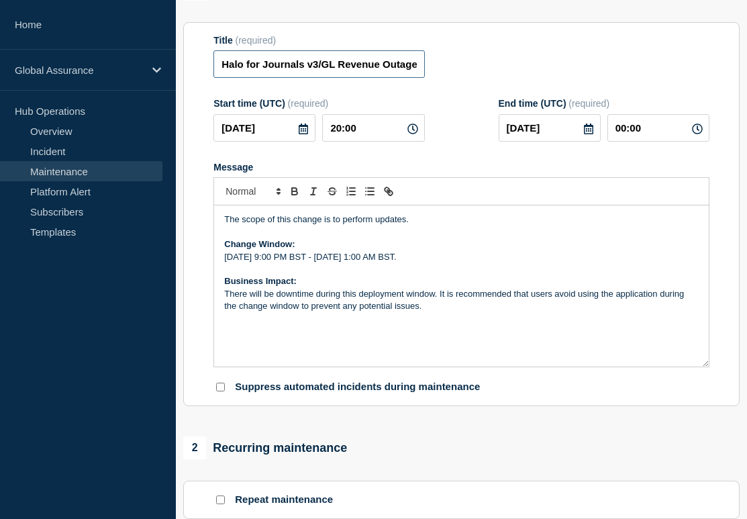
scroll to position [0, 78]
drag, startPoint x: 356, startPoint y: 72, endPoint x: 537, endPoint y: 92, distance: 182.2
click at [537, 92] on form "Title (required) Halo for Journals v3/GL Revenue Outage - Central Region Start …" at bounding box center [461, 214] width 496 height 359
click at [461, 166] on form "Title (required) Halo for Journals v3/GL Revenue Outage - Central Region Start …" at bounding box center [461, 214] width 496 height 359
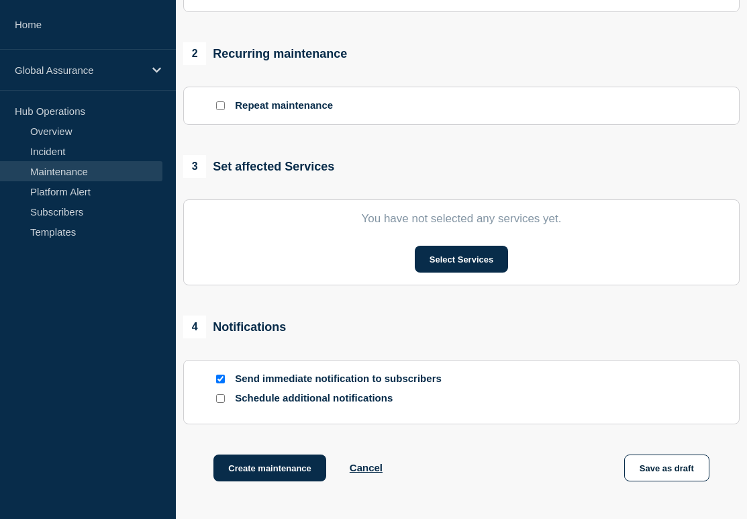
scroll to position [570, 0]
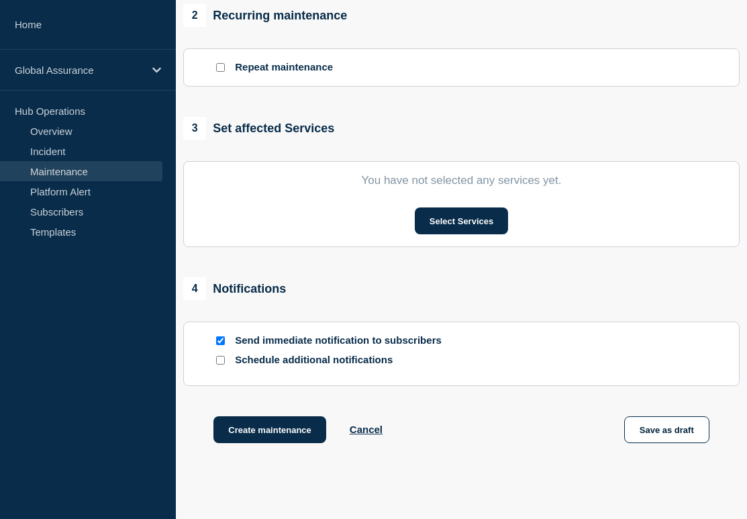
click at [218, 345] on input "Send immediate notification to subscribers" at bounding box center [220, 340] width 9 height 9
checkbox input "false"
click at [484, 234] on button "Select Services" at bounding box center [461, 220] width 93 height 27
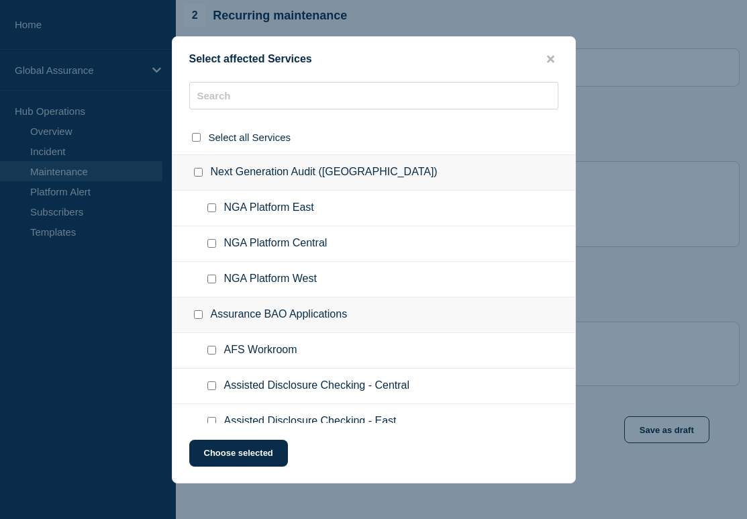
drag, startPoint x: 384, startPoint y: 197, endPoint x: 350, endPoint y: 231, distance: 48.4
click at [350, 231] on ul "NGA Platform Central" at bounding box center [373, 244] width 403 height 36
click at [356, 92] on input "text" at bounding box center [373, 96] width 369 height 28
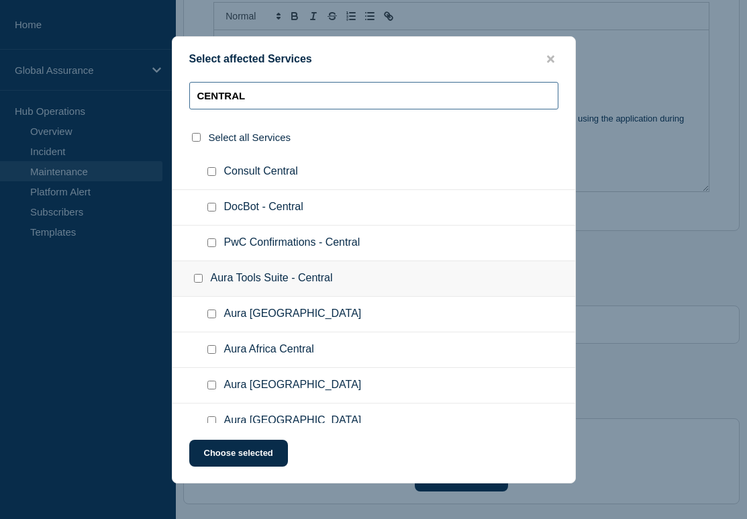
scroll to position [0, 0]
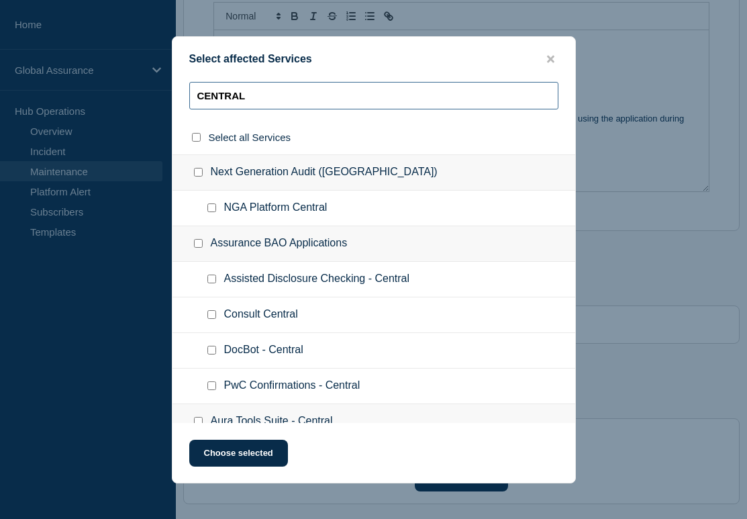
drag, startPoint x: 289, startPoint y: 91, endPoint x: 158, endPoint y: 81, distance: 131.3
click at [158, 81] on div "Select affected Services CENTRAL Select all Services Next Generation Audit ([GE…" at bounding box center [373, 259] width 747 height 519
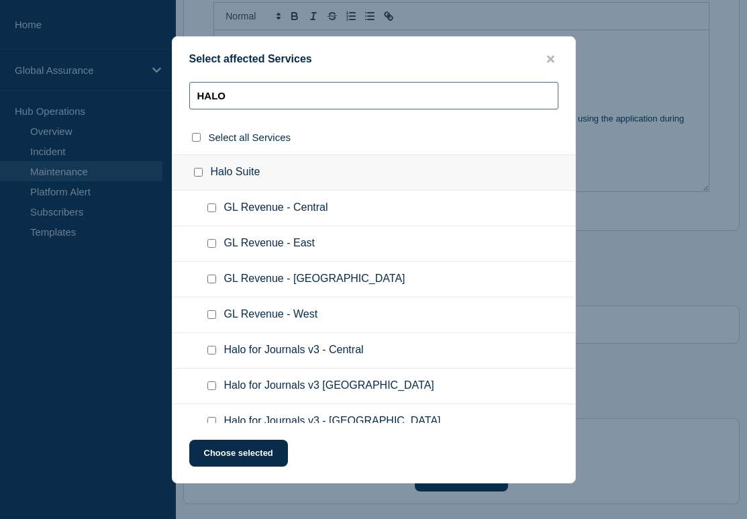
type input "HALO"
click at [211, 210] on input "GL Revenue - Central checkbox" at bounding box center [211, 207] width 9 height 9
checkbox input "true"
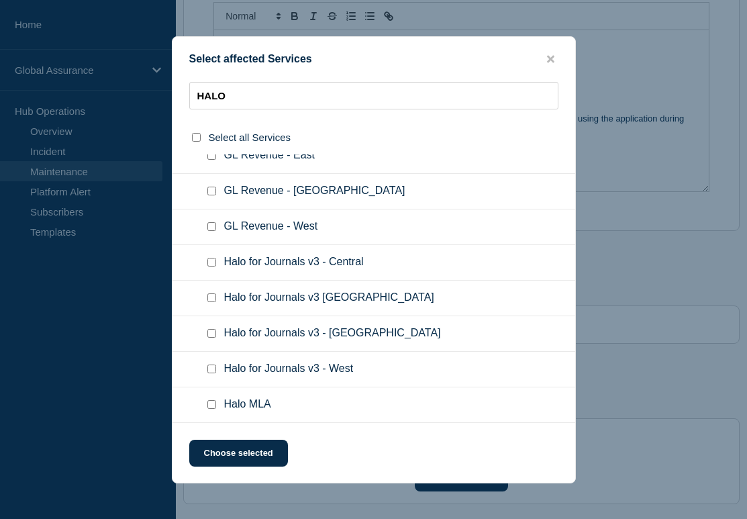
scroll to position [101, 0]
click at [212, 258] on input "Halo for Journals v3 - Central checkbox" at bounding box center [211, 262] width 9 height 9
checkbox input "true"
click at [264, 465] on button "Choose selected" at bounding box center [238, 453] width 99 height 27
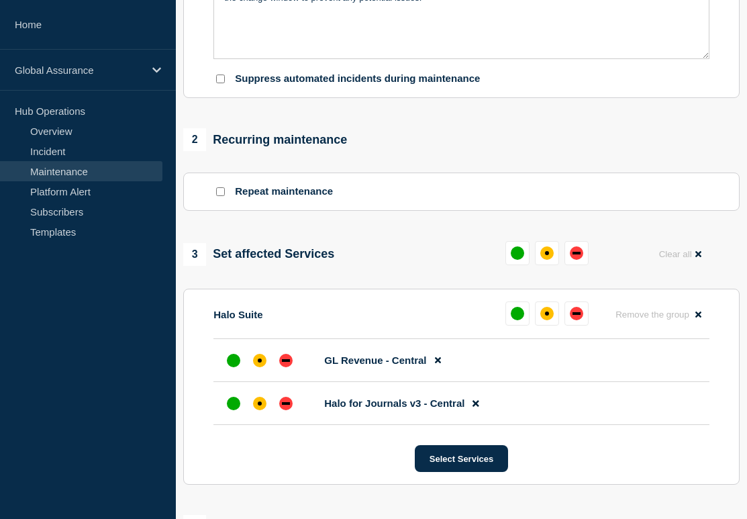
scroll to position [550, 0]
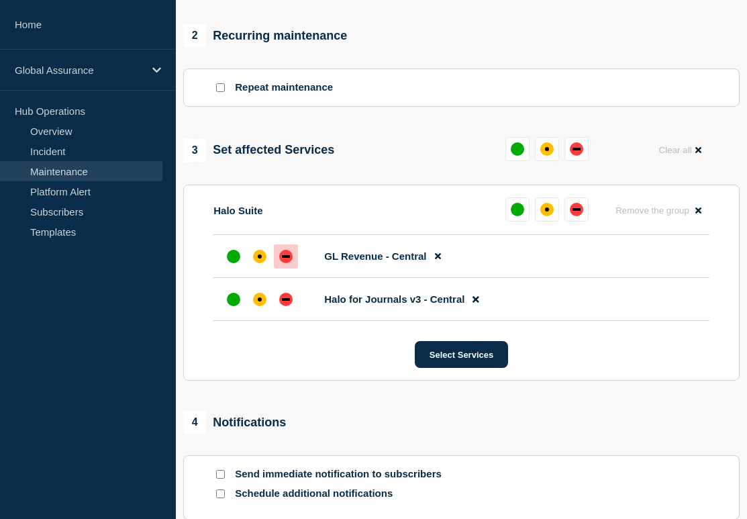
click at [290, 263] on div "down" at bounding box center [285, 256] width 13 height 13
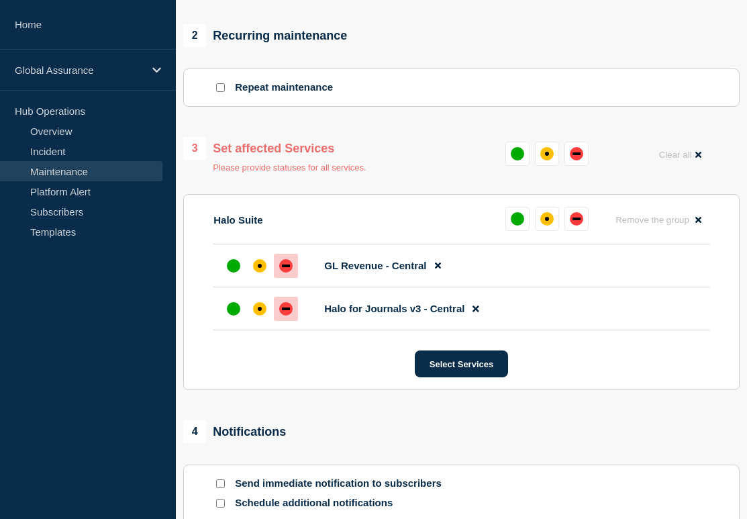
click at [290, 315] on div "down" at bounding box center [285, 308] width 13 height 13
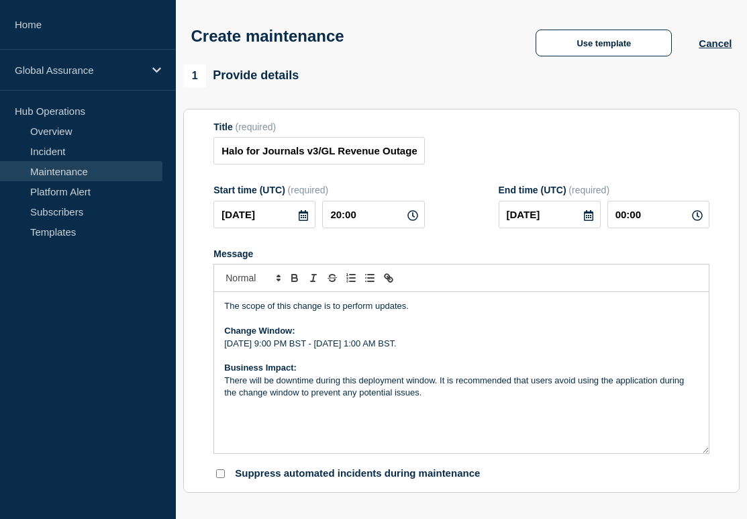
scroll to position [0, 0]
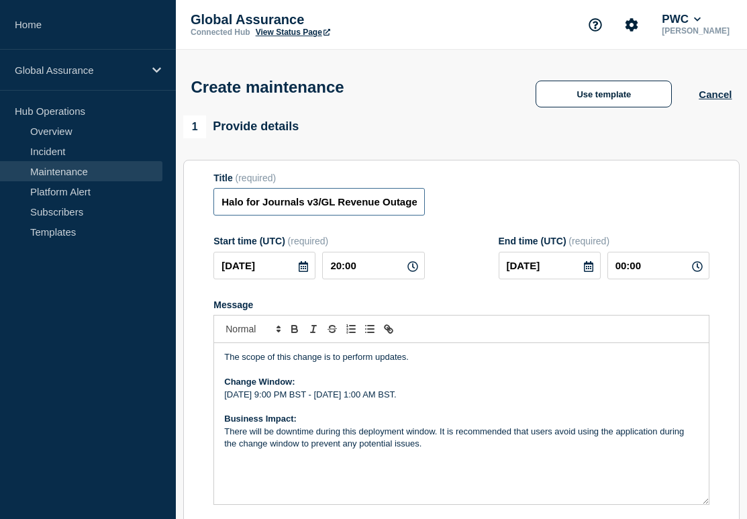
drag, startPoint x: 354, startPoint y: 219, endPoint x: 476, endPoint y: 216, distance: 122.2
click at [477, 216] on div "Title (required) Halo for Journals v3/GL Revenue Outage - Central Region" at bounding box center [461, 194] width 496 height 44
drag, startPoint x: 374, startPoint y: 204, endPoint x: 486, endPoint y: 205, distance: 112.1
click at [486, 205] on div "Title (required) Halo for Journals v3/GL Revenue Outage - Central Region" at bounding box center [461, 194] width 496 height 44
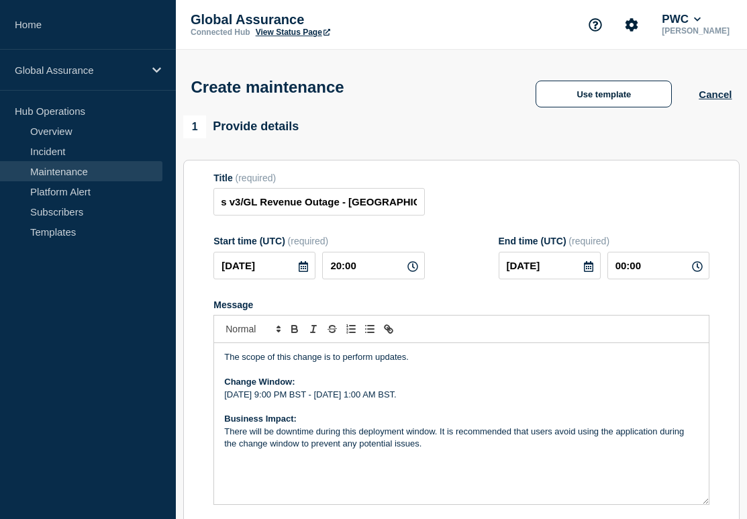
click at [493, 176] on div "Title (required) Halo for Journals v3/GL Revenue Outage - Central Region" at bounding box center [461, 194] width 496 height 44
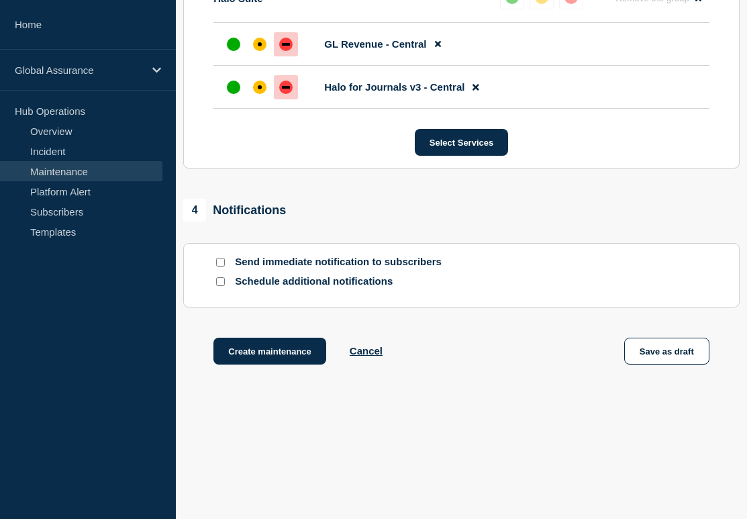
scroll to position [790, 0]
click at [285, 348] on button "Create maintenance" at bounding box center [269, 351] width 113 height 27
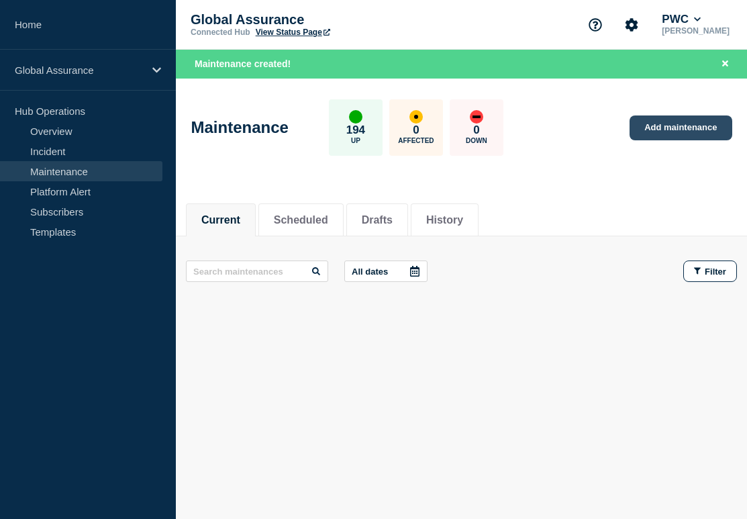
click at [657, 124] on link "Add maintenance" at bounding box center [680, 127] width 102 height 25
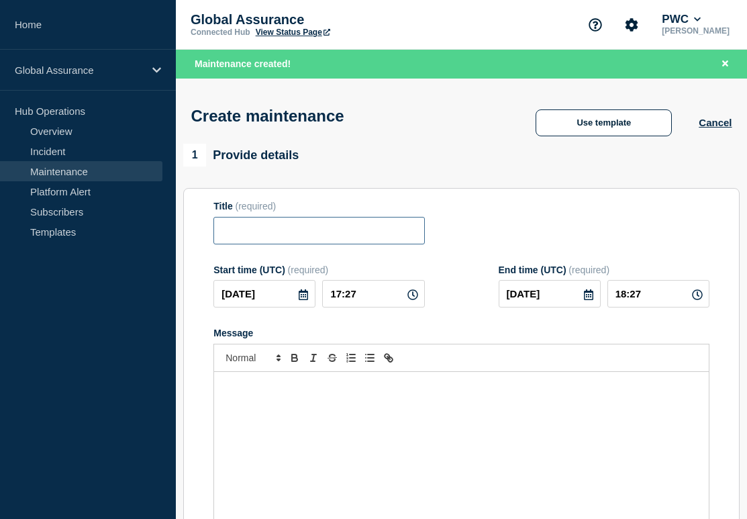
click at [315, 233] on input "Title" at bounding box center [318, 231] width 211 height 28
paste input "Halo for Journals v3/GL Revenue Outage - Swiss Region"
drag, startPoint x: 355, startPoint y: 232, endPoint x: 380, endPoint y: 234, distance: 24.9
click at [380, 234] on input "Halo for Journals v3/GL Revenue Outage - Swiss Region" at bounding box center [318, 231] width 211 height 28
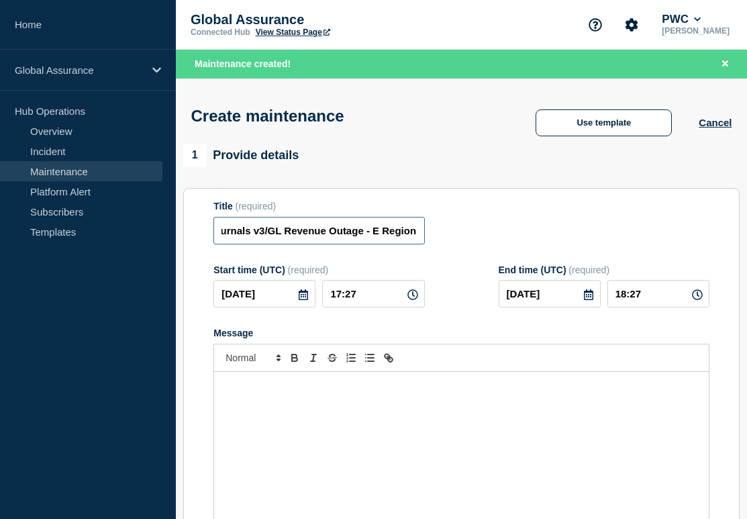
scroll to position [0, 50]
type input "Halo for Journals v3/GL Revenue Outage - [GEOGRAPHIC_DATA]"
click at [503, 207] on div "Title (required) Halo for Journals v3/GL Revenue Outage - [GEOGRAPHIC_DATA]" at bounding box center [461, 223] width 496 height 44
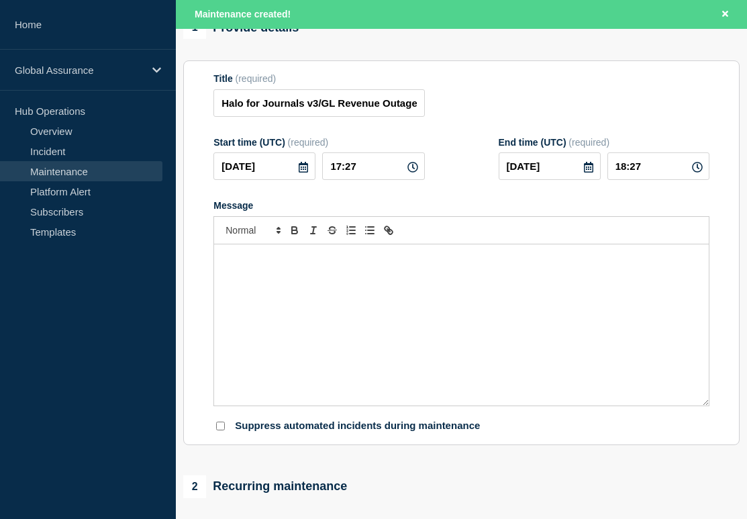
scroll to position [170, 0]
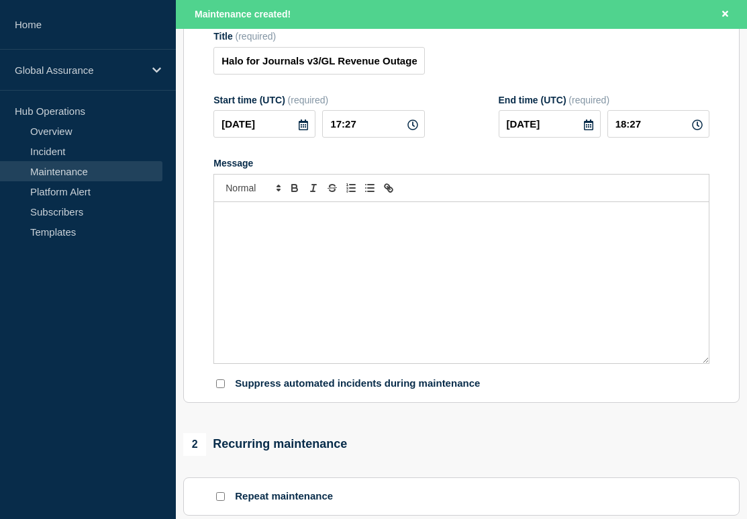
click at [418, 262] on div "Message" at bounding box center [461, 282] width 495 height 161
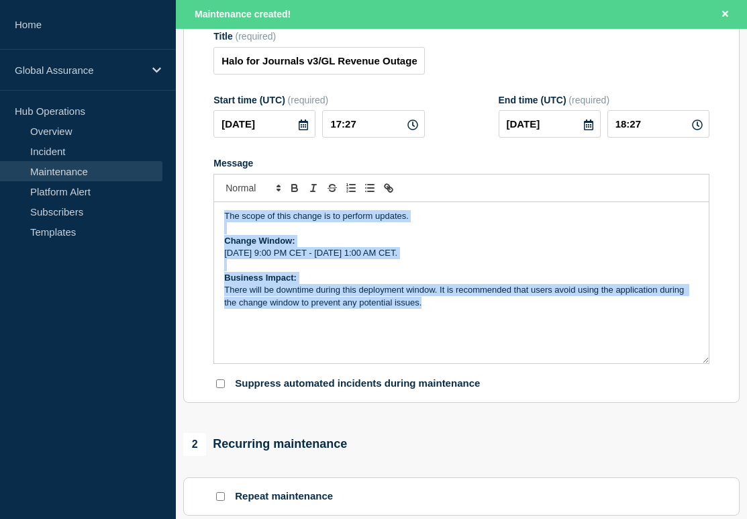
drag, startPoint x: 476, startPoint y: 331, endPoint x: 211, endPoint y: 183, distance: 303.1
click at [211, 183] on section "Title (required) Halo for Journals v3/GL Revenue Outage - [GEOGRAPHIC_DATA] Sta…" at bounding box center [461, 210] width 556 height 384
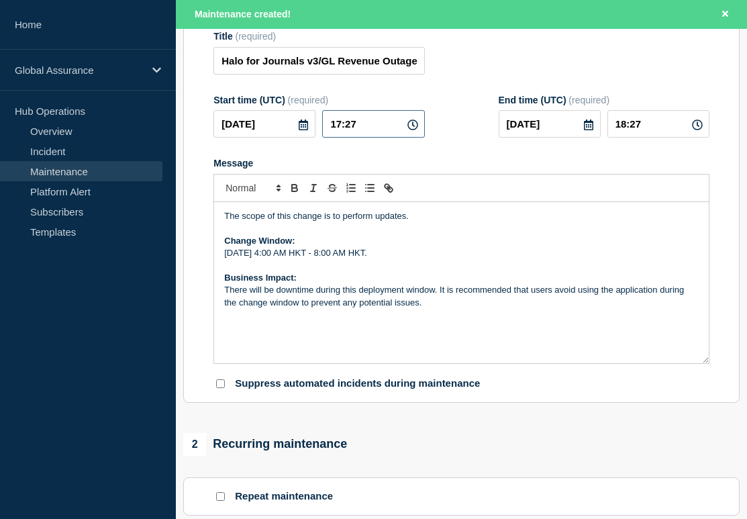
drag, startPoint x: 389, startPoint y: 134, endPoint x: 242, endPoint y: 113, distance: 147.8
click at [242, 113] on div "Start time (UTC) (required) [DATE] 17:27" at bounding box center [318, 117] width 211 height 44
type input "20:00"
type input "21:00"
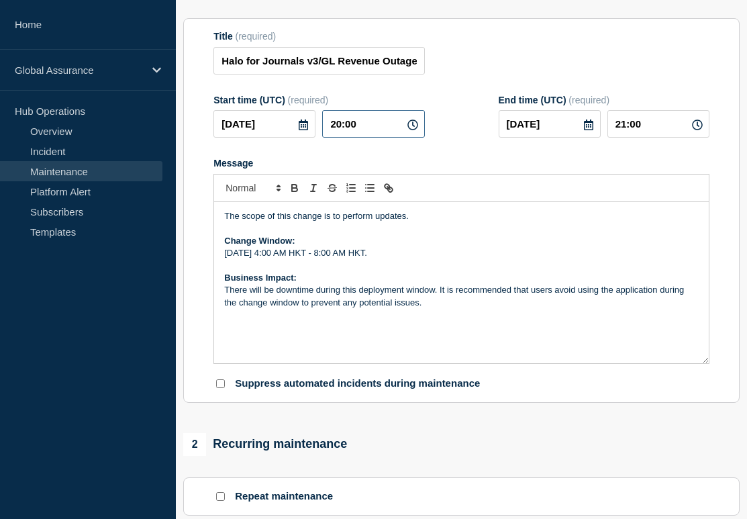
scroll to position [141, 0]
click at [593, 137] on input "[DATE]" at bounding box center [550, 125] width 102 height 28
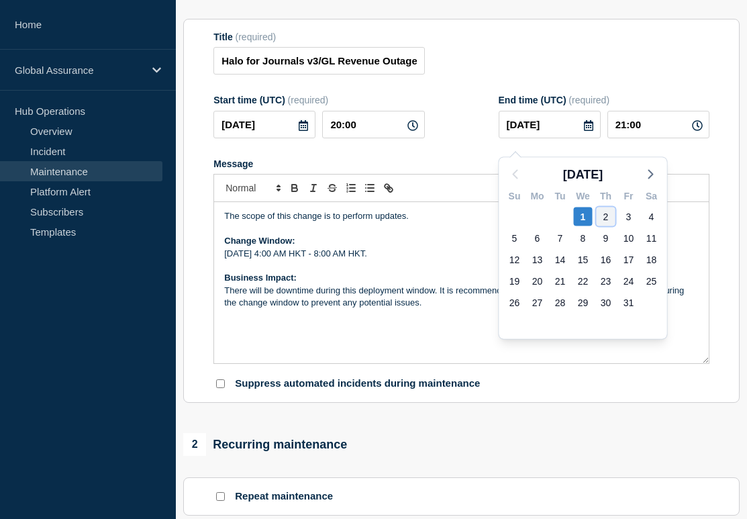
click at [605, 215] on div "2" at bounding box center [606, 216] width 19 height 19
type input "[DATE]"
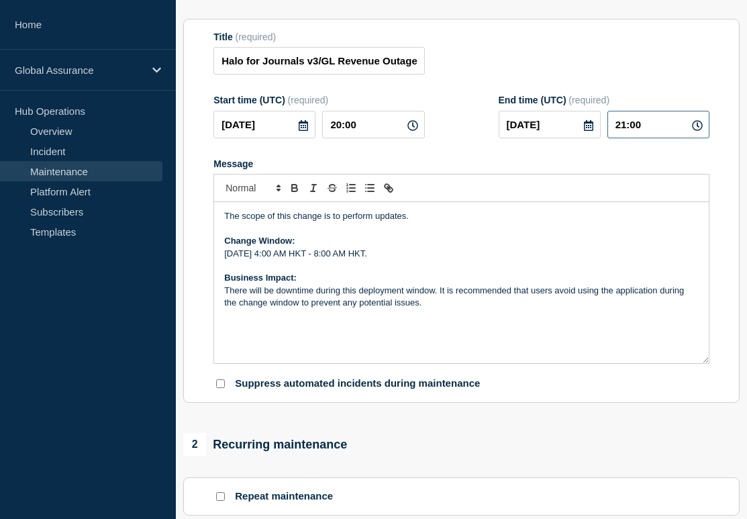
drag, startPoint x: 650, startPoint y: 140, endPoint x: 583, endPoint y: 127, distance: 68.2
click at [583, 127] on div "[DATE] 21:00" at bounding box center [604, 125] width 211 height 28
type input "00:00"
click at [568, 169] on div "Message" at bounding box center [461, 163] width 496 height 11
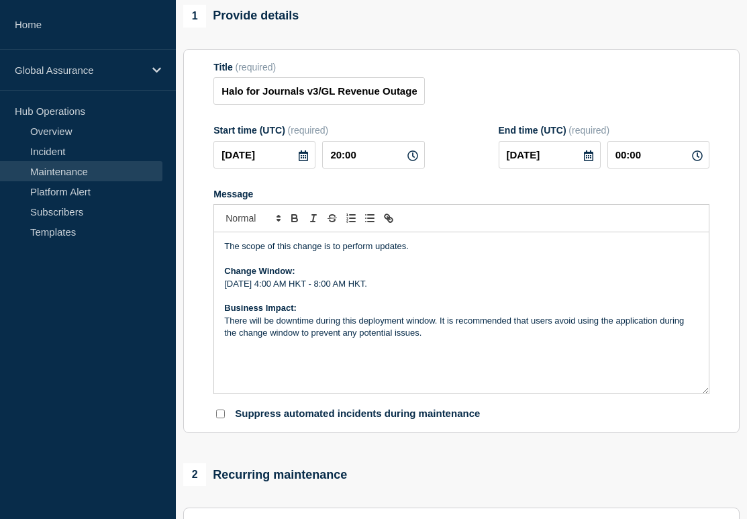
scroll to position [109, 0]
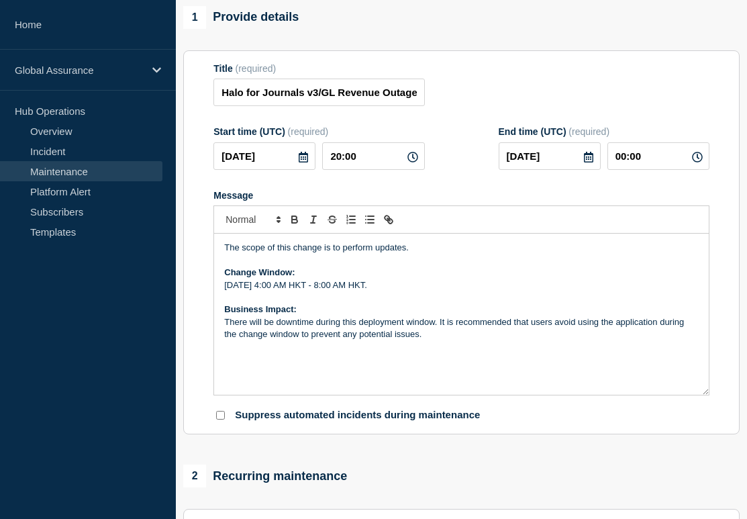
click at [386, 82] on div "Title (required) Halo for Journals v3/GL Revenue Outage - [GEOGRAPHIC_DATA]" at bounding box center [318, 85] width 211 height 44
drag, startPoint x: 378, startPoint y: 99, endPoint x: 450, endPoint y: 99, distance: 71.8
click at [450, 99] on div "Title (required) Halo for Journals v3/GL Revenue Outage - [GEOGRAPHIC_DATA]" at bounding box center [461, 85] width 496 height 44
drag, startPoint x: 382, startPoint y: 99, endPoint x: 454, endPoint y: 99, distance: 71.8
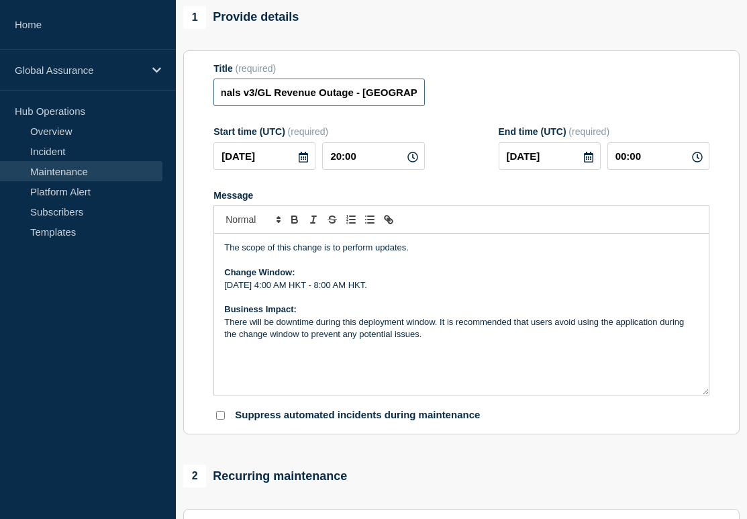
click at [454, 99] on div "Title (required) Halo for Journals v3/GL Revenue Outage - [GEOGRAPHIC_DATA]" at bounding box center [461, 85] width 496 height 44
click at [502, 95] on div "Title (required) Halo for Journals v3/GL Revenue Outage - [GEOGRAPHIC_DATA]" at bounding box center [461, 85] width 496 height 44
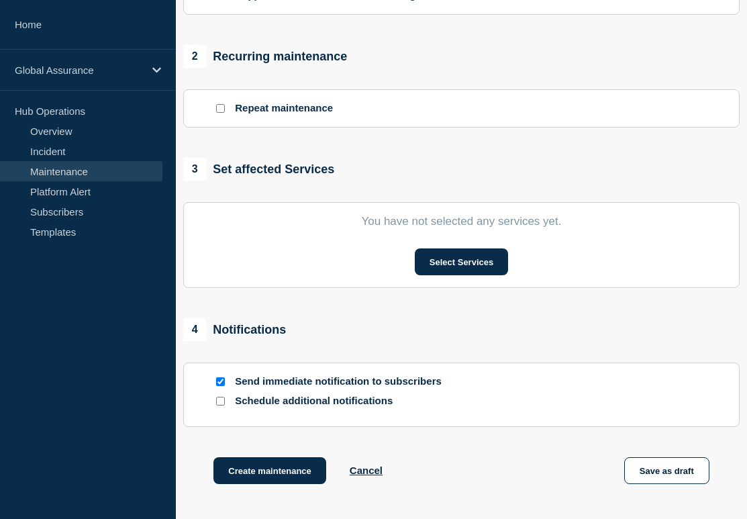
scroll to position [525, 0]
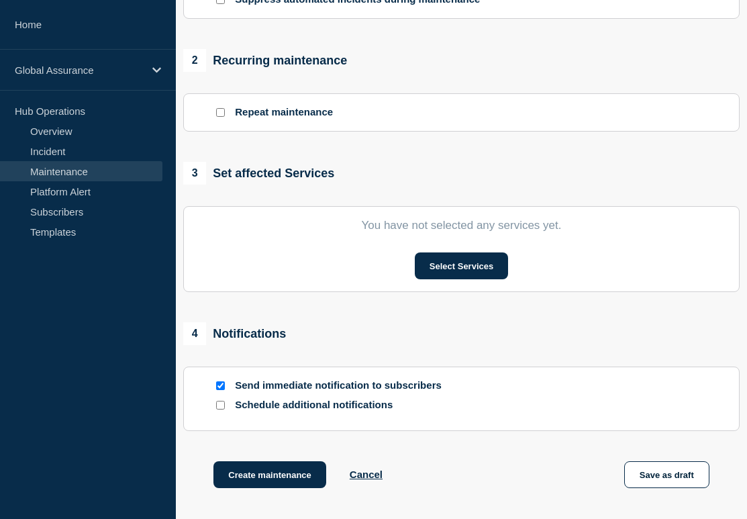
click at [217, 390] on input "Send immediate notification to subscribers" at bounding box center [220, 385] width 9 height 9
checkbox input "false"
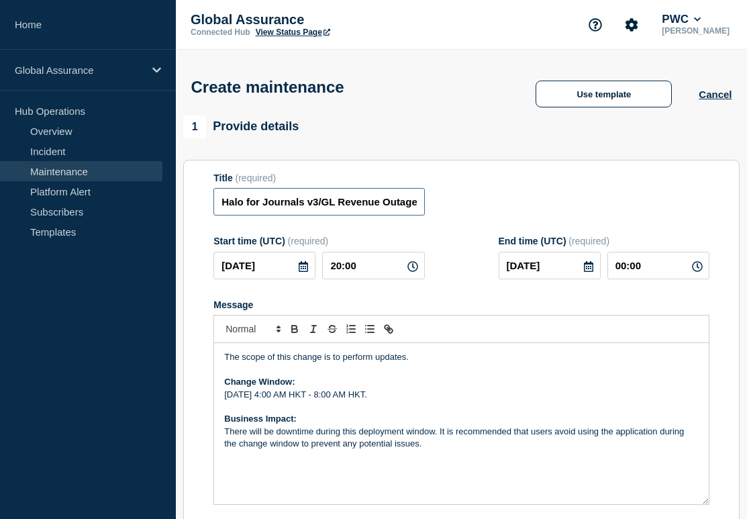
scroll to position [0, 64]
drag, startPoint x: 370, startPoint y: 213, endPoint x: 462, endPoint y: 215, distance: 92.6
click at [463, 215] on div "Title (required) Halo for Journals v3/GL Revenue Outage - [GEOGRAPHIC_DATA]" at bounding box center [461, 194] width 496 height 44
click at [486, 188] on div "Title (required) Halo for Journals v3/GL Revenue Outage - [GEOGRAPHIC_DATA]" at bounding box center [461, 194] width 496 height 44
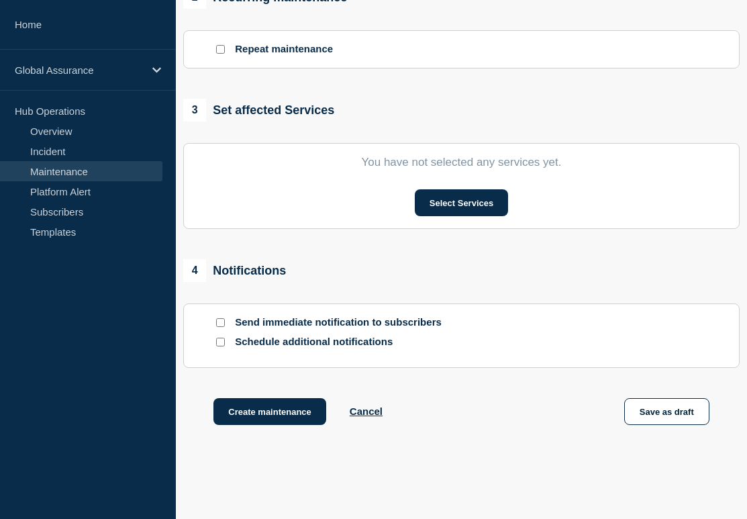
scroll to position [603, 0]
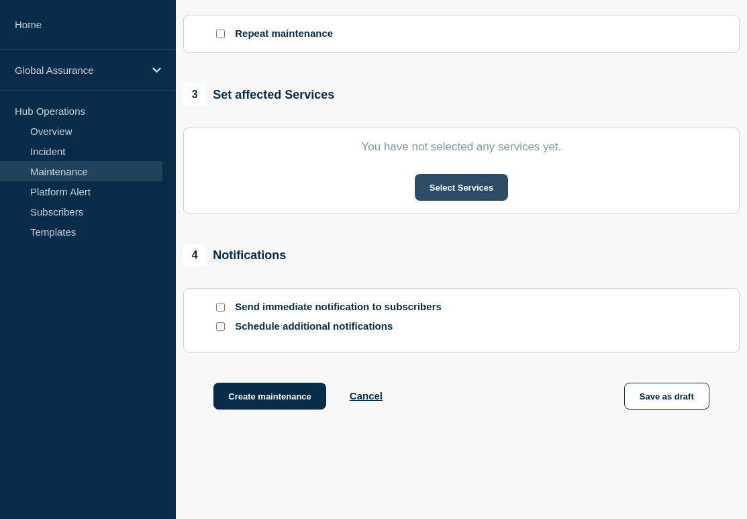
click at [470, 200] on button "Select Services" at bounding box center [461, 187] width 93 height 27
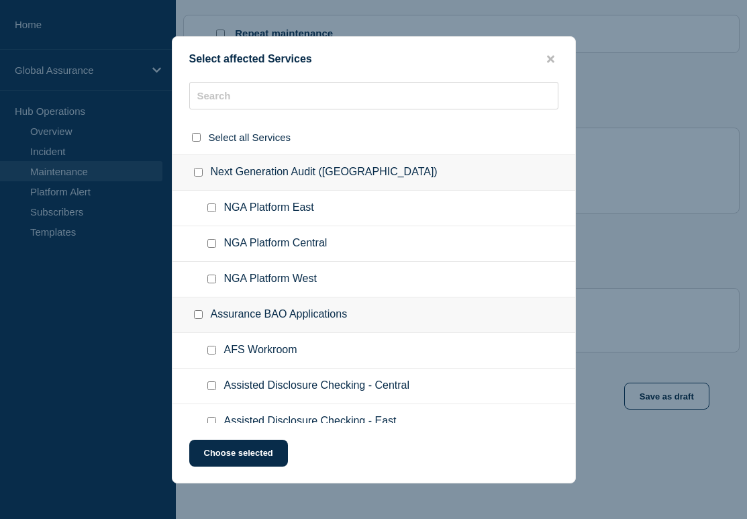
click at [376, 226] on ul "NGA Platform East" at bounding box center [373, 209] width 403 height 36
click at [410, 97] on input "text" at bounding box center [373, 96] width 369 height 28
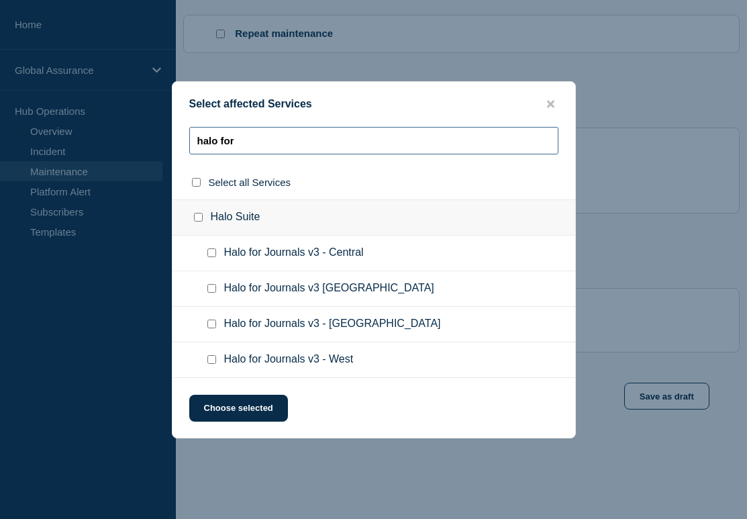
type input "halo for"
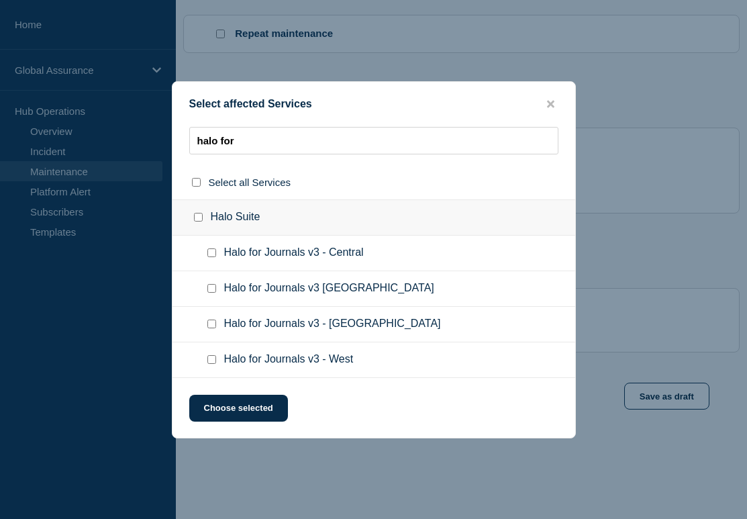
click at [209, 285] on div at bounding box center [214, 288] width 19 height 13
click at [212, 291] on input "Halo for Journals v3 East Region checkbox" at bounding box center [211, 288] width 9 height 9
checkbox input "true"
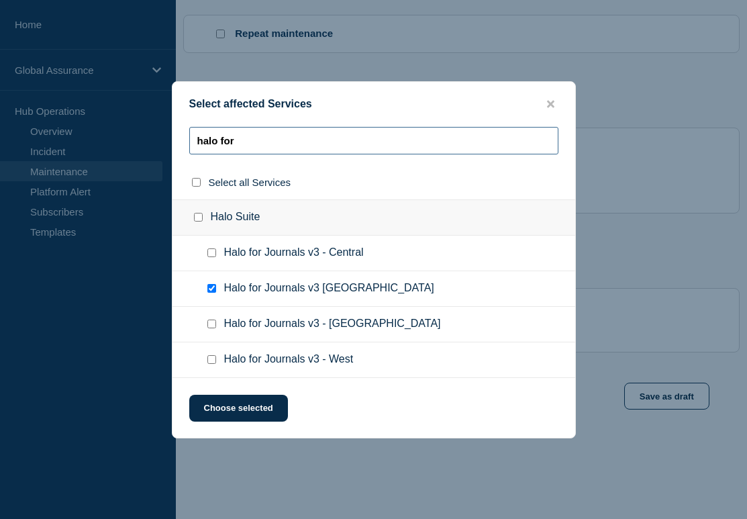
drag, startPoint x: 282, startPoint y: 130, endPoint x: 138, endPoint y: 117, distance: 144.2
click at [138, 117] on div "Select affected Services halo for Select all Services Halo Suite Halo for Journ…" at bounding box center [373, 259] width 747 height 519
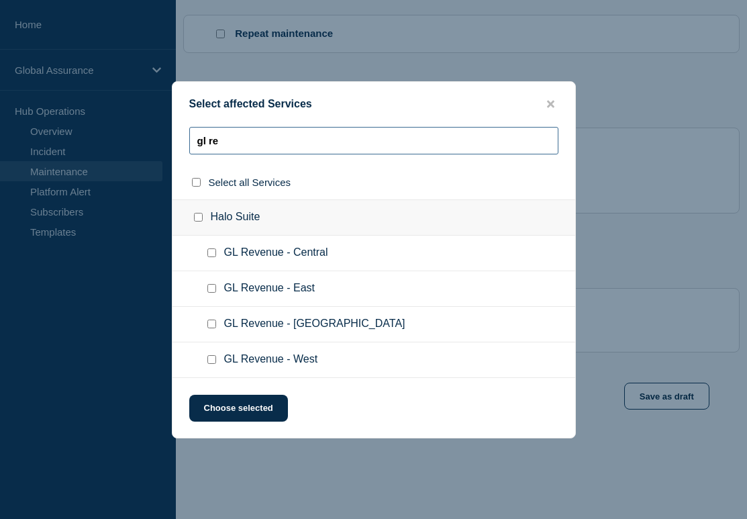
type input "gl re"
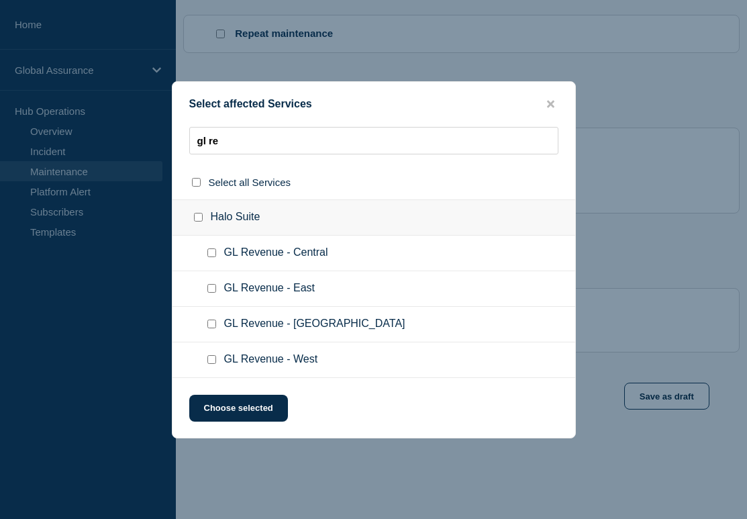
click at [210, 288] on input "GL Revenue - East checkbox" at bounding box center [211, 288] width 9 height 9
checkbox input "true"
click at [221, 411] on button "Choose selected" at bounding box center [238, 408] width 99 height 27
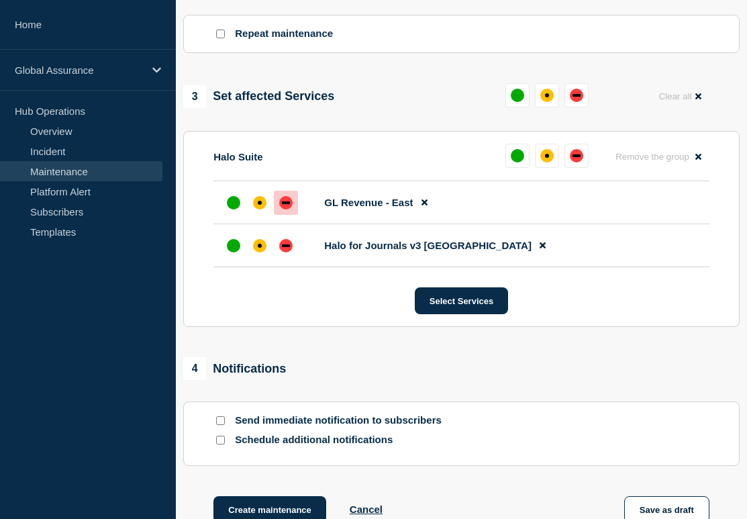
click at [284, 209] on div "down" at bounding box center [285, 202] width 13 height 13
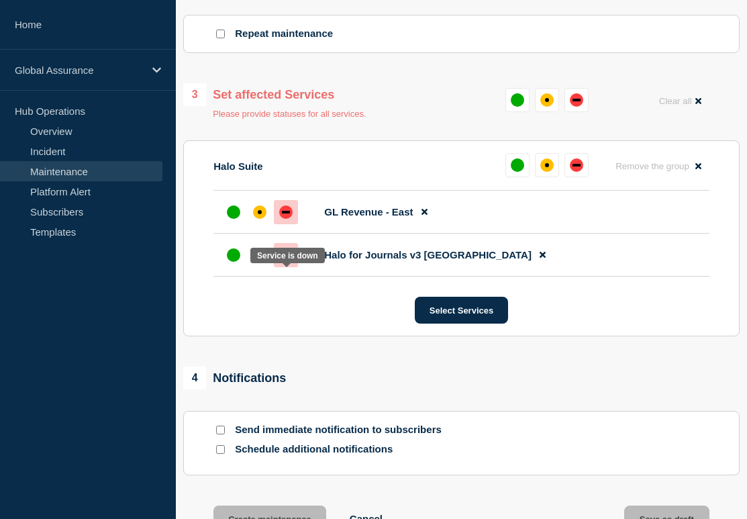
click at [284, 262] on div "down" at bounding box center [285, 254] width 13 height 13
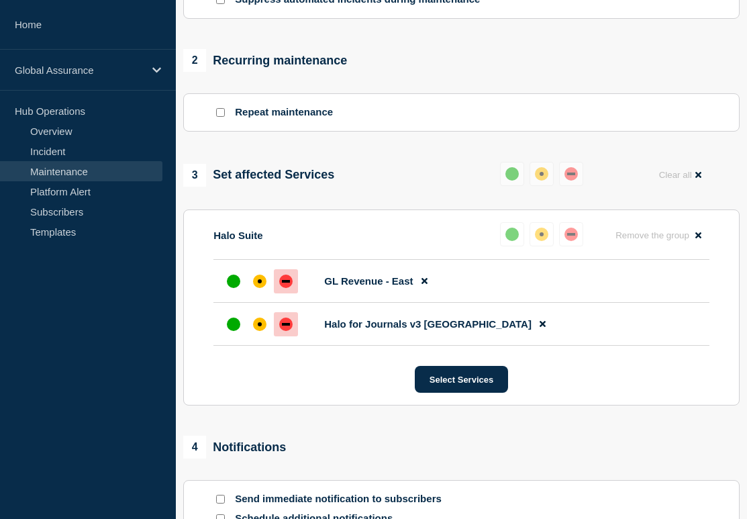
scroll to position [790, 0]
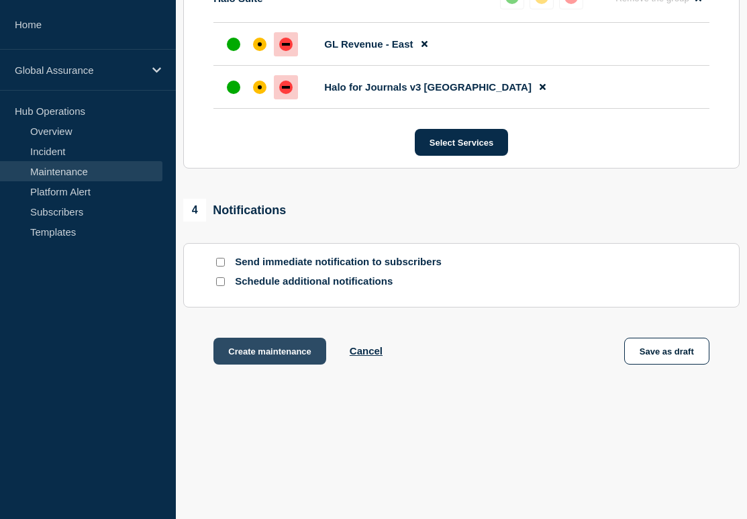
click at [300, 349] on button "Create maintenance" at bounding box center [269, 351] width 113 height 27
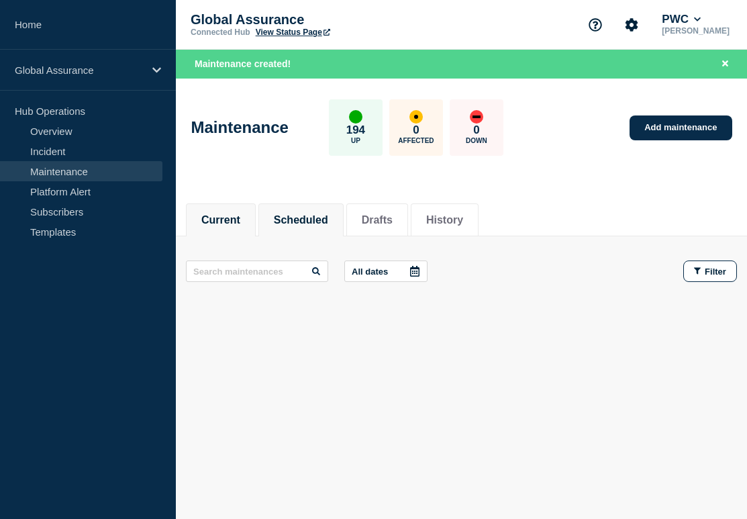
click at [321, 223] on button "Scheduled" at bounding box center [301, 220] width 54 height 12
click at [236, 220] on button "Current" at bounding box center [220, 220] width 39 height 12
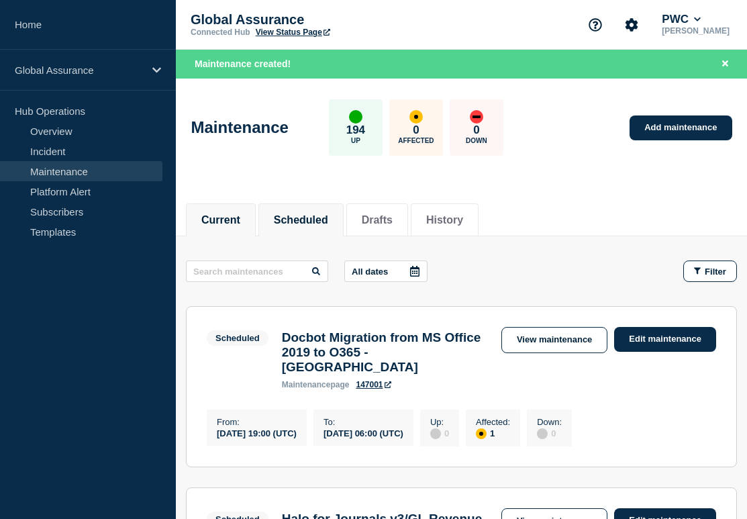
click at [231, 219] on button "Current" at bounding box center [220, 220] width 39 height 12
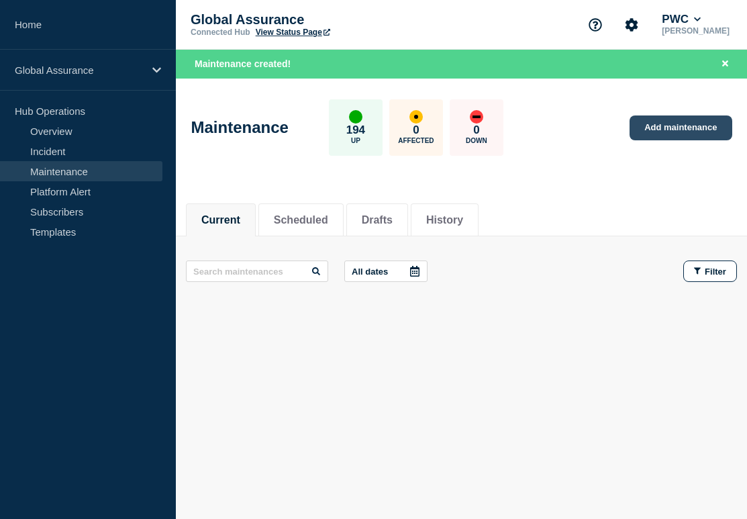
click at [662, 128] on link "Add maintenance" at bounding box center [680, 127] width 102 height 25
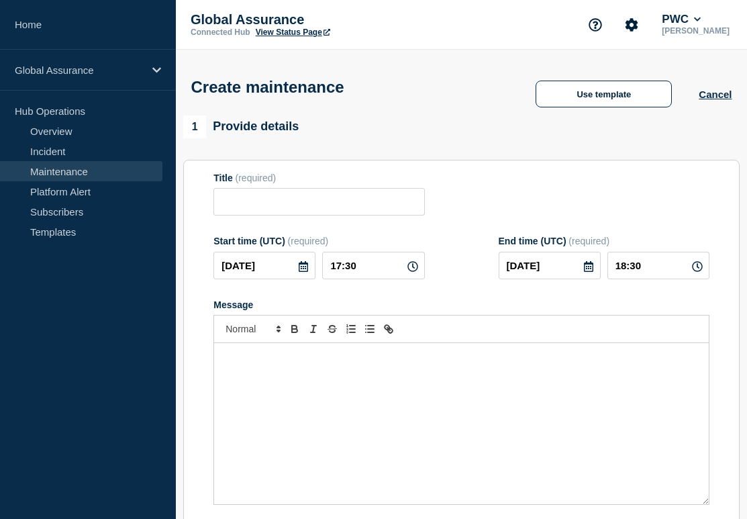
click at [301, 464] on div "Message" at bounding box center [461, 423] width 495 height 161
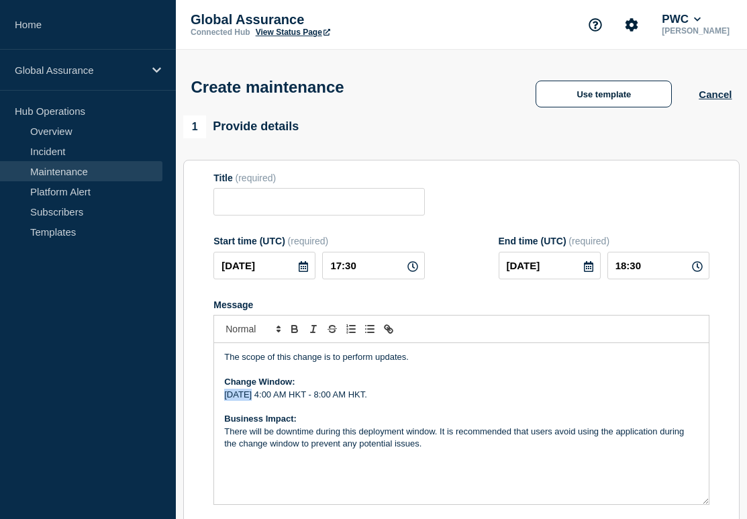
drag, startPoint x: 224, startPoint y: 407, endPoint x: 248, endPoint y: 408, distance: 24.2
click at [248, 401] on p "[DATE] 4:00 AM HKT - 8:00 AM HKT." at bounding box center [461, 395] width 474 height 12
click at [303, 401] on p "[DATE] 4:00 AM HKT - 8:00 AM HKT." at bounding box center [461, 395] width 474 height 12
click at [311, 401] on p "[DATE] 4:00 AM HKT - 8:00 AM HKT." at bounding box center [461, 395] width 474 height 12
click at [346, 401] on p "[DATE] 10:00 AM HKT - 8:00 AM HKT." at bounding box center [461, 395] width 474 height 12
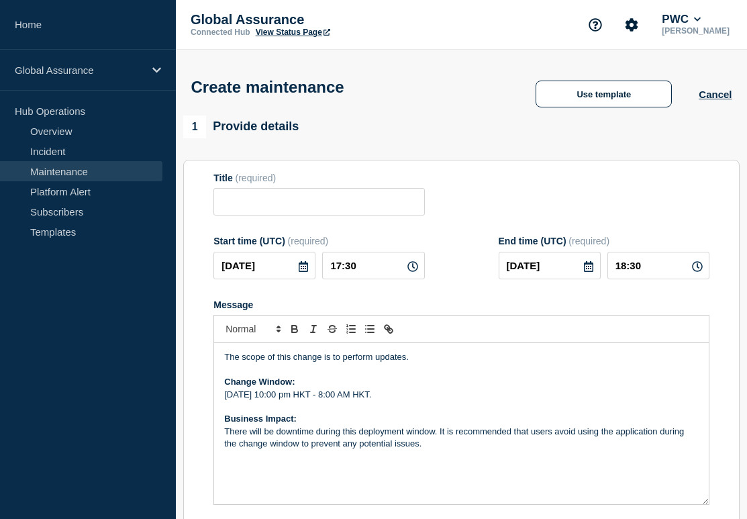
click at [357, 401] on p "[DATE] 10:00 pm HKT - 8:00 AM HKT." at bounding box center [461, 395] width 474 height 12
drag, startPoint x: 364, startPoint y: 408, endPoint x: 381, endPoint y: 411, distance: 17.7
click at [381, 401] on p "[DATE] 10:00 pm ET - 8:00 AM HKT." at bounding box center [461, 395] width 474 height 12
click at [409, 401] on p "[DATE] 10:00 pm ET - 2:00 AM HKT." at bounding box center [461, 395] width 474 height 12
click at [335, 401] on p "[DATE] 10:00 pm ET - 2:00 AM ET." at bounding box center [461, 395] width 474 height 12
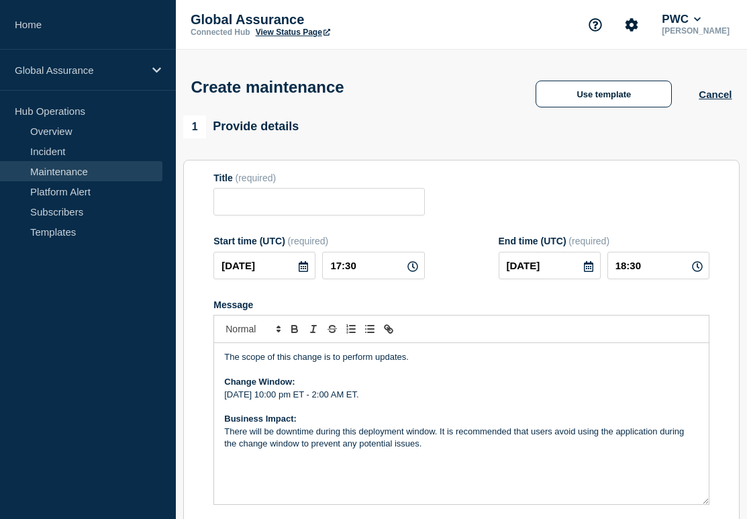
click at [342, 401] on p "[DATE] 10:00 pm ET - 2:00 AM ET." at bounding box center [461, 395] width 474 height 12
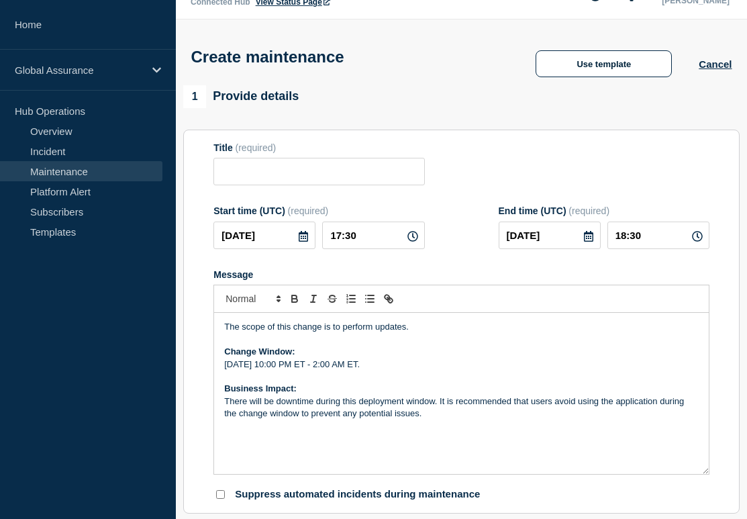
scroll to position [53, 0]
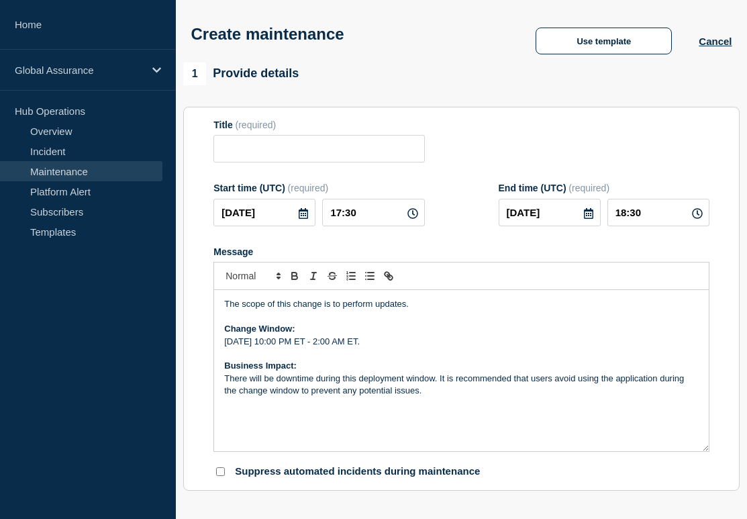
click at [310, 348] on p "[DATE] 10:00 PM ET - 2:00 AM ET." at bounding box center [461, 342] width 474 height 12
click at [367, 348] on p "[DATE]10:00 PM ET - 2:00 AM ET." at bounding box center [461, 342] width 474 height 12
click at [365, 348] on p "[DATE]10:00 PM ET - 2:00 AM ET." at bounding box center [461, 342] width 474 height 12
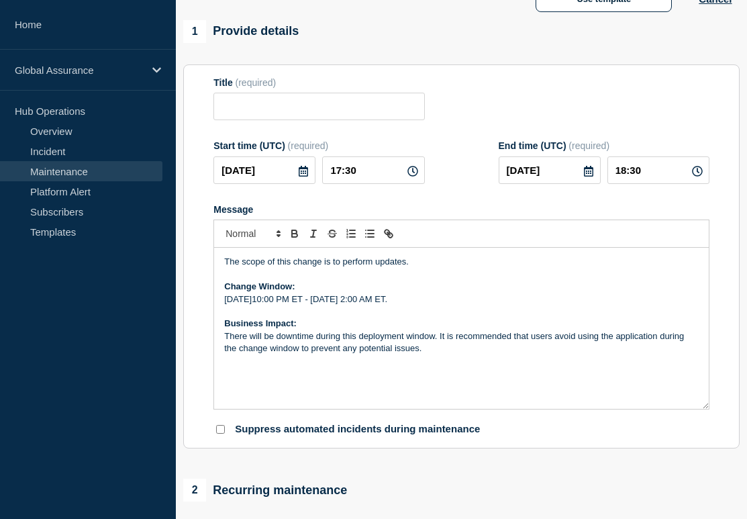
scroll to position [95, 0]
drag, startPoint x: 361, startPoint y: 187, endPoint x: 280, endPoint y: 179, distance: 80.9
click at [280, 179] on div "[DATE] 17:30" at bounding box center [318, 171] width 211 height 28
type input "02:00"
drag, startPoint x: 652, startPoint y: 174, endPoint x: 676, endPoint y: 183, distance: 25.7
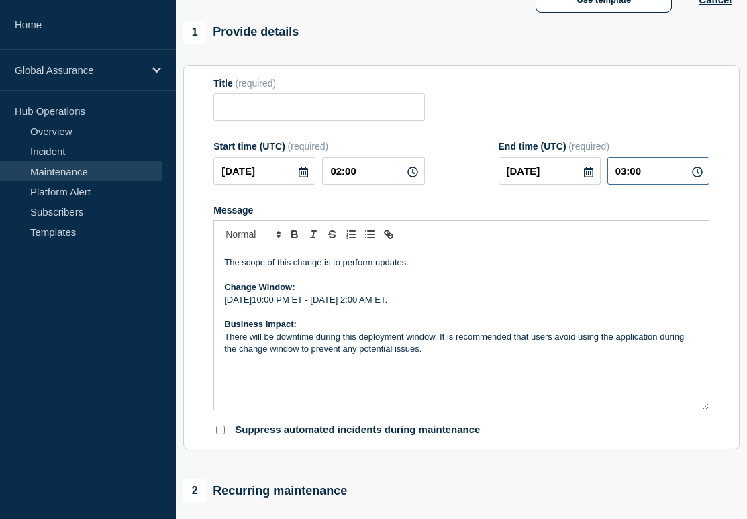
click at [676, 183] on input "03:00" at bounding box center [658, 171] width 102 height 28
type input "06:00"
click at [633, 94] on div "Title (required)" at bounding box center [461, 100] width 496 height 44
click at [417, 117] on input "Title" at bounding box center [318, 107] width 211 height 28
paste input "Halo for Journals v3/GL Revenue Outage - Est Region"
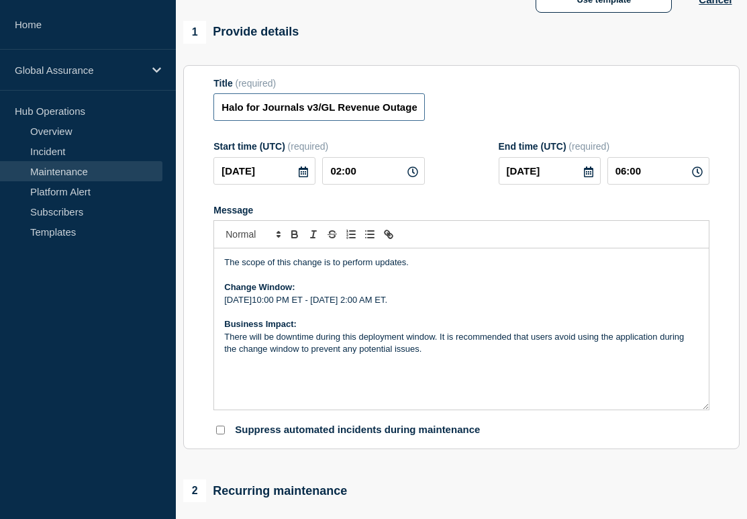
scroll to position [0, 58]
drag, startPoint x: 368, startPoint y: 110, endPoint x: 378, endPoint y: 110, distance: 10.7
click at [378, 110] on input "Halo for Journals v3/GL Revenue Outage - Est Region" at bounding box center [318, 107] width 211 height 28
drag, startPoint x: 299, startPoint y: 121, endPoint x: 448, endPoint y: 121, distance: 149.0
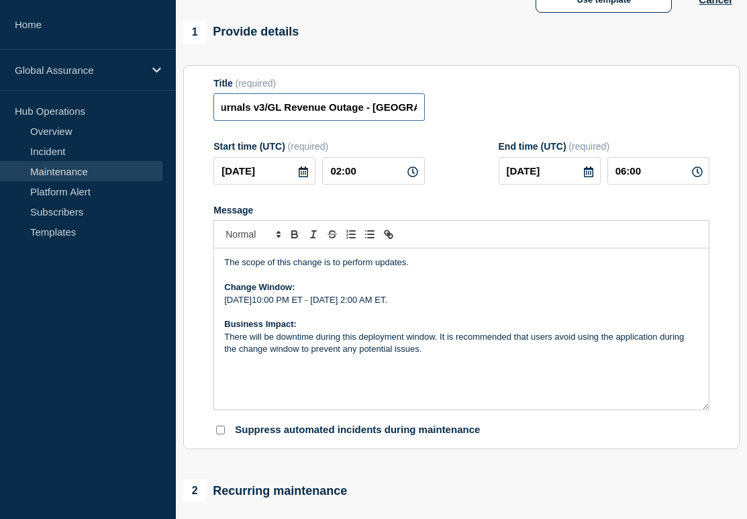
click at [449, 121] on div "Title (required) Halo for Journals v3/GL Revenue Outage - [GEOGRAPHIC_DATA]" at bounding box center [461, 100] width 496 height 44
drag, startPoint x: 399, startPoint y: 111, endPoint x: 463, endPoint y: 119, distance: 64.3
click at [463, 119] on div "Title (required) Halo for Journals v3/GL Revenue Outage - [GEOGRAPHIC_DATA]" at bounding box center [461, 100] width 496 height 44
type input "Halo for Journals v3/GL Revenue Outage - [GEOGRAPHIC_DATA]"
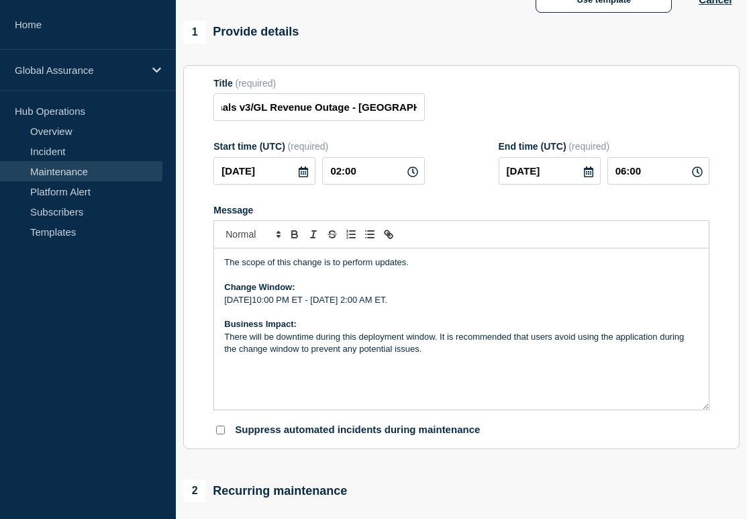
scroll to position [0, 0]
click at [463, 119] on div "Title (required) Halo for Journals v3/GL Revenue Outage - [GEOGRAPHIC_DATA]" at bounding box center [461, 100] width 496 height 44
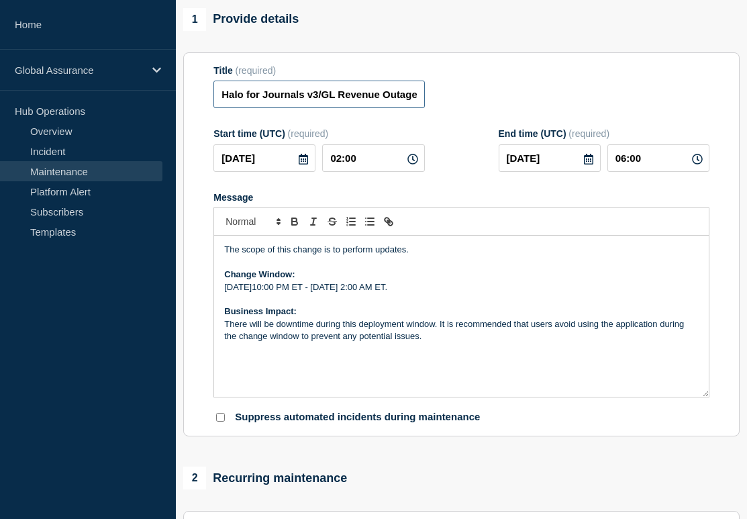
scroll to position [0, 68]
drag, startPoint x: 307, startPoint y: 103, endPoint x: 475, endPoint y: 105, distance: 168.4
click at [475, 105] on div "Title (required) Halo for Journals v3/GL Revenue Outage - [GEOGRAPHIC_DATA]" at bounding box center [461, 87] width 496 height 44
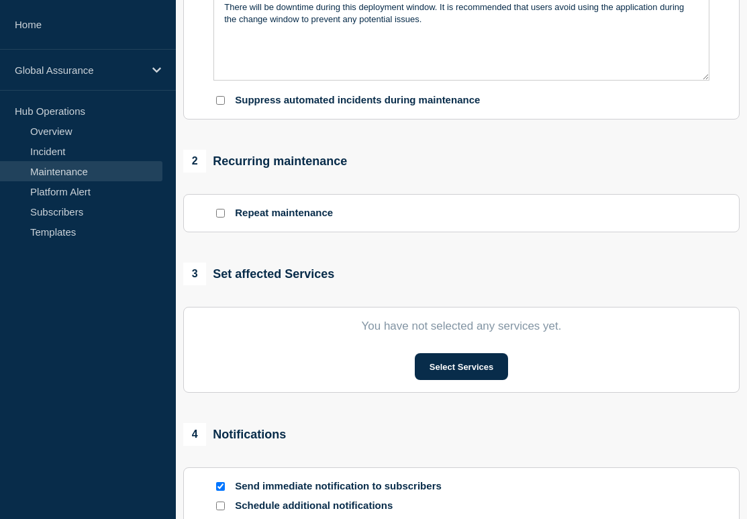
scroll to position [470, 0]
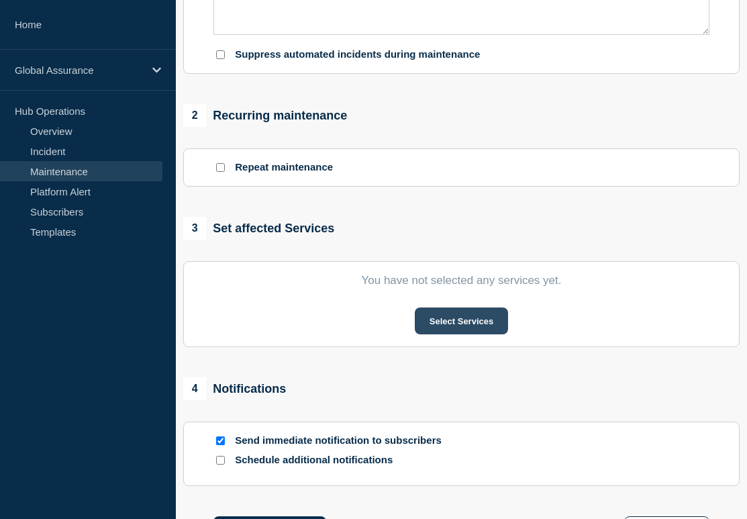
click at [474, 334] on button "Select Services" at bounding box center [461, 320] width 93 height 27
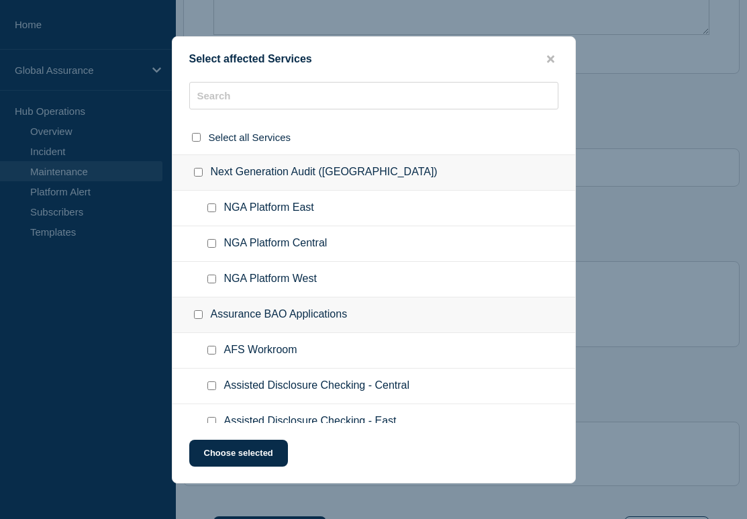
click at [353, 222] on ul "NGA Platform East" at bounding box center [373, 209] width 403 height 36
click at [386, 89] on input "text" at bounding box center [373, 96] width 369 height 28
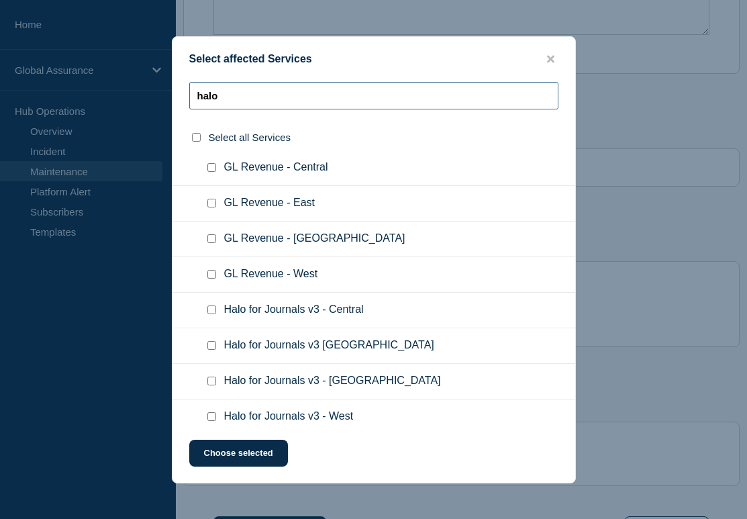
type input "halo"
click at [211, 278] on input "GL Revenue - West checkbox" at bounding box center [211, 274] width 9 height 9
checkbox input "true"
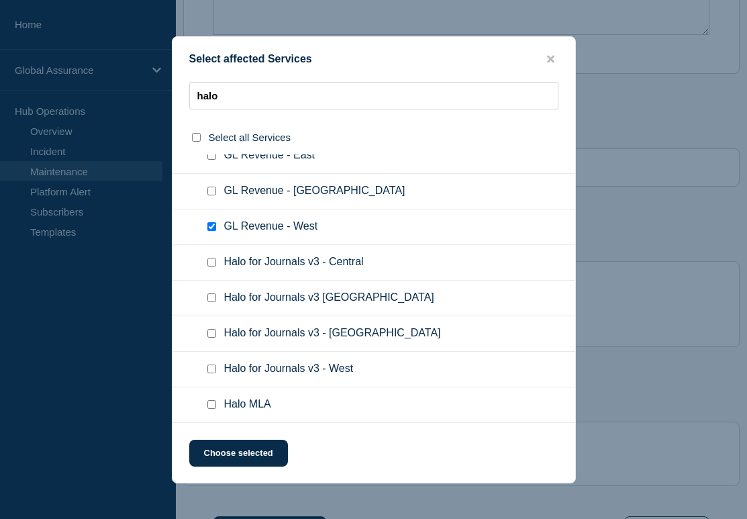
click at [214, 373] on div at bounding box center [214, 368] width 19 height 13
click at [213, 366] on input "Halo for Journals v3 - West checkbox" at bounding box center [211, 368] width 9 height 9
checkbox input "true"
click at [228, 446] on button "Choose selected" at bounding box center [238, 453] width 99 height 27
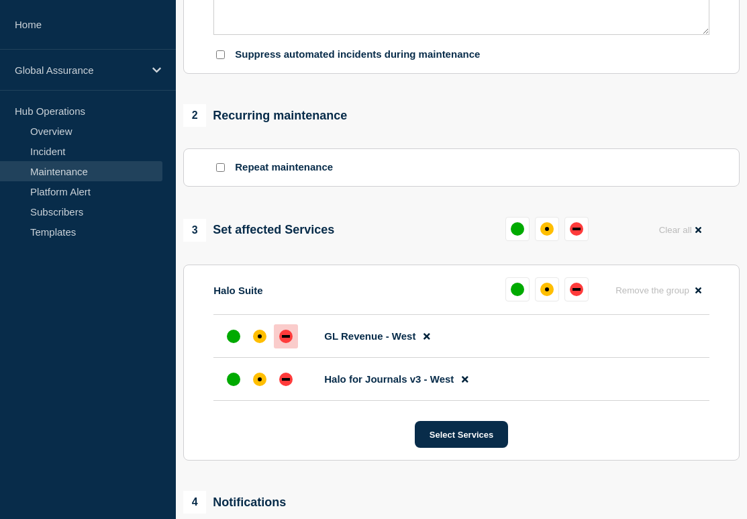
drag, startPoint x: 287, startPoint y: 355, endPoint x: 287, endPoint y: 374, distance: 19.5
click at [287, 343] on div "down" at bounding box center [285, 335] width 13 height 13
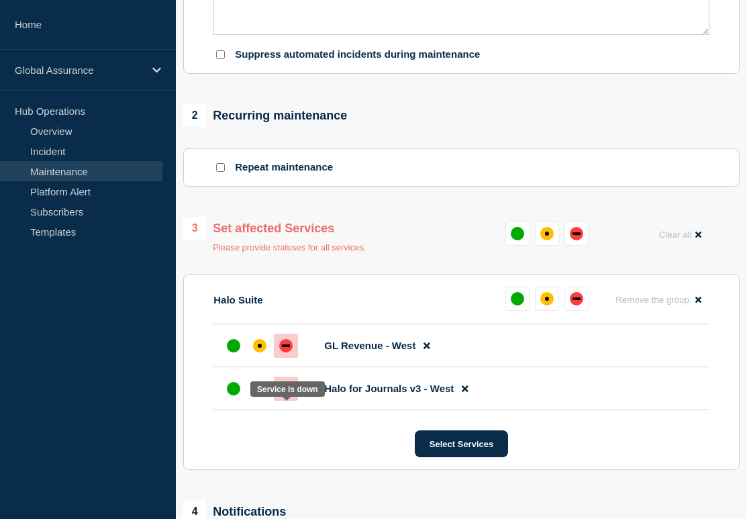
click at [283, 395] on div "down" at bounding box center [285, 388] width 13 height 13
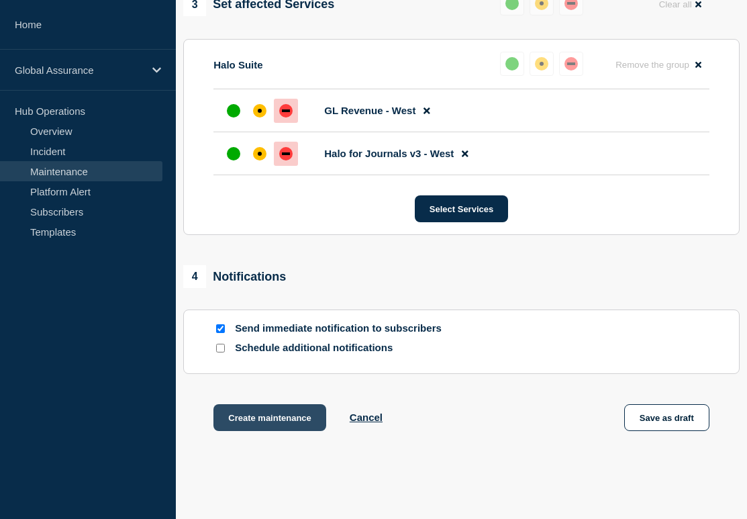
scroll to position [720, 0]
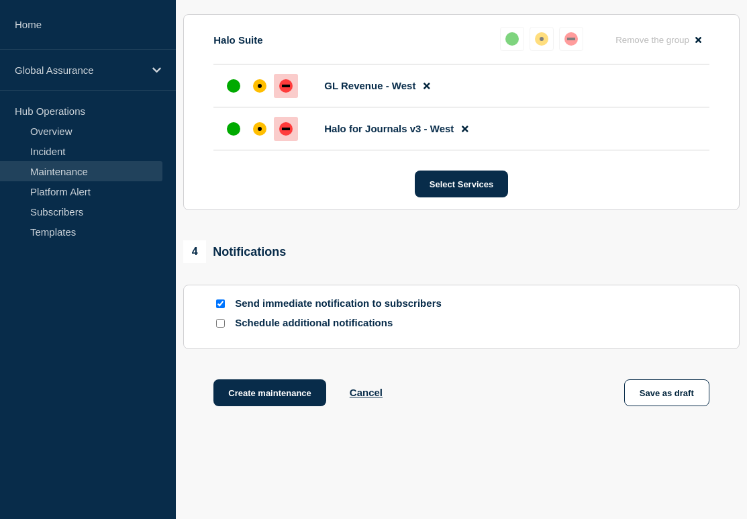
click at [278, 310] on p "Send immediate notification to subscribers" at bounding box center [342, 303] width 215 height 13
click at [221, 308] on input "Send immediate notification to subscribers" at bounding box center [220, 303] width 9 height 9
checkbox input "false"
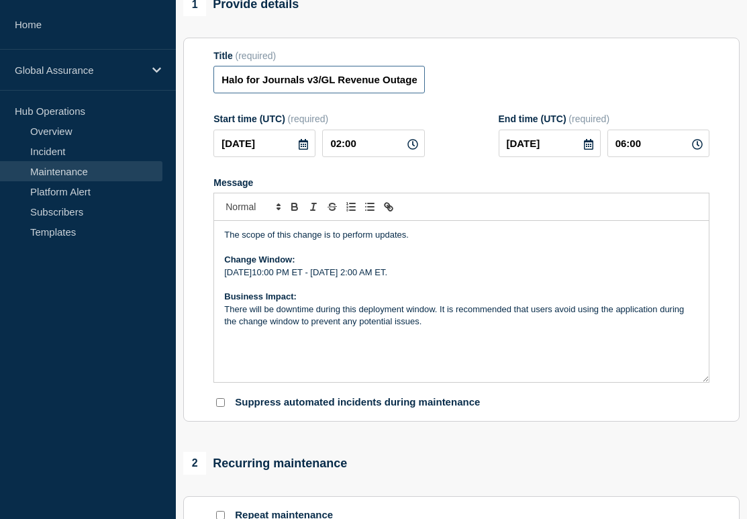
scroll to position [0, 68]
drag, startPoint x: 356, startPoint y: 84, endPoint x: 467, endPoint y: 84, distance: 110.7
click at [467, 84] on div "Title (required) Halo for Journals v3/GL Revenue Outage - [GEOGRAPHIC_DATA]" at bounding box center [461, 72] width 496 height 44
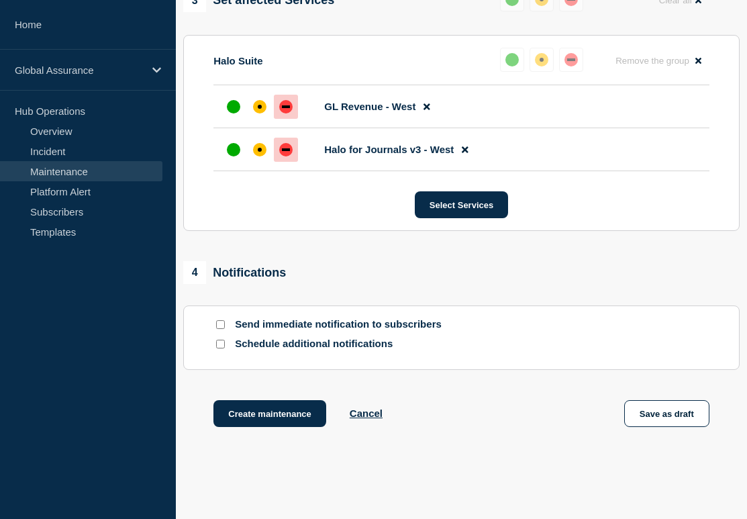
scroll to position [790, 0]
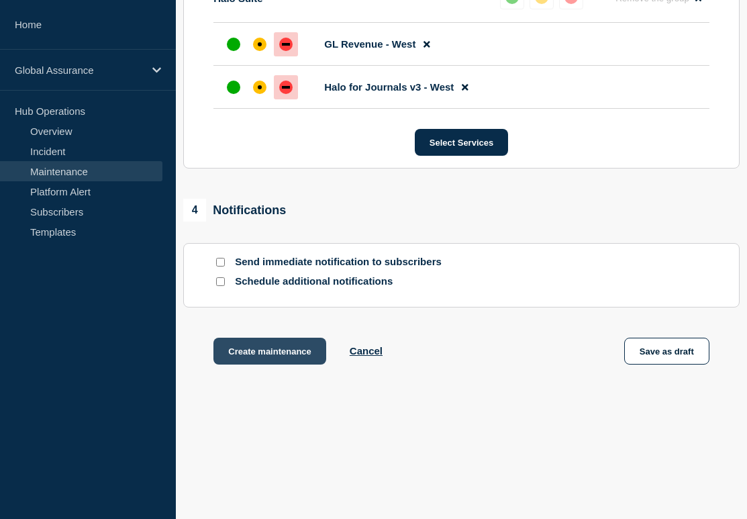
click at [270, 352] on button "Create maintenance" at bounding box center [269, 351] width 113 height 27
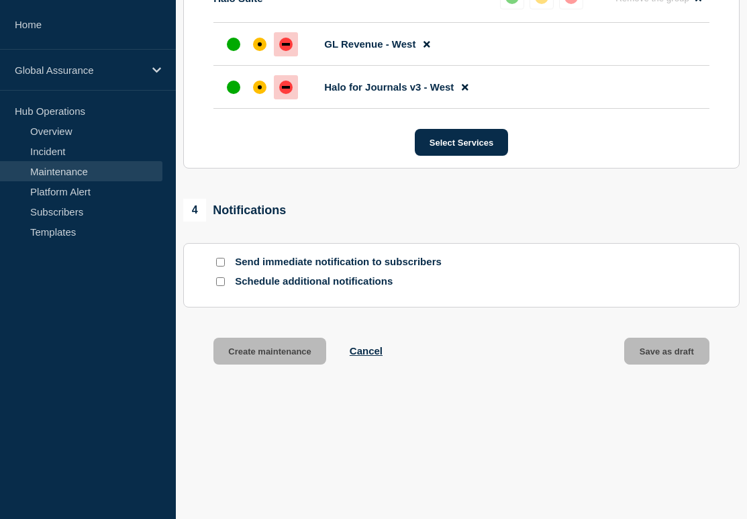
scroll to position [521, 0]
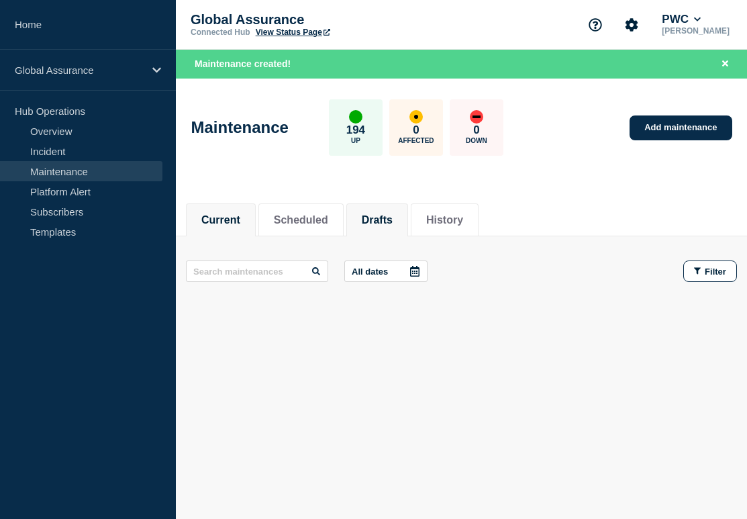
click at [376, 215] on button "Drafts" at bounding box center [377, 220] width 31 height 12
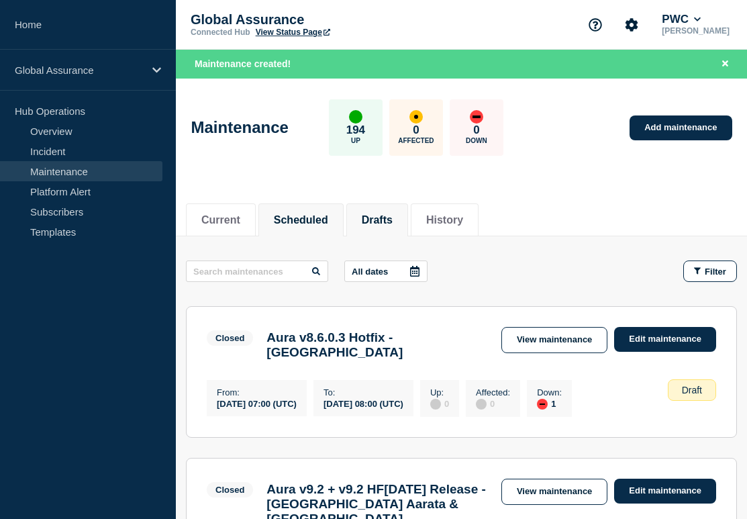
click at [306, 219] on button "Scheduled" at bounding box center [301, 220] width 54 height 12
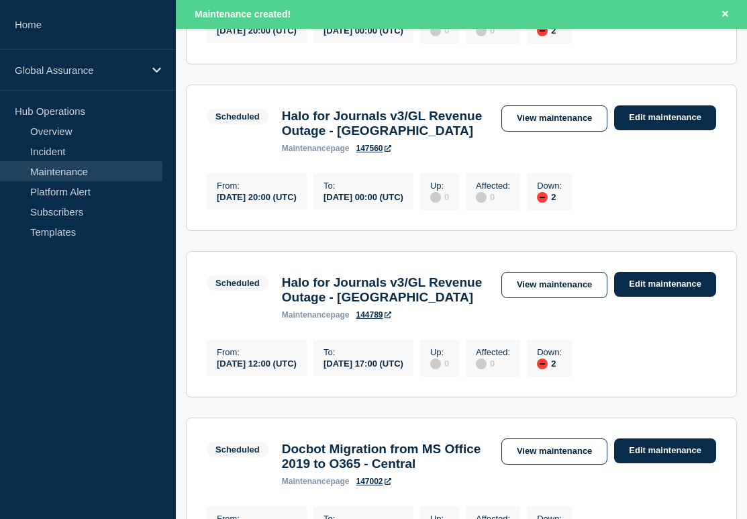
scroll to position [755, 0]
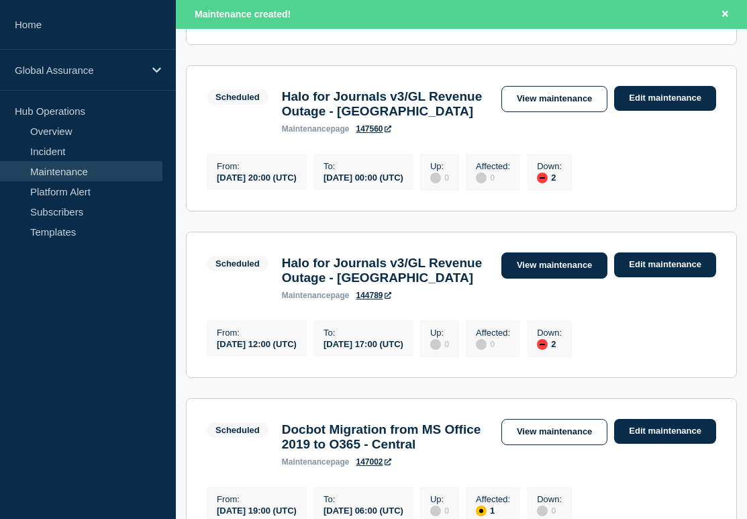
click at [590, 278] on link "View maintenance" at bounding box center [554, 265] width 106 height 26
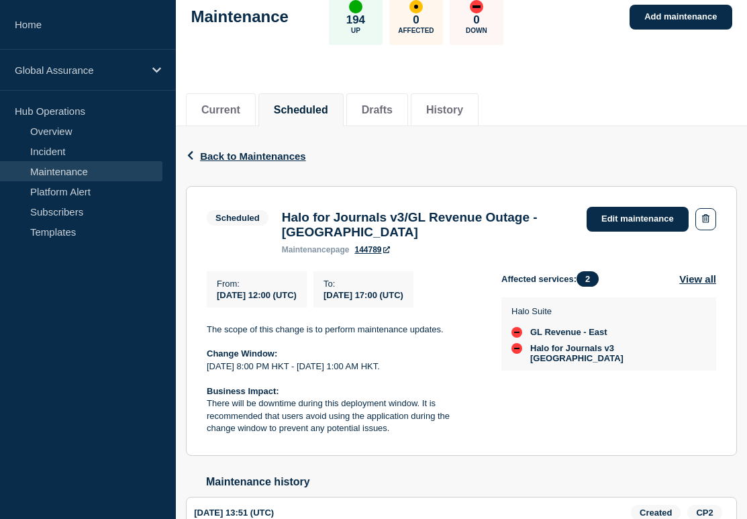
scroll to position [83, 0]
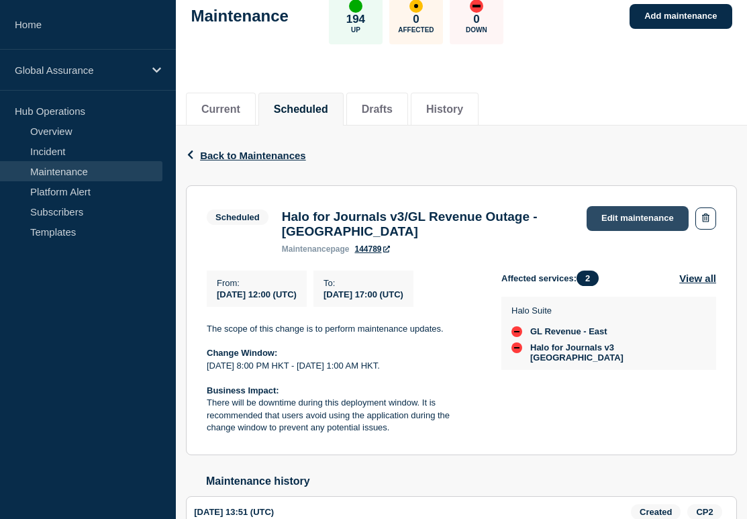
click at [668, 223] on link "Edit maintenance" at bounding box center [637, 218] width 102 height 25
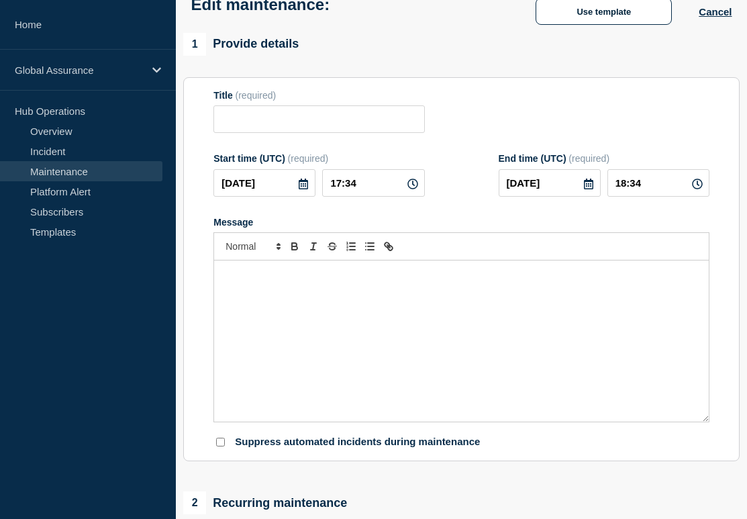
type input "Halo for Journals v3/GL Revenue Outage - [GEOGRAPHIC_DATA]"
type input "[DATE]"
type input "12:00"
type input "[DATE]"
type input "17:00"
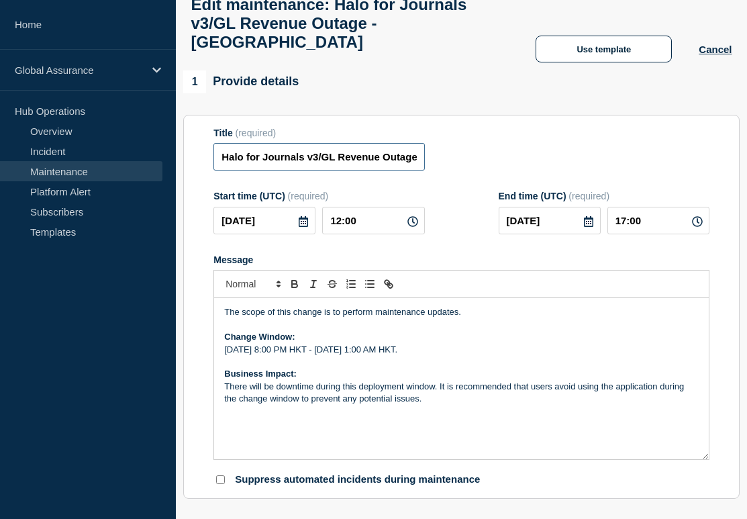
scroll to position [0, 64]
drag, startPoint x: 281, startPoint y: 150, endPoint x: 456, endPoint y: 160, distance: 174.8
click at [456, 160] on div "Title (required) Halo for Journals v3/GL Revenue Outage - [GEOGRAPHIC_DATA]" at bounding box center [461, 149] width 496 height 44
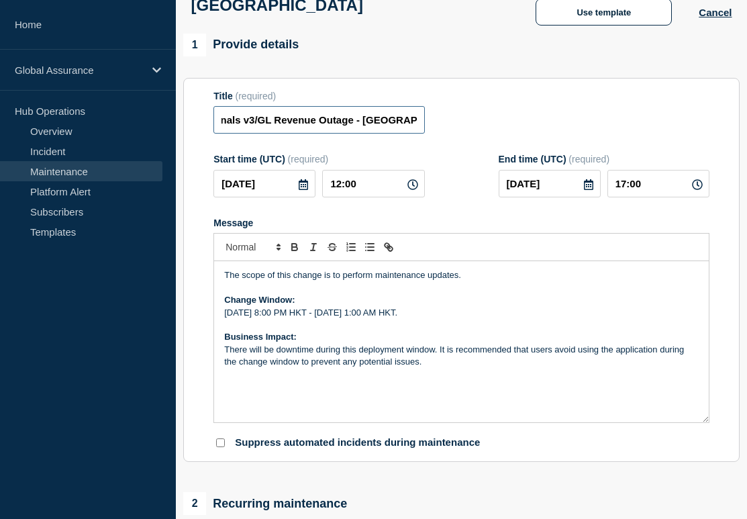
scroll to position [0, 0]
click at [370, 172] on input "12:00" at bounding box center [373, 184] width 102 height 28
click at [301, 179] on icon at bounding box center [303, 184] width 9 height 11
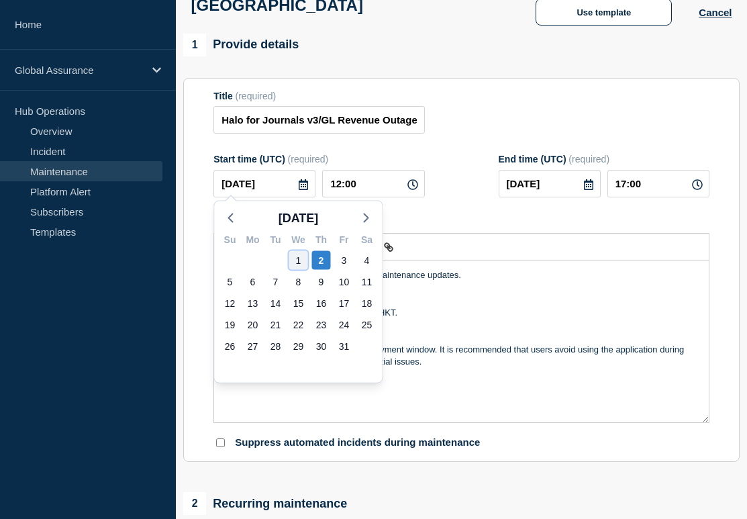
click at [305, 263] on div "1" at bounding box center [298, 260] width 19 height 19
type input "[DATE]"
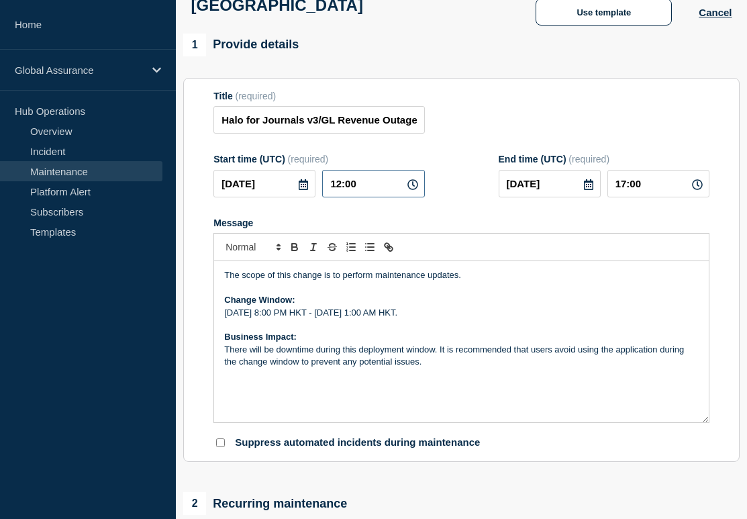
drag, startPoint x: 371, startPoint y: 178, endPoint x: 274, endPoint y: 177, distance: 97.3
click at [274, 177] on div "[DATE] 12:00" at bounding box center [318, 184] width 211 height 28
type input "20:00"
type input "[DATE]"
drag, startPoint x: 662, startPoint y: 182, endPoint x: 610, endPoint y: 182, distance: 51.7
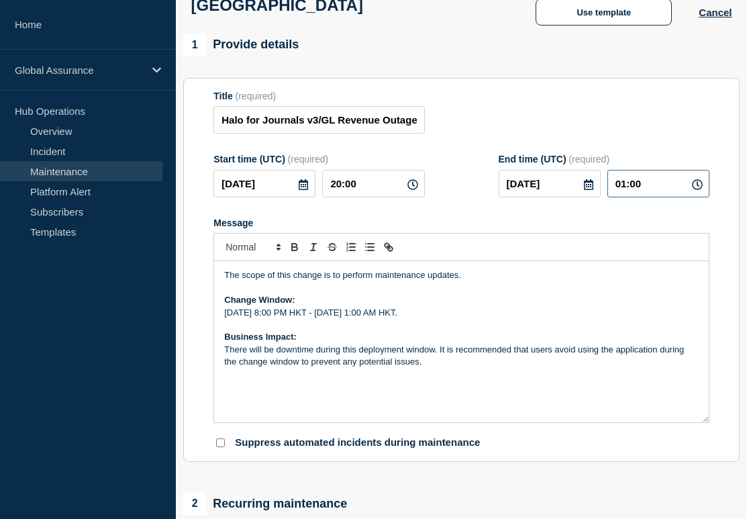
click at [610, 182] on input "01:00" at bounding box center [658, 184] width 102 height 28
type input "00:00"
click at [584, 213] on form "Title (required) Halo for Journals v3/GL Revenue Outage - [GEOGRAPHIC_DATA] Sta…" at bounding box center [461, 270] width 496 height 359
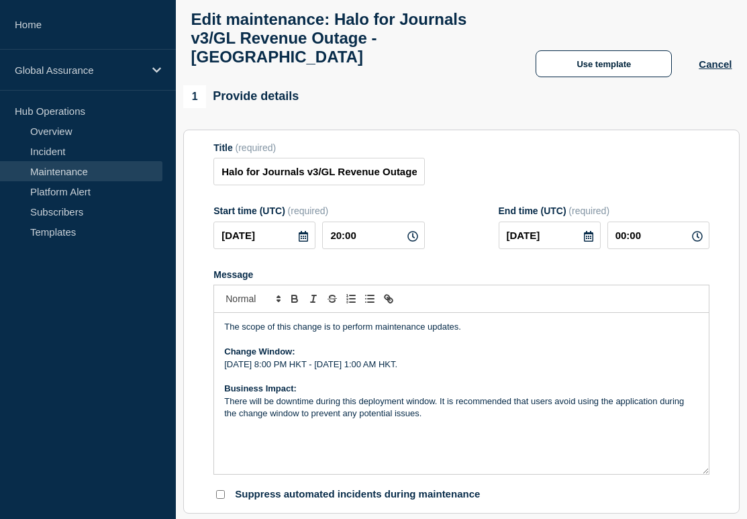
scroll to position [62, 0]
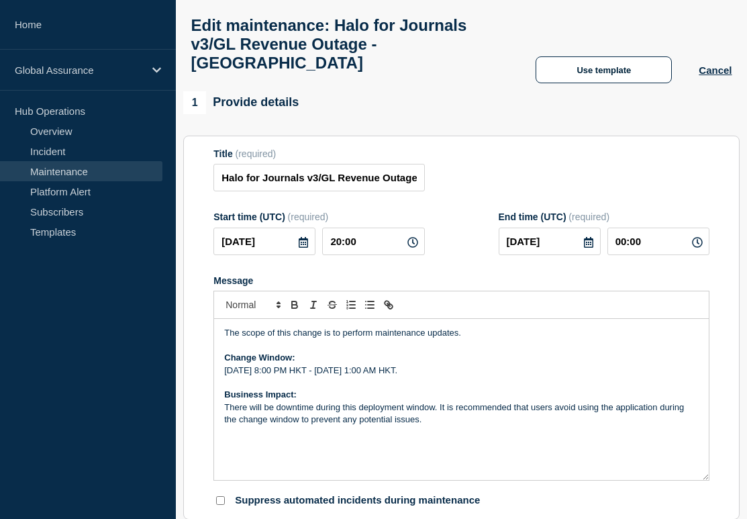
click at [639, 151] on div "Title (required) Halo for Journals v3/GL Revenue Outage - [GEOGRAPHIC_DATA]" at bounding box center [461, 170] width 496 height 44
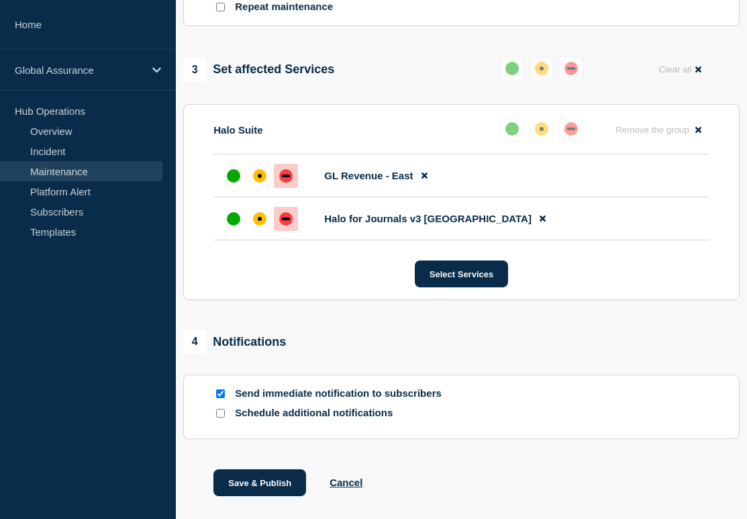
scroll to position [745, 0]
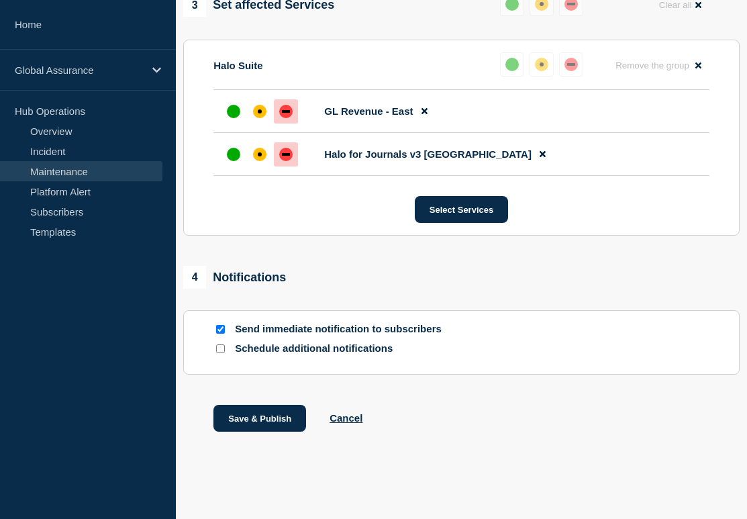
click at [265, 331] on p "Send immediate notification to subscribers" at bounding box center [342, 329] width 215 height 13
click at [226, 331] on div at bounding box center [219, 329] width 13 height 13
click at [224, 331] on input "Send immediate notification to subscribers" at bounding box center [220, 329] width 9 height 9
checkbox input "false"
click at [260, 419] on button "Save & Publish" at bounding box center [259, 418] width 93 height 27
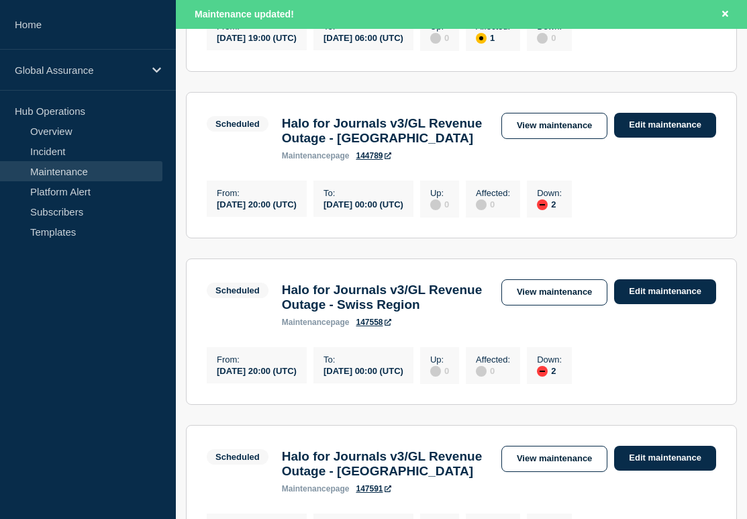
scroll to position [396, 0]
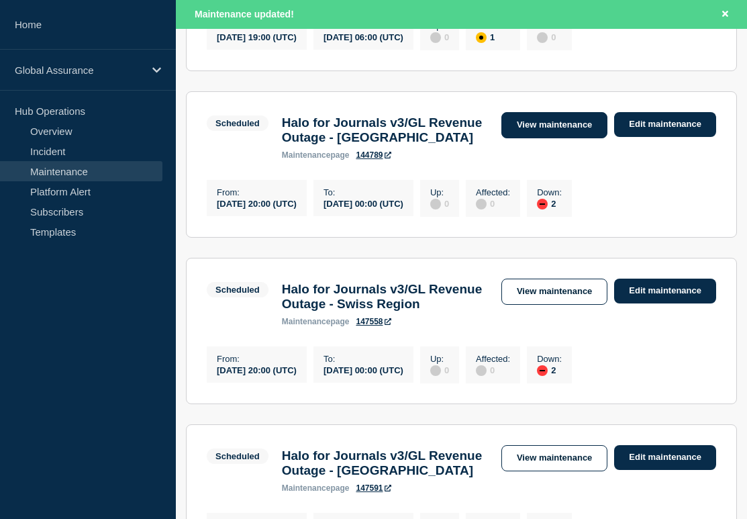
click at [542, 112] on link "View maintenance" at bounding box center [554, 125] width 106 height 26
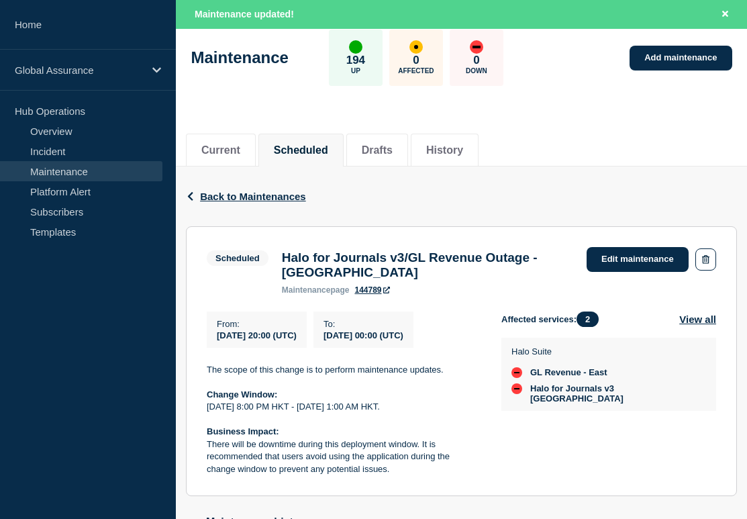
scroll to position [306, 0]
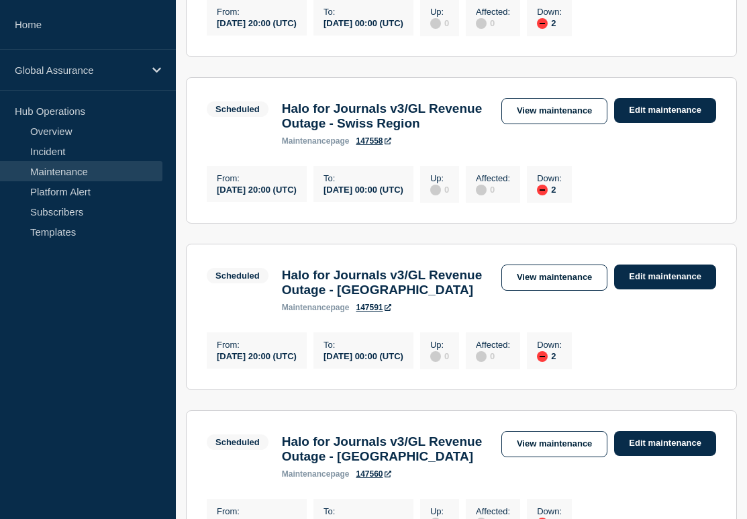
scroll to position [549, 0]
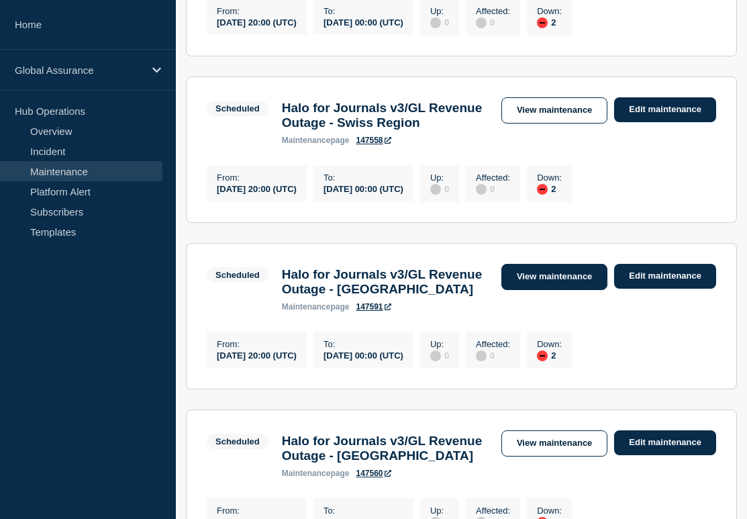
click at [511, 290] on link "View maintenance" at bounding box center [554, 277] width 106 height 26
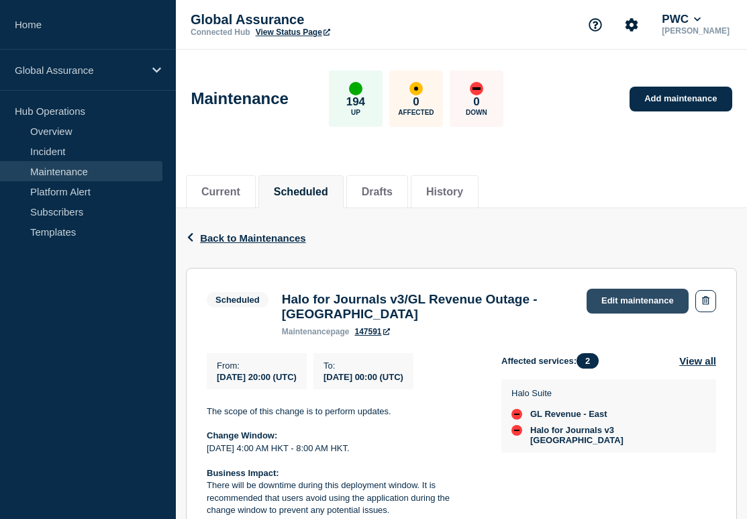
click at [658, 302] on link "Edit maintenance" at bounding box center [637, 301] width 102 height 25
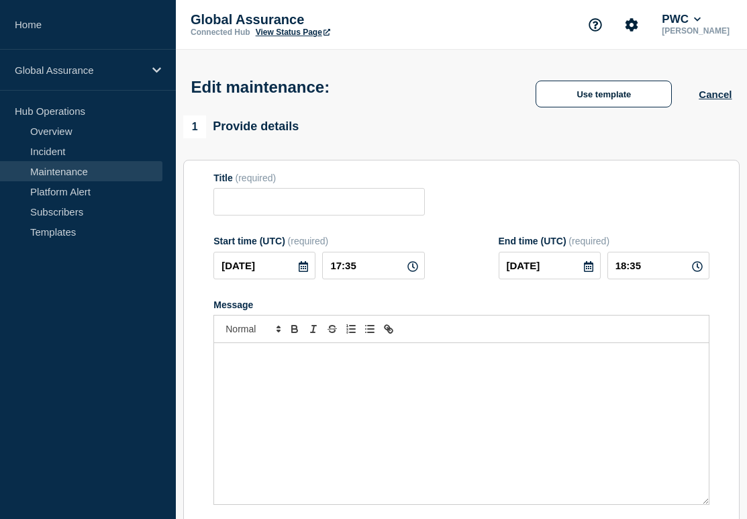
type input "Halo for Journals v3/GL Revenue Outage - [GEOGRAPHIC_DATA]"
type input "20:00"
type input "[DATE]"
type input "00:00"
checkbox input "false"
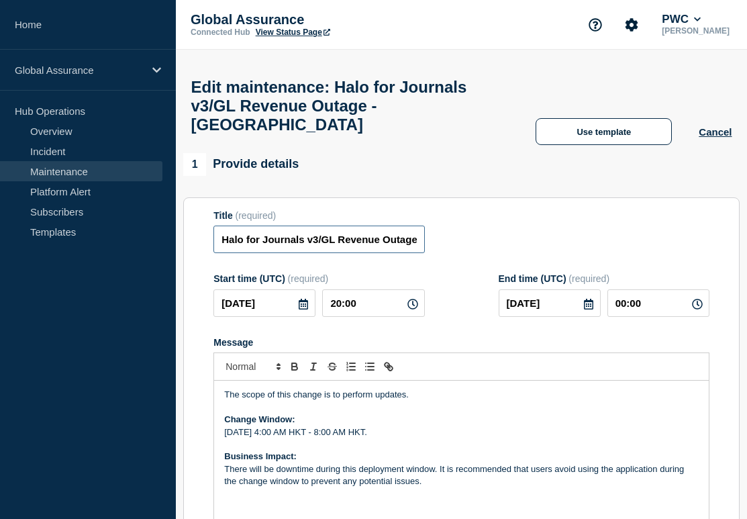
scroll to position [0, 64]
drag, startPoint x: 384, startPoint y: 231, endPoint x: 503, endPoint y: 231, distance: 118.8
click at [503, 231] on div "Title (required) Halo for Journals v3/GL Revenue Outage - [GEOGRAPHIC_DATA]" at bounding box center [461, 232] width 496 height 44
click at [360, 231] on input "Halo for Journals v3/GL Revenue Outage - [GEOGRAPHIC_DATA]" at bounding box center [318, 239] width 211 height 28
drag, startPoint x: 360, startPoint y: 231, endPoint x: 368, endPoint y: 231, distance: 8.1
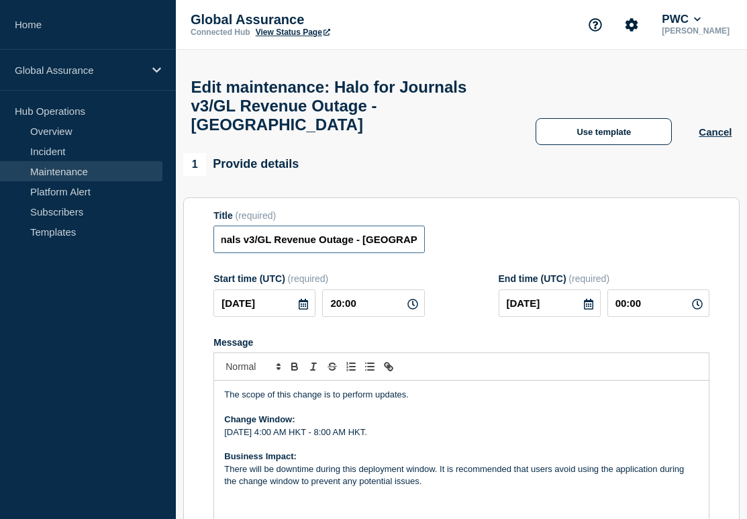
click at [368, 231] on input "Halo for Journals v3/GL Revenue Outage - [GEOGRAPHIC_DATA]" at bounding box center [318, 239] width 211 height 28
type input "Halo for Journals v3/GL Revenue Outage - [GEOGRAPHIC_DATA]"
click at [478, 117] on h1 "Edit maintenance: Halo for Journals v3/GL Revenue Outage - [GEOGRAPHIC_DATA]" at bounding box center [350, 106] width 318 height 56
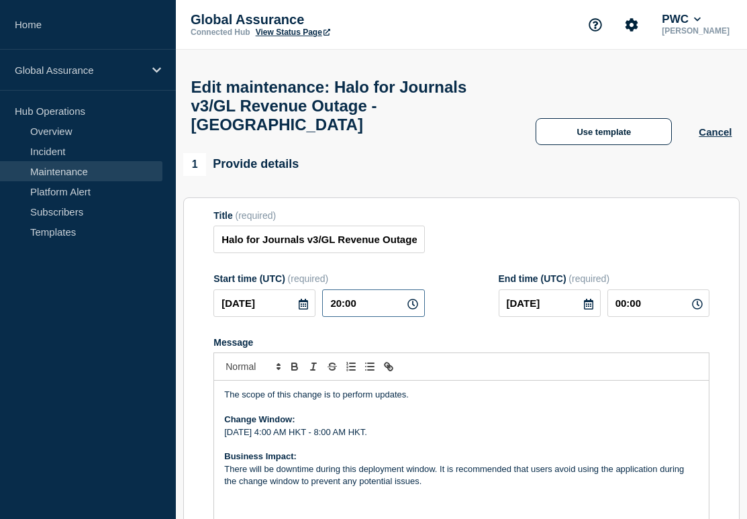
click at [382, 302] on input "20:00" at bounding box center [373, 303] width 102 height 28
drag, startPoint x: 378, startPoint y: 303, endPoint x: 199, endPoint y: 253, distance: 186.7
click at [199, 253] on section "Title (required) Halo for Journals v3/GL Revenue Outage - [GEOGRAPHIC_DATA] Sta…" at bounding box center [461, 389] width 556 height 384
type input "02:00"
type input "[DATE]"
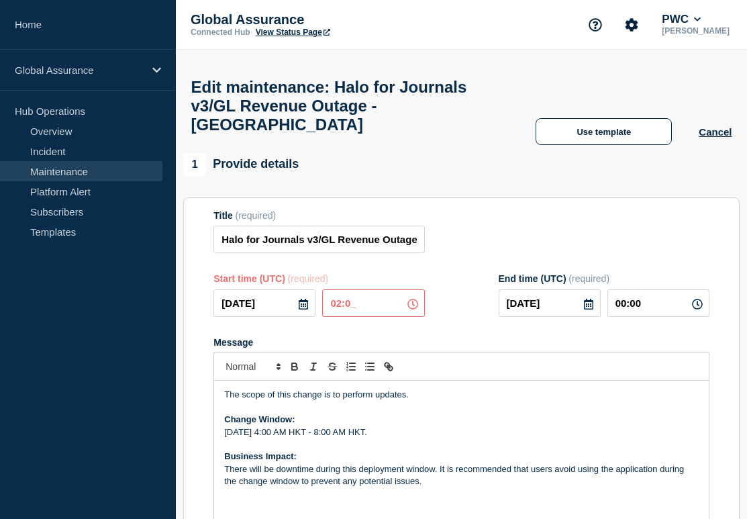
type input "06:00"
click at [589, 325] on form "Title (required) Halo for Journals v3/GL Revenue Outage - [GEOGRAPHIC_DATA] Sta…" at bounding box center [461, 389] width 496 height 359
click at [721, 126] on button "Cancel" at bounding box center [715, 131] width 33 height 11
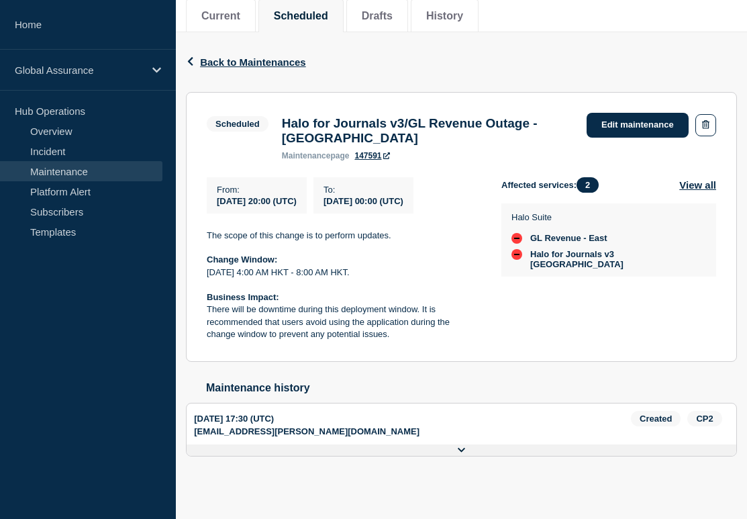
scroll to position [173, 0]
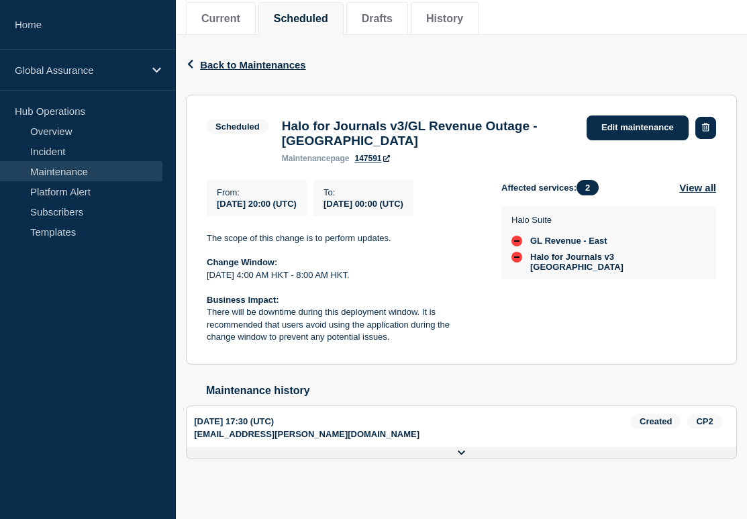
click at [712, 131] on button "button" at bounding box center [705, 128] width 21 height 22
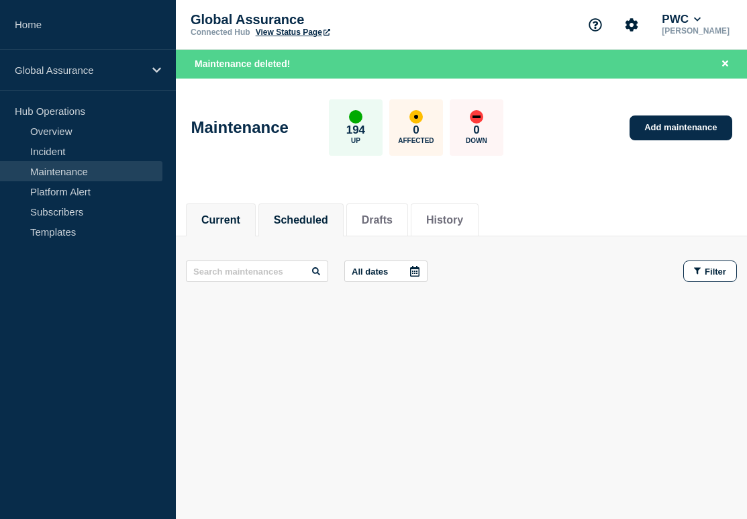
click at [311, 223] on button "Scheduled" at bounding box center [301, 220] width 54 height 12
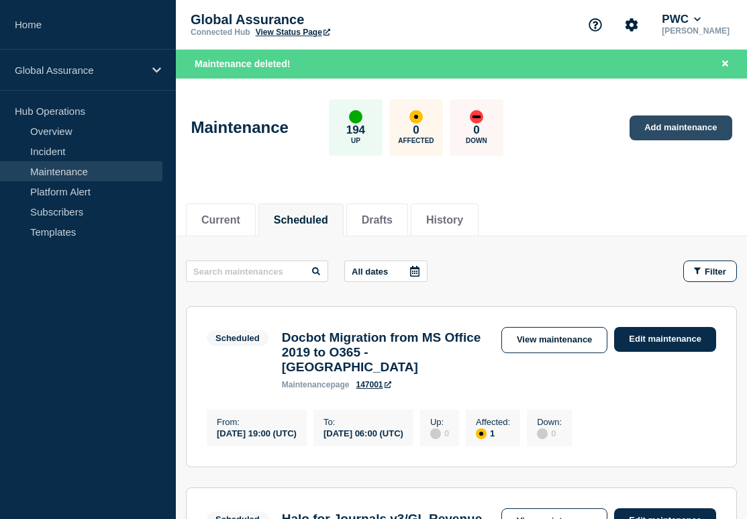
click at [688, 127] on link "Add maintenance" at bounding box center [680, 127] width 102 height 25
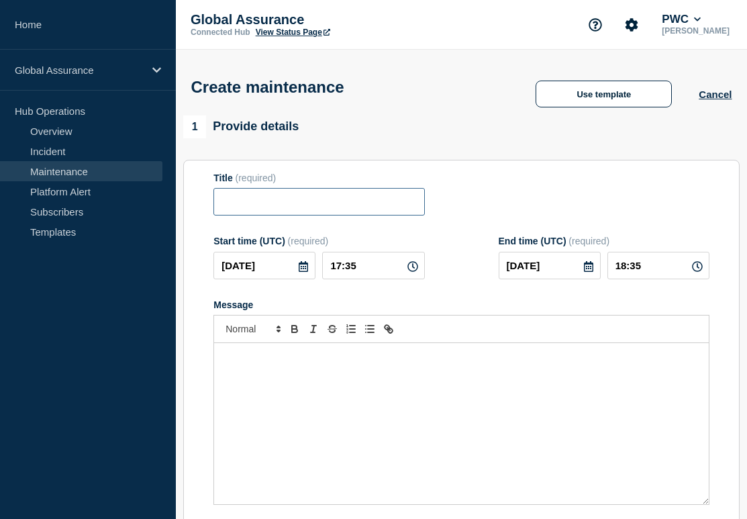
click at [259, 207] on input "Title" at bounding box center [318, 202] width 211 height 28
paste input "Halo for Journals v3/GL Revenue Outage - Est Region"
click at [374, 205] on input "Halo for Journals v3/GL Revenue Outage - Est Region" at bounding box center [318, 202] width 211 height 28
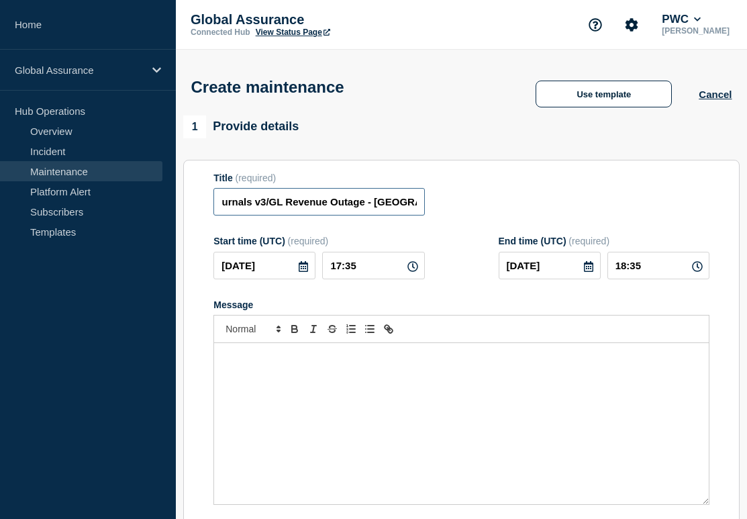
type input "Halo for Journals v3/GL Revenue Outage - [GEOGRAPHIC_DATA]"
click at [507, 168] on section "Title (required) Halo for Journals v3/GL Revenue Outage - [GEOGRAPHIC_DATA] Sta…" at bounding box center [461, 352] width 556 height 384
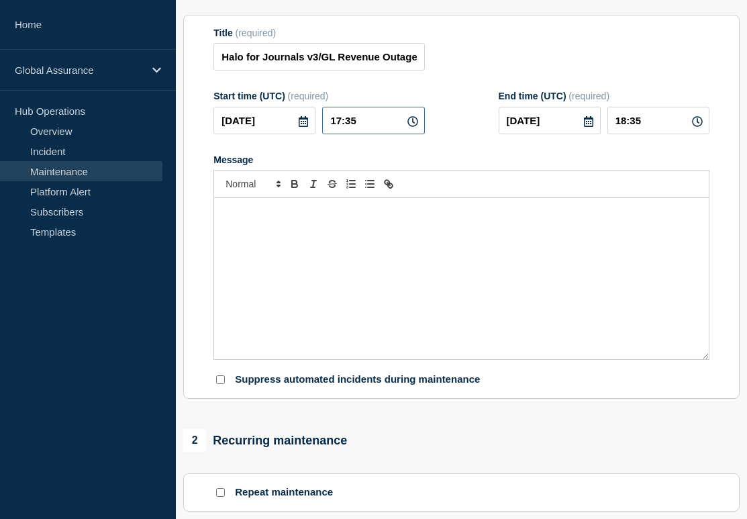
click at [415, 134] on input "17:35" at bounding box center [373, 121] width 102 height 28
click at [318, 133] on div "[DATE] 17:35" at bounding box center [318, 121] width 211 height 28
click at [307, 127] on icon at bounding box center [303, 121] width 9 height 11
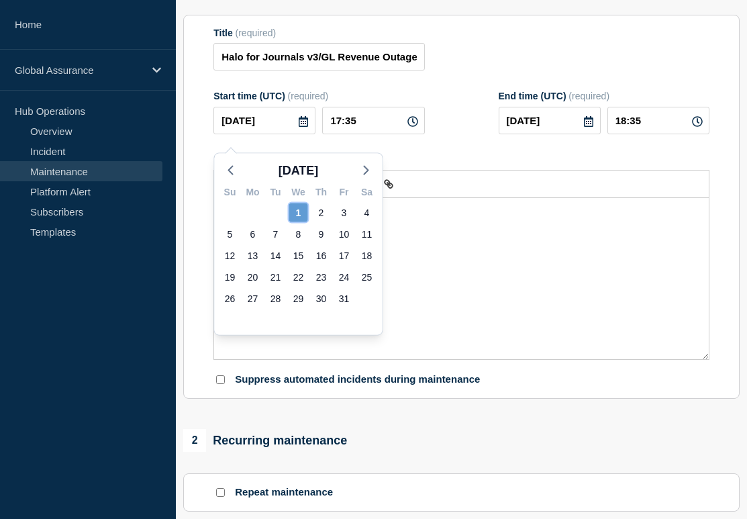
click at [303, 213] on div "1" at bounding box center [298, 212] width 19 height 19
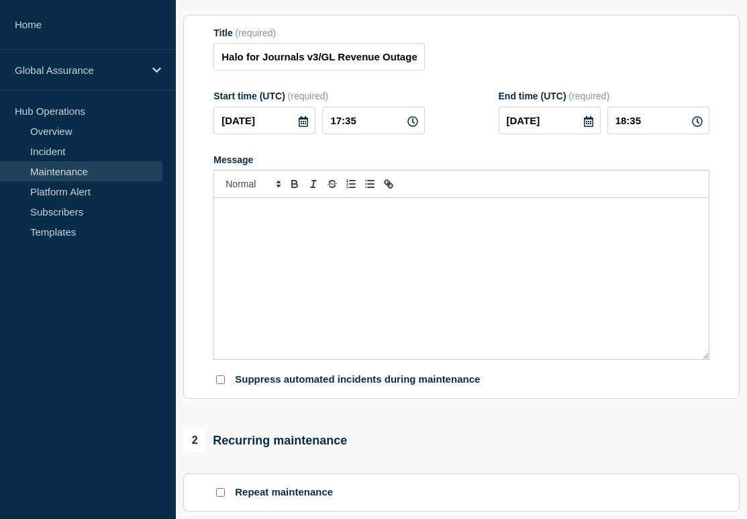
click at [411, 127] on icon at bounding box center [412, 121] width 11 height 11
click at [412, 127] on icon at bounding box center [412, 121] width 11 height 11
click at [305, 127] on icon at bounding box center [303, 121] width 9 height 11
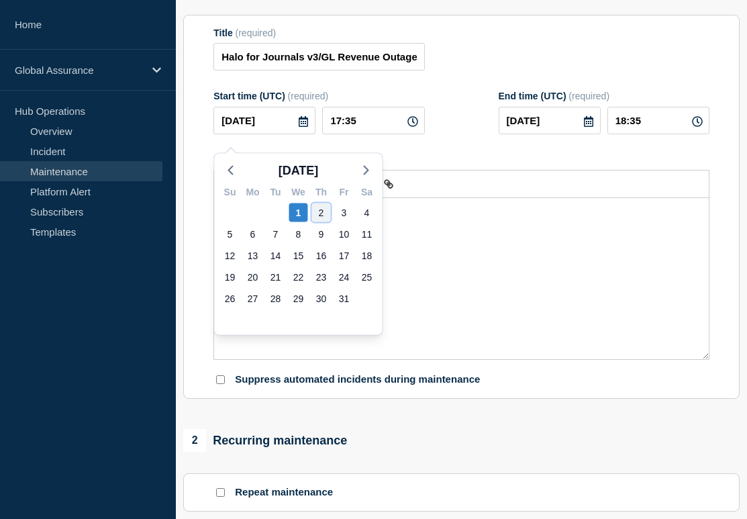
click at [321, 207] on div "2" at bounding box center [321, 212] width 19 height 19
type input "[DATE]"
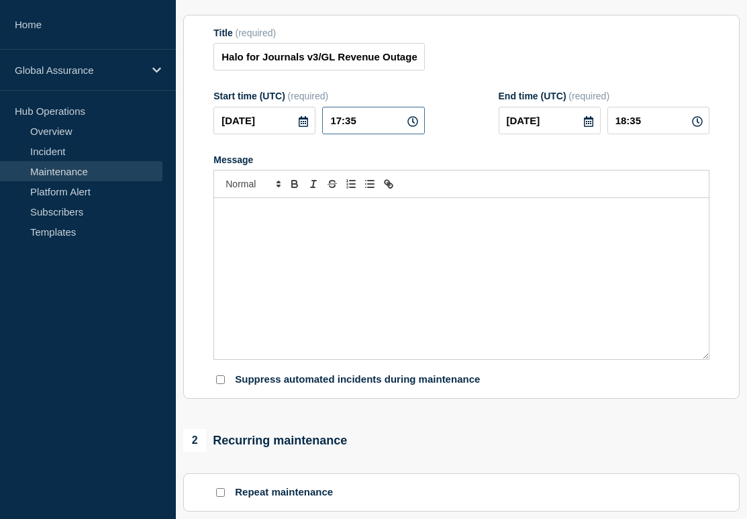
click at [373, 134] on input "17:35" at bounding box center [373, 121] width 102 height 28
drag, startPoint x: 380, startPoint y: 136, endPoint x: 313, endPoint y: 136, distance: 66.4
click at [313, 134] on div "[DATE] 17:35" at bounding box center [318, 121] width 211 height 28
type input "02:00"
drag, startPoint x: 649, startPoint y: 134, endPoint x: 593, endPoint y: 134, distance: 55.7
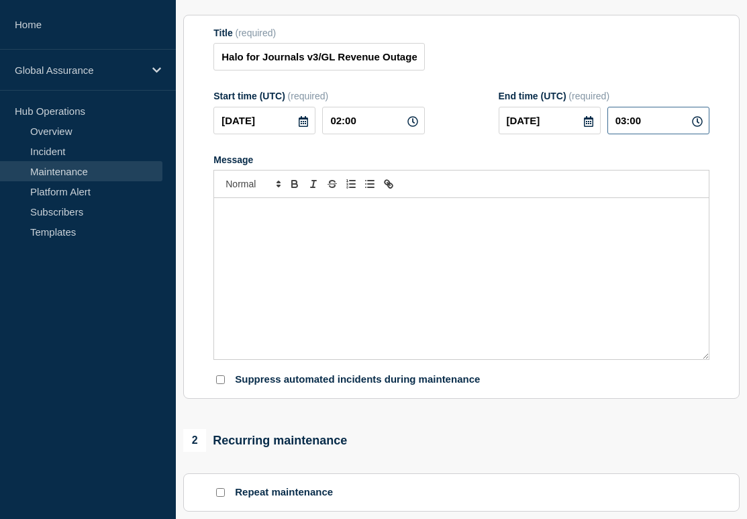
click at [593, 134] on div "[DATE] 03:00" at bounding box center [604, 121] width 211 height 28
type input "06:00"
click at [334, 328] on div "Message" at bounding box center [461, 278] width 495 height 161
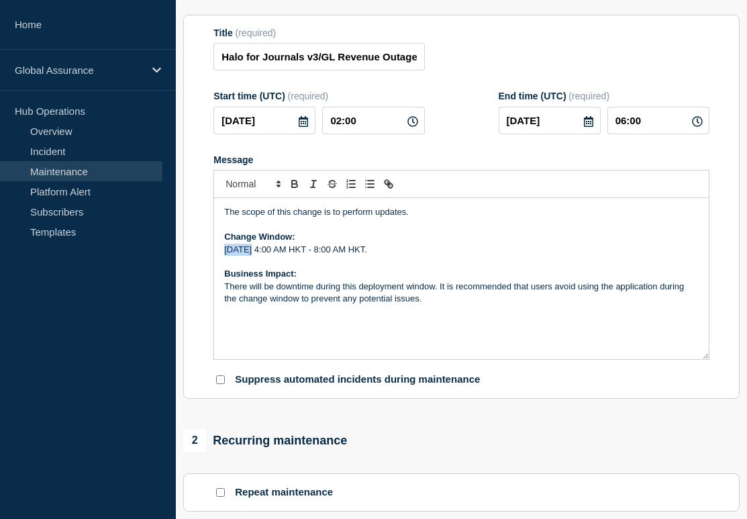
drag, startPoint x: 248, startPoint y: 264, endPoint x: 217, endPoint y: 264, distance: 30.2
click at [217, 264] on div "The scope of this change is to perform updates. Change Window: [DATE] 4:00 AM H…" at bounding box center [461, 278] width 495 height 161
click at [299, 256] on p "[DATE] 4:00 AM HKT - 8:00 AM HKT." at bounding box center [461, 250] width 474 height 12
click at [303, 256] on p "[DATE] 4:00 AM HKT - 8:00 AM HKT." at bounding box center [461, 250] width 474 height 12
click at [314, 256] on p "[DATE] 4:00 AM HKT - 8:00 AM HKT." at bounding box center [461, 250] width 474 height 12
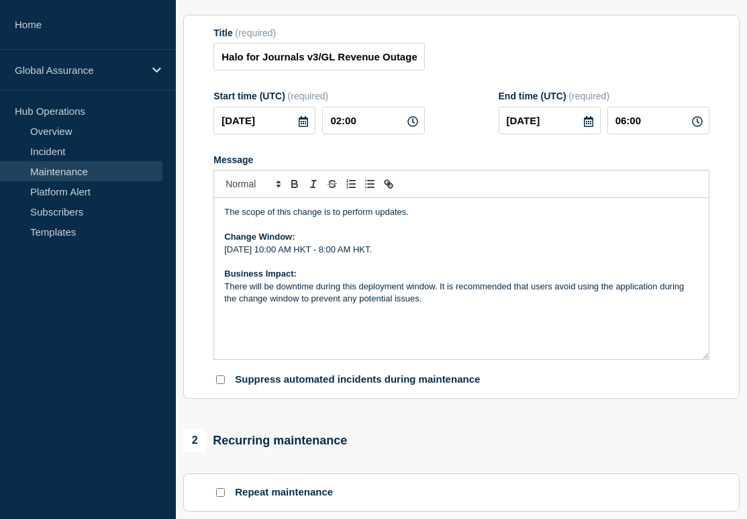
click at [336, 256] on p "[DATE] 10:00 AM HKT - 8:00 AM HKT." at bounding box center [461, 250] width 474 height 12
click at [370, 256] on p "[DATE] 10:00 PM HKT - 8:00 AM HKT." at bounding box center [461, 250] width 474 height 12
click at [448, 256] on p "[DATE] 10:00 PM HKT - [DATE] 8:00 AM HKT." at bounding box center [461, 250] width 474 height 12
click at [487, 280] on p "Business Impact:" at bounding box center [461, 274] width 474 height 12
drag, startPoint x: 347, startPoint y: 263, endPoint x: 366, endPoint y: 264, distance: 18.8
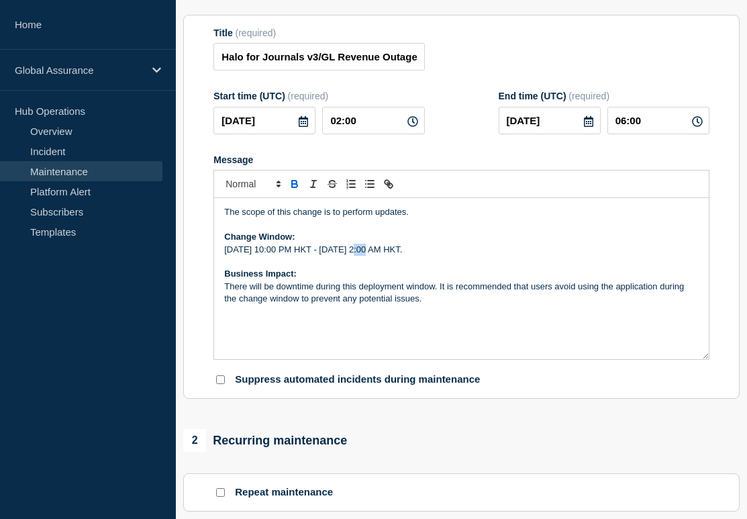
click at [366, 256] on p "[DATE] 10:00 PM HKT - [DATE] 2:00 AM HKT." at bounding box center [461, 250] width 474 height 12
drag, startPoint x: 472, startPoint y: 264, endPoint x: 487, endPoint y: 268, distance: 15.1
click at [487, 256] on p "[DATE] 10:00 PM ET - [DATE] 2:00 AM HKT." at bounding box center [461, 250] width 474 height 12
click at [444, 380] on form "Title (required) Halo for Journals v3/GL Revenue Outage - [GEOGRAPHIC_DATA] Sta…" at bounding box center [461, 207] width 496 height 359
click at [460, 305] on p "There will be downtime during this deployment window. It is recommended that us…" at bounding box center [461, 292] width 474 height 25
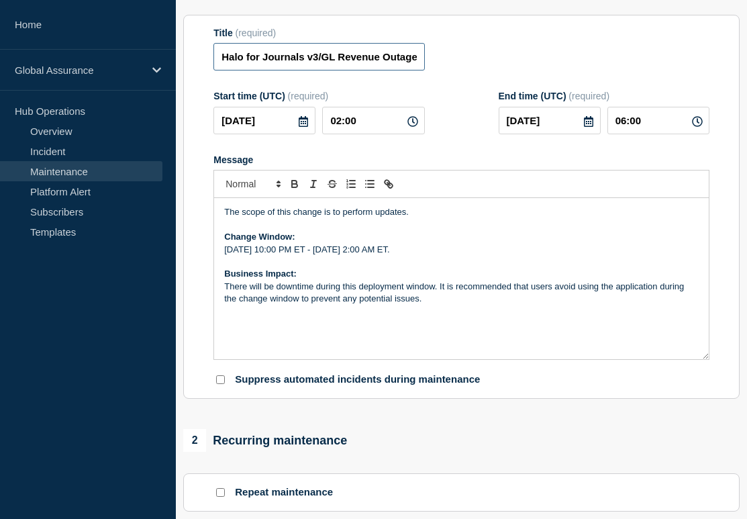
scroll to position [0, 68]
drag, startPoint x: 357, startPoint y: 59, endPoint x: 539, endPoint y: 74, distance: 182.5
click at [539, 71] on div "Title (required) Halo for Journals v3/GL Revenue Outage - [GEOGRAPHIC_DATA]" at bounding box center [461, 50] width 496 height 44
click at [459, 131] on div "Start time (UTC) (required) [DATE] 02:00 End time (UTC) (required) [DATE] 06:00" at bounding box center [461, 113] width 496 height 44
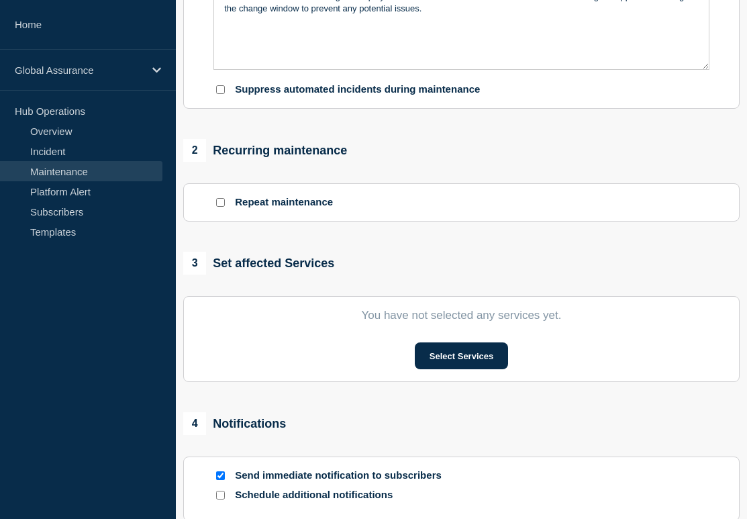
scroll to position [670, 0]
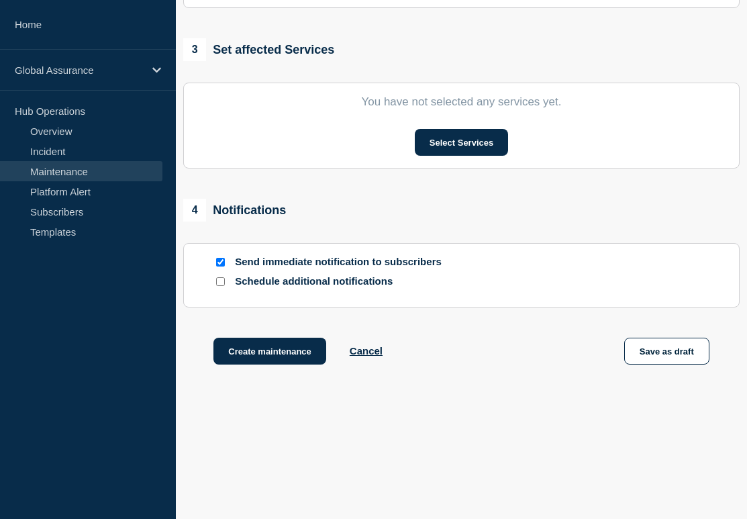
click at [224, 260] on input "Send immediate notification to subscribers" at bounding box center [220, 262] width 9 height 9
checkbox input "false"
click at [444, 132] on button "Select Services" at bounding box center [461, 142] width 93 height 27
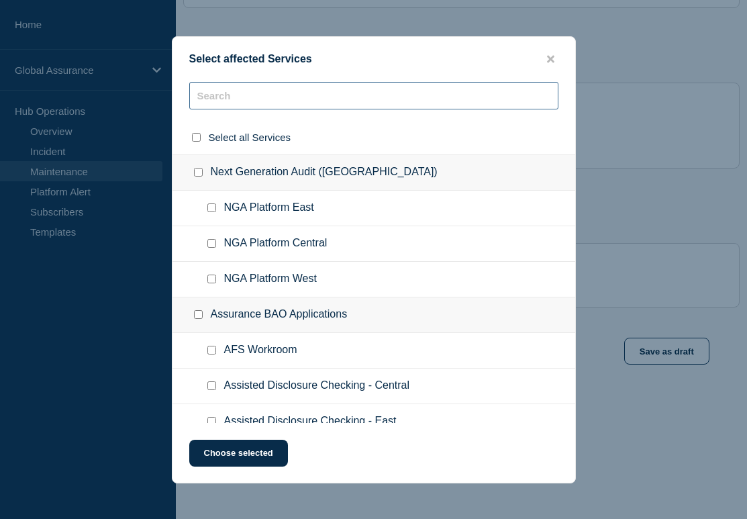
click at [341, 83] on input "text" at bounding box center [373, 96] width 369 height 28
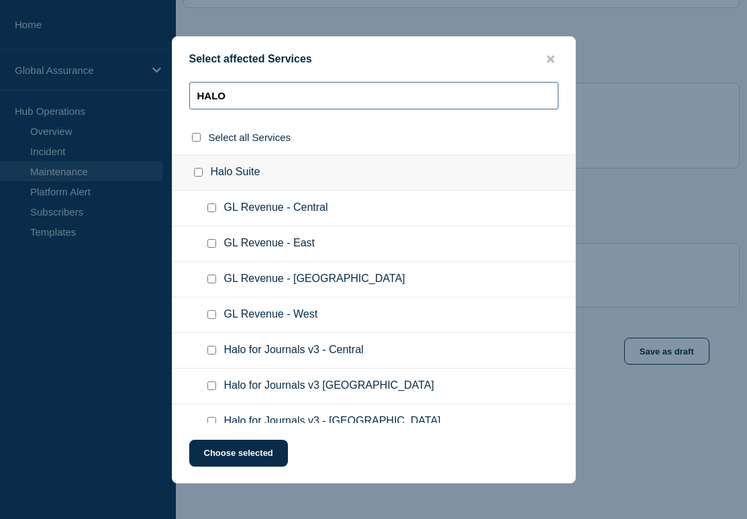
type input "HALO"
click at [211, 319] on input "GL Revenue - West checkbox" at bounding box center [211, 314] width 9 height 9
checkbox input "true"
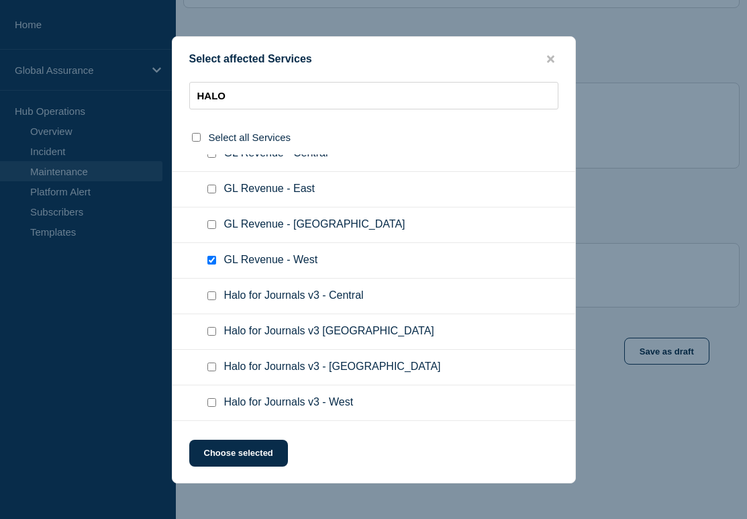
scroll to position [66, 0]
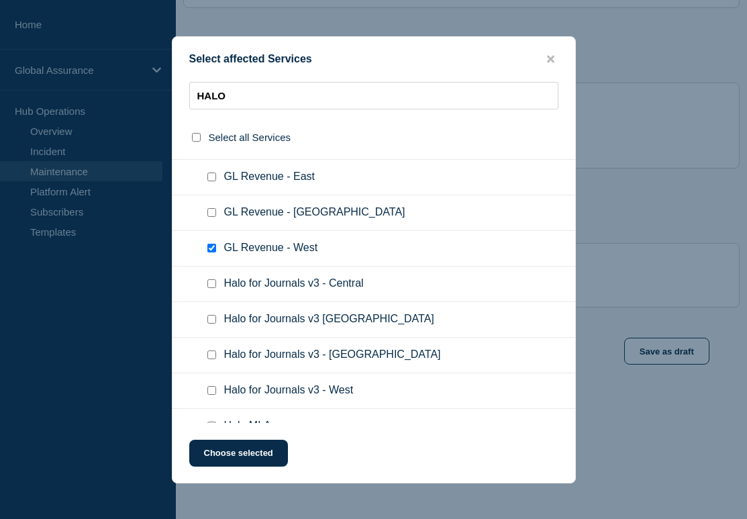
click at [209, 395] on input "Halo for Journals v3 - West checkbox" at bounding box center [211, 390] width 9 height 9
checkbox input "true"
click at [234, 448] on button "Choose selected" at bounding box center [238, 453] width 99 height 27
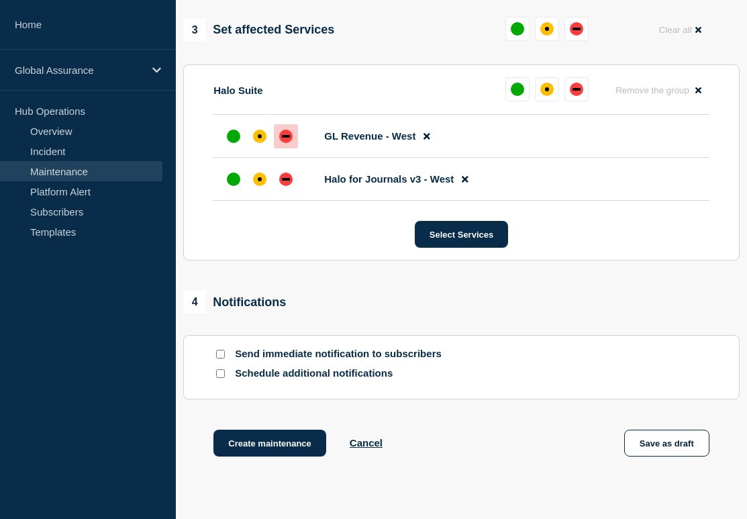
click at [288, 138] on div "down" at bounding box center [286, 136] width 8 height 3
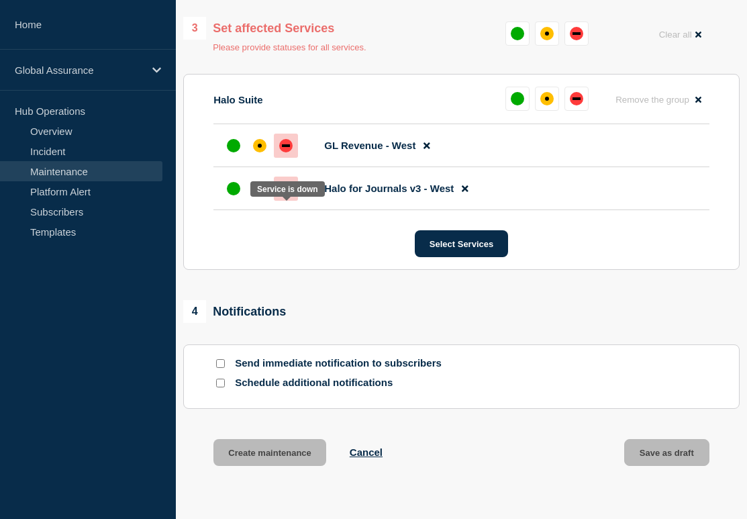
click at [288, 201] on div at bounding box center [286, 188] width 24 height 24
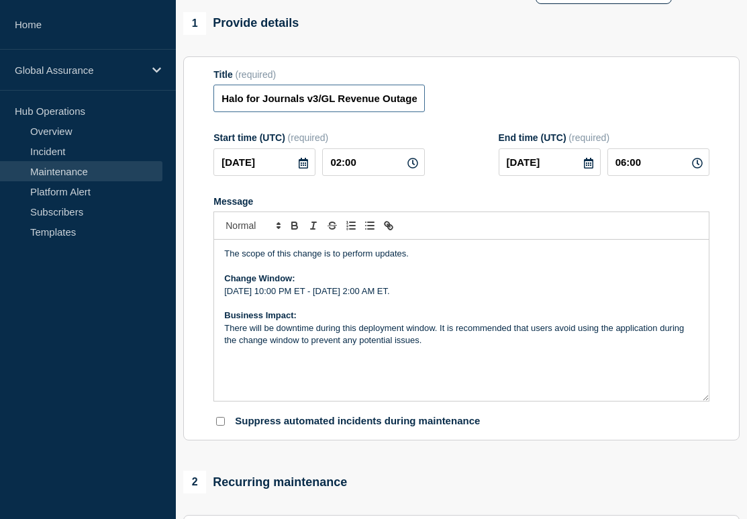
scroll to position [0, 68]
drag, startPoint x: 322, startPoint y: 111, endPoint x: 478, endPoint y: 110, distance: 156.3
click at [478, 110] on div "Title (required) Halo for Journals v3/GL Revenue Outage - [GEOGRAPHIC_DATA]" at bounding box center [461, 91] width 496 height 44
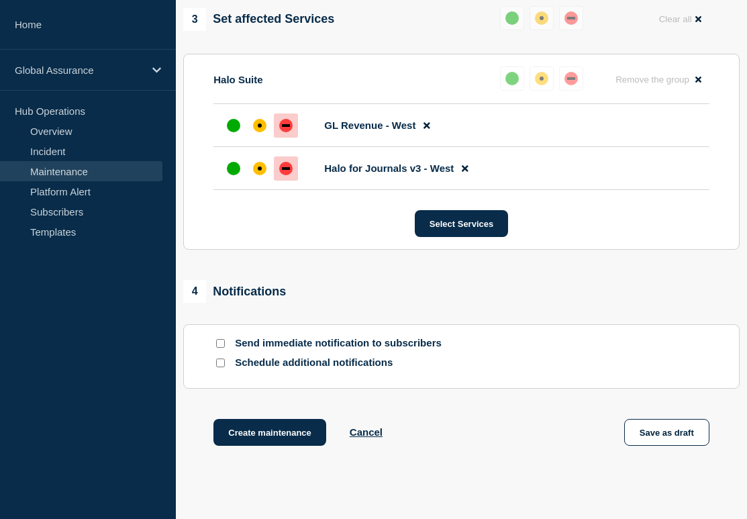
scroll to position [693, 0]
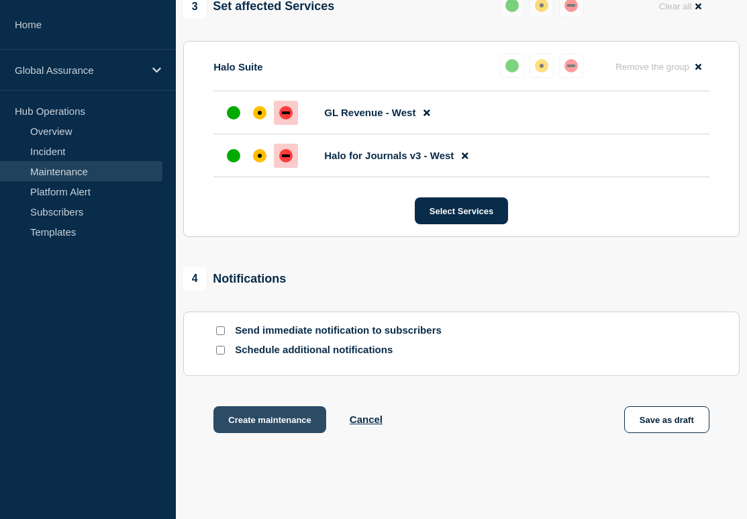
click at [292, 433] on button "Create maintenance" at bounding box center [269, 419] width 113 height 27
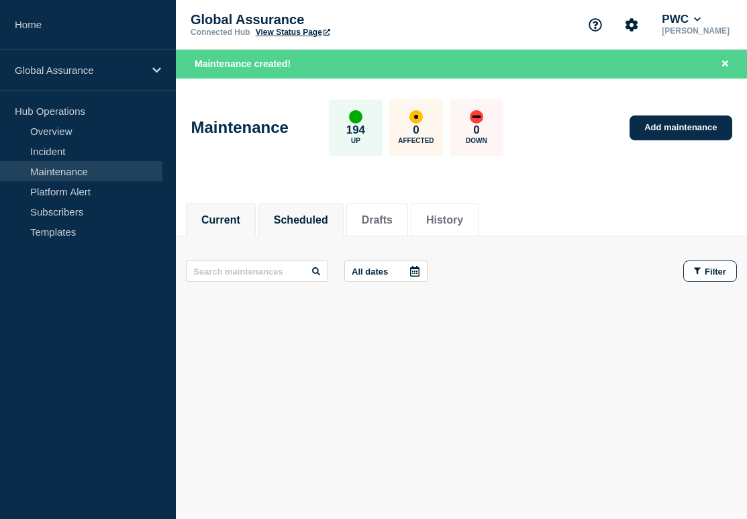
click at [315, 221] on button "Scheduled" at bounding box center [301, 220] width 54 height 12
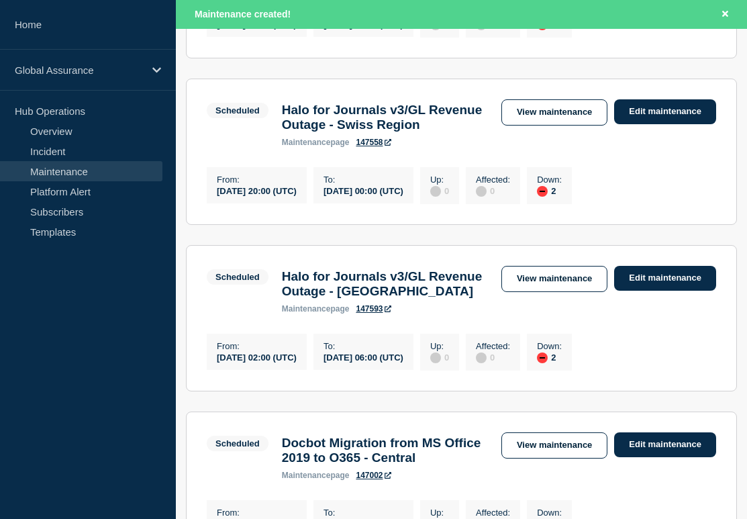
scroll to position [743, 0]
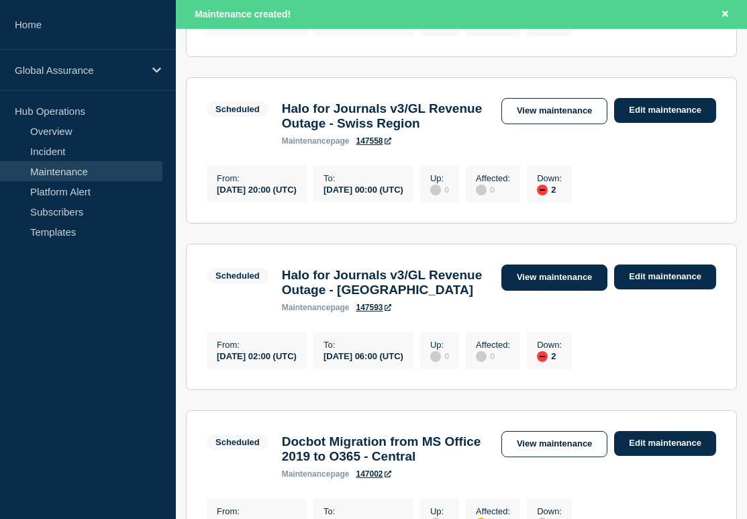
click at [588, 291] on link "View maintenance" at bounding box center [554, 277] width 106 height 26
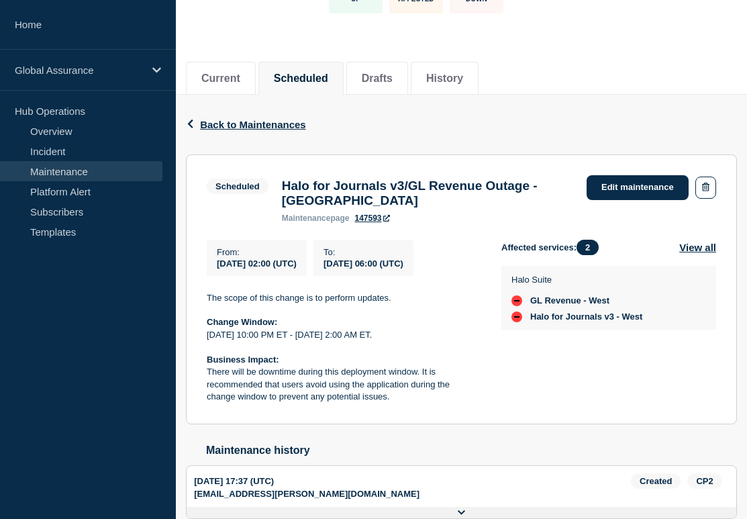
scroll to position [119, 0]
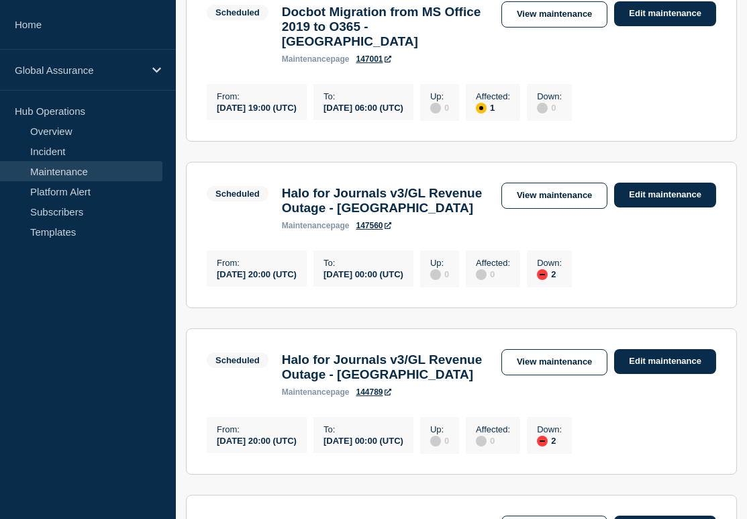
scroll to position [273, 0]
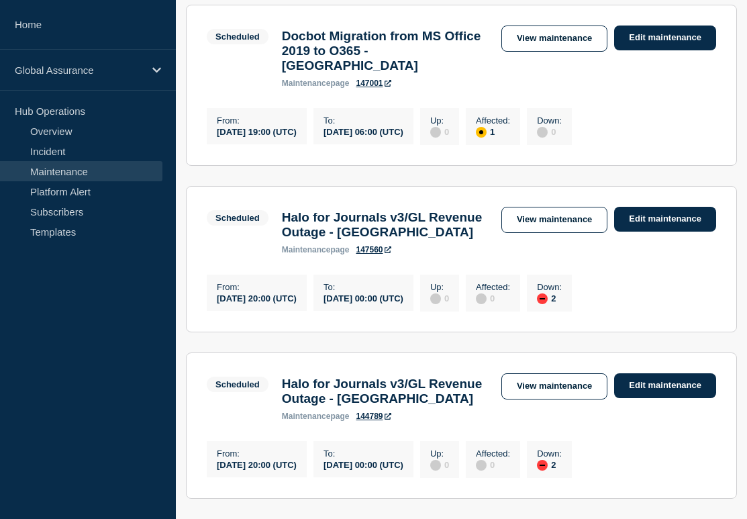
click at [376, 217] on h3 "Halo for Journals v3/GL Revenue Outage - [GEOGRAPHIC_DATA]" at bounding box center [385, 225] width 206 height 30
click at [564, 208] on link "View maintenance" at bounding box center [554, 220] width 106 height 26
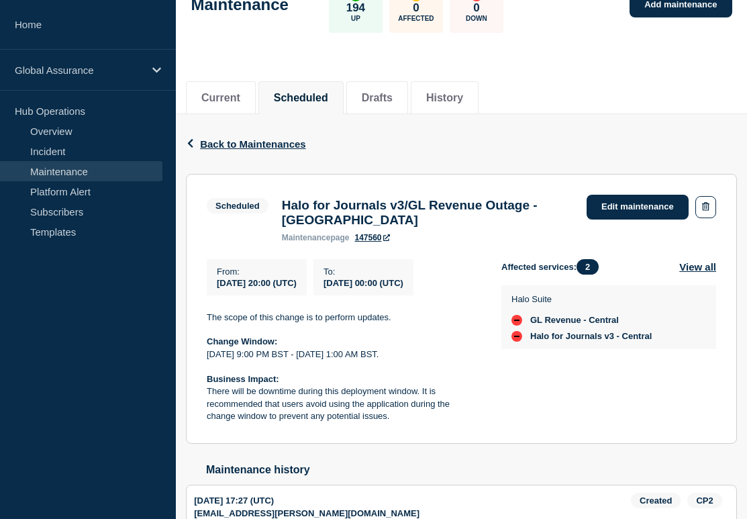
scroll to position [43, 0]
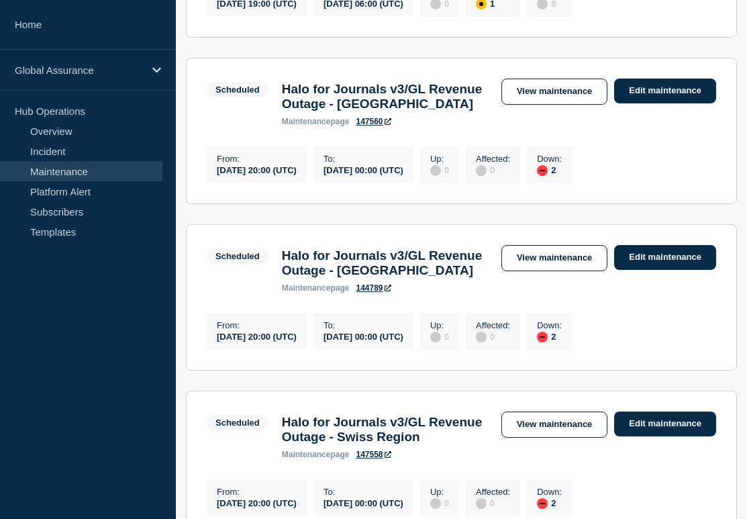
scroll to position [412, 0]
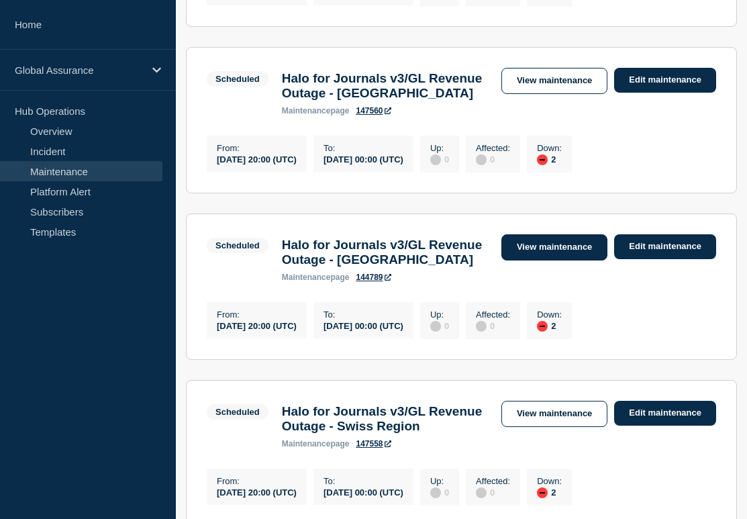
click at [558, 252] on link "View maintenance" at bounding box center [554, 247] width 106 height 26
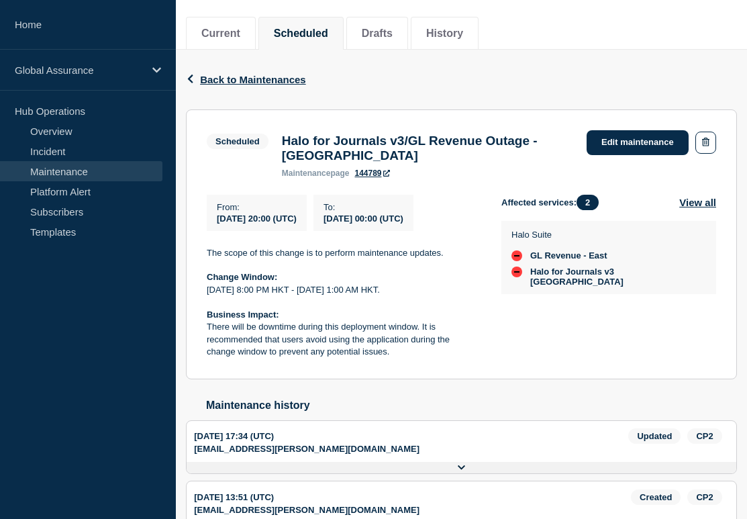
scroll to position [277, 0]
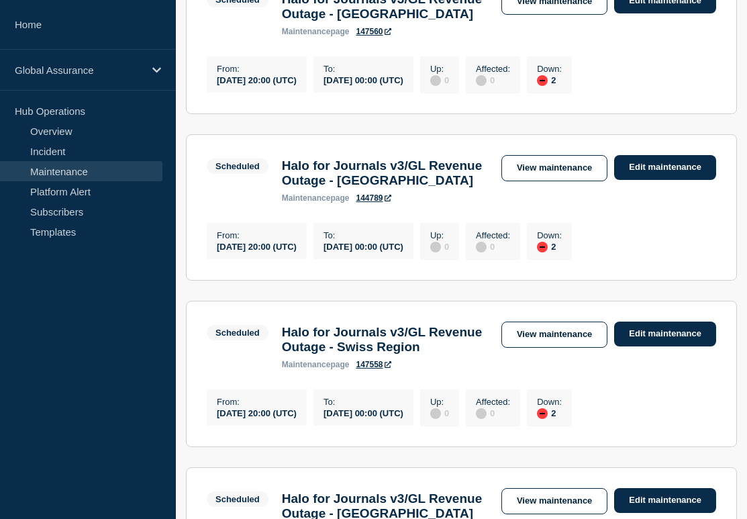
scroll to position [558, 0]
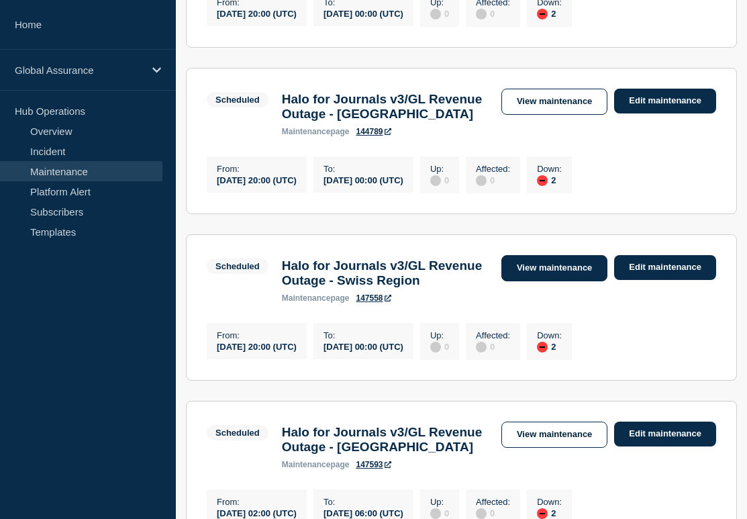
click at [534, 281] on link "View maintenance" at bounding box center [554, 268] width 106 height 26
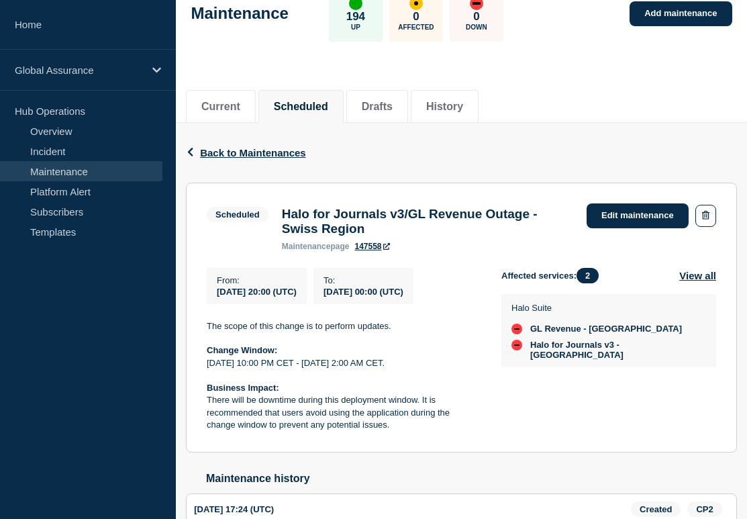
scroll to position [87, 0]
